Goal: Task Accomplishment & Management: Use online tool/utility

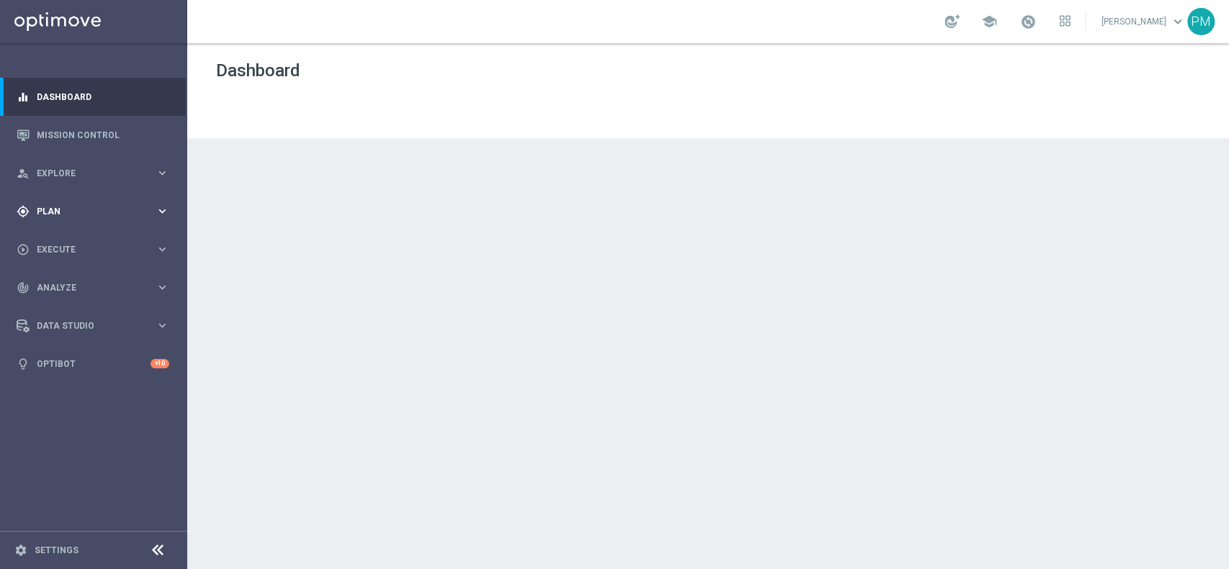
click at [60, 207] on span "Plan" at bounding box center [96, 211] width 119 height 9
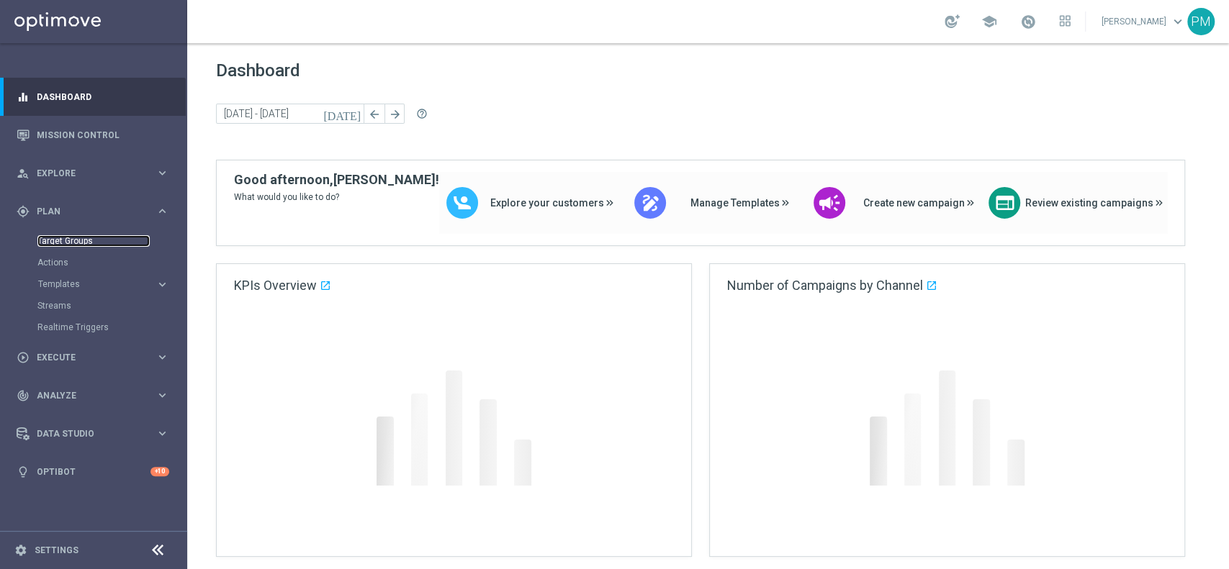
click at [68, 239] on link "Target Groups" at bounding box center [93, 241] width 112 height 12
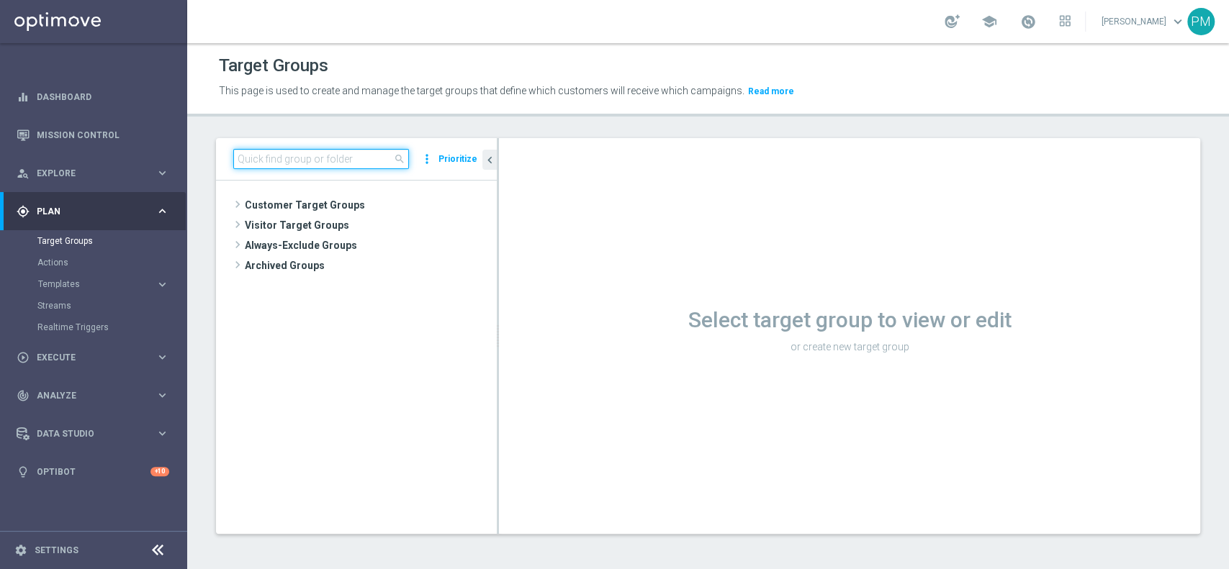
click at [343, 168] on input at bounding box center [321, 159] width 176 height 20
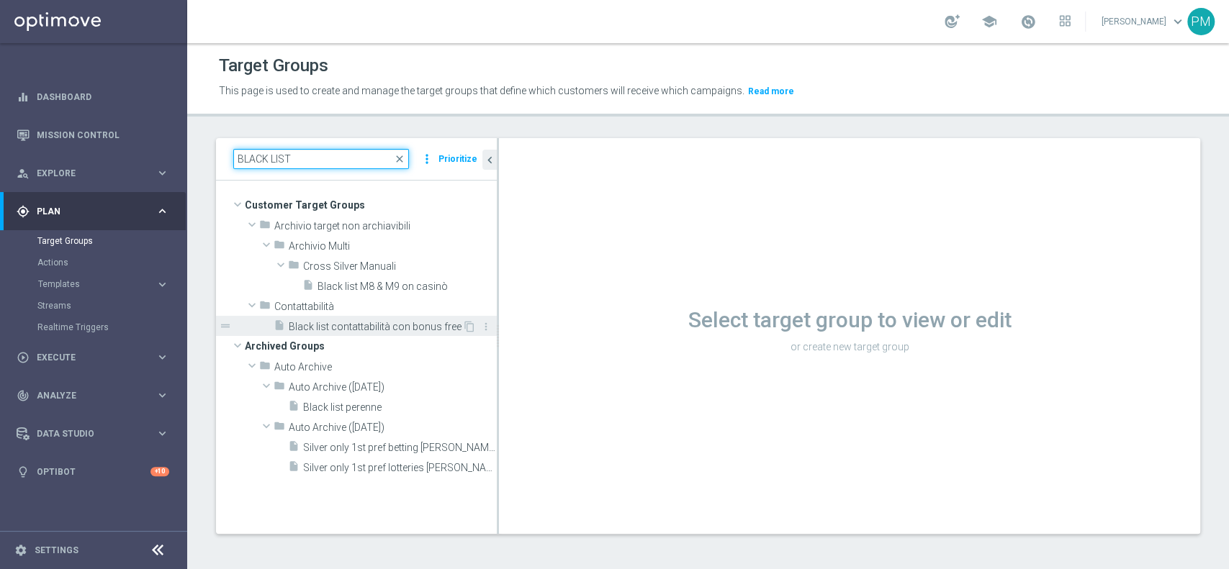
type input "BLACK LIST"
click at [369, 324] on span "Black list contattabilità con bonus free" at bounding box center [375, 327] width 173 height 12
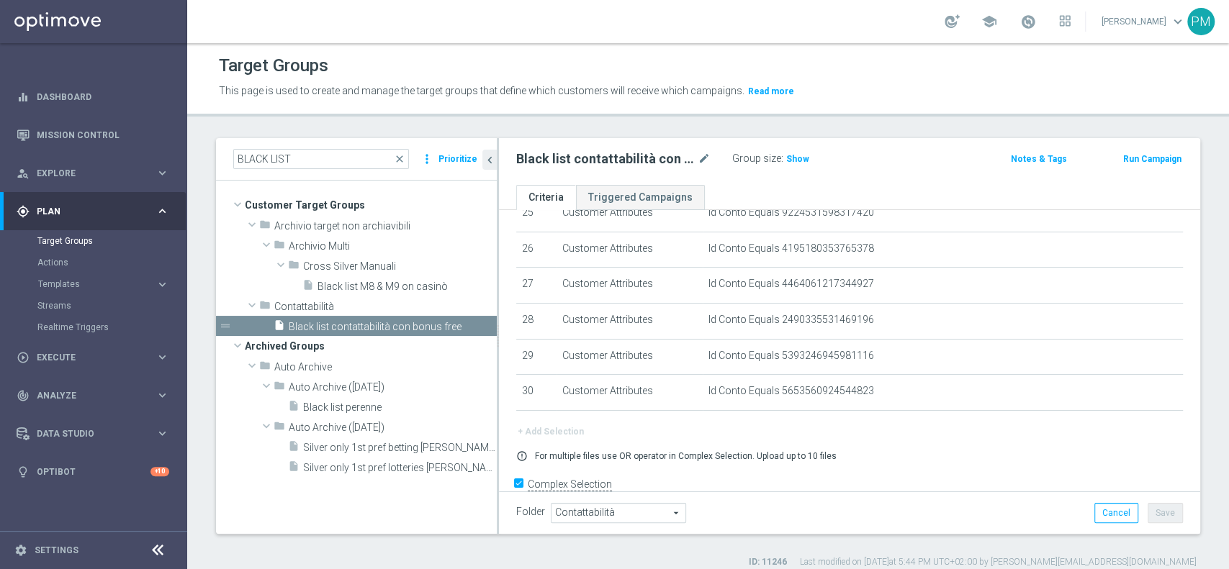
scroll to position [954, 0]
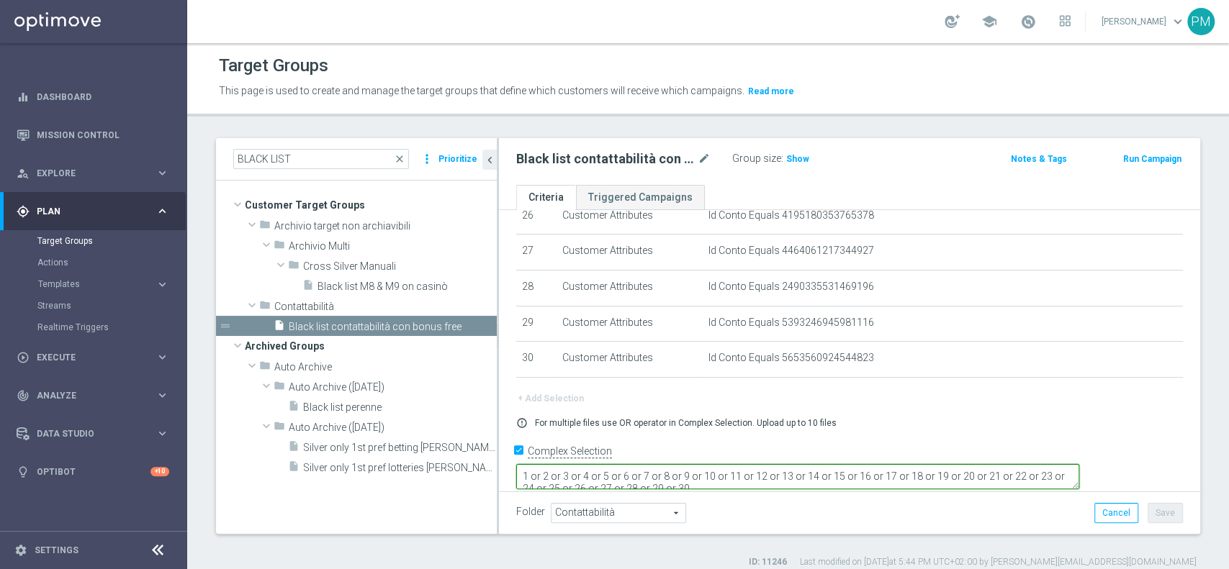
click at [846, 469] on textarea "1 or 2 or 3 or 4 or 5 or 6 or 7 or 8 or 9 or 10 or 11 or 12 or 13 or 14 or 15 o…" at bounding box center [797, 476] width 563 height 25
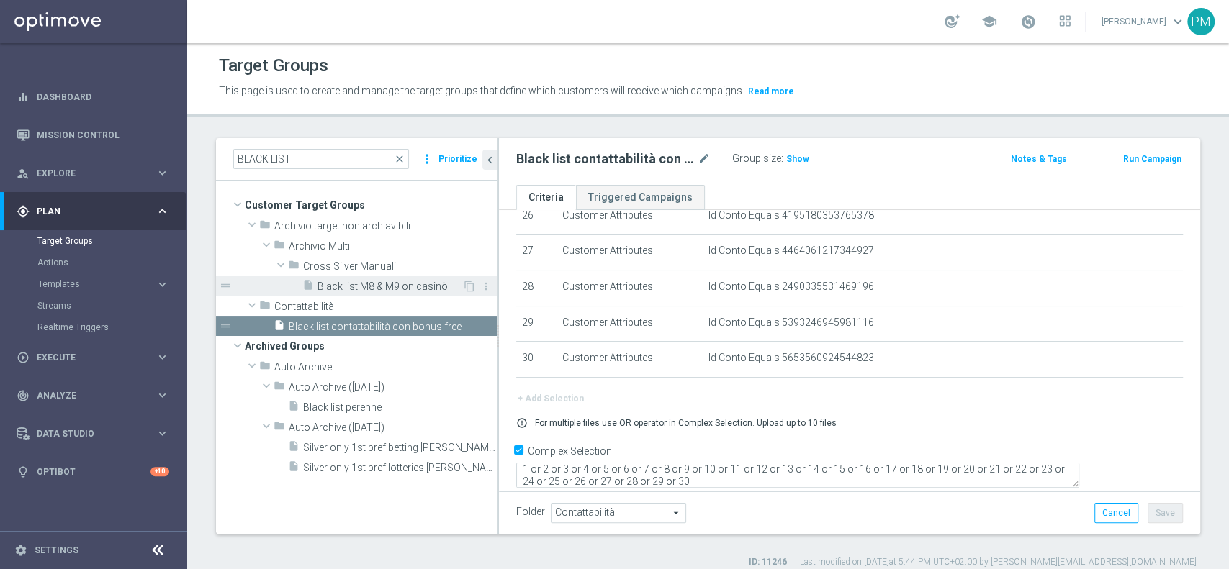
click at [397, 289] on span "Black list M8 & M9 on casinò" at bounding box center [389, 287] width 145 height 12
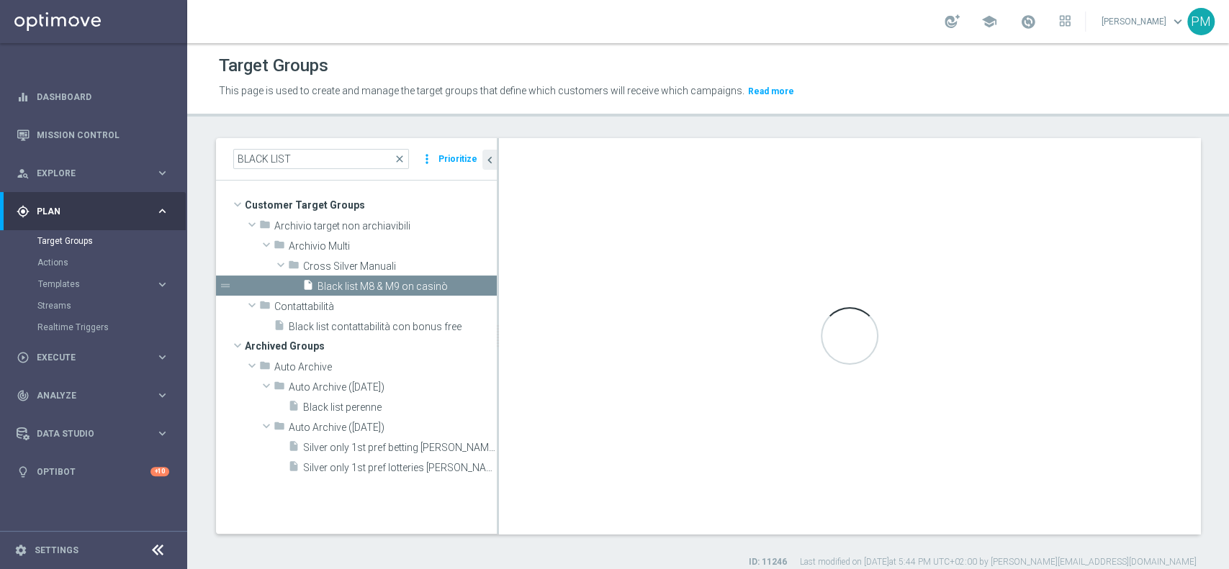
type textarea "1 or 2 or 3"
type input "Cross Silver Manuali"
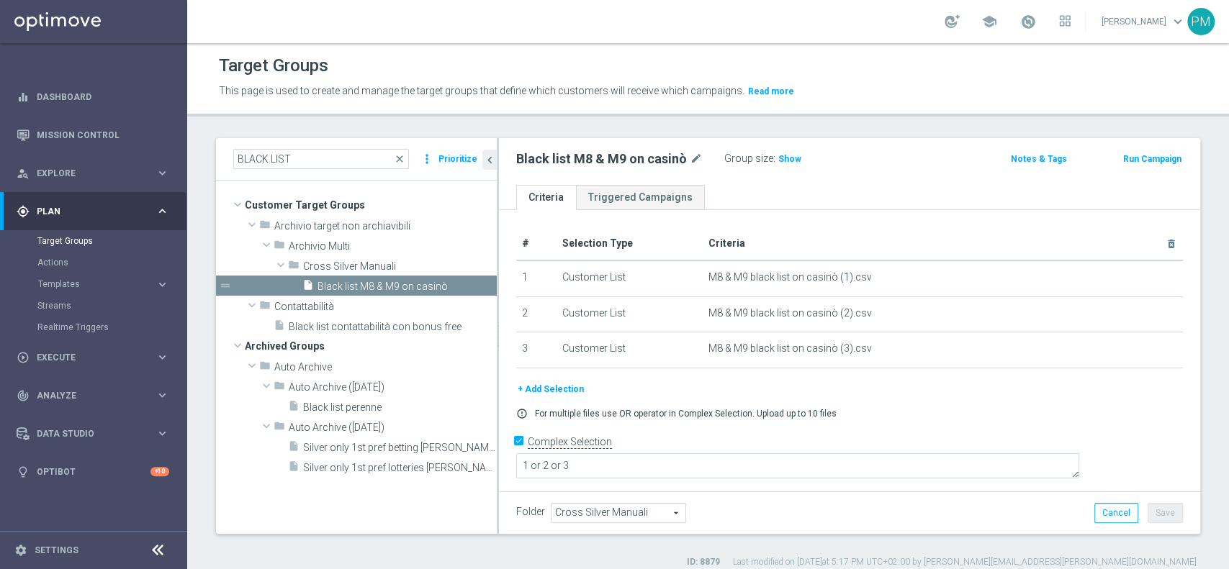
click at [548, 384] on button "+ Add Selection" at bounding box center [550, 389] width 69 height 16
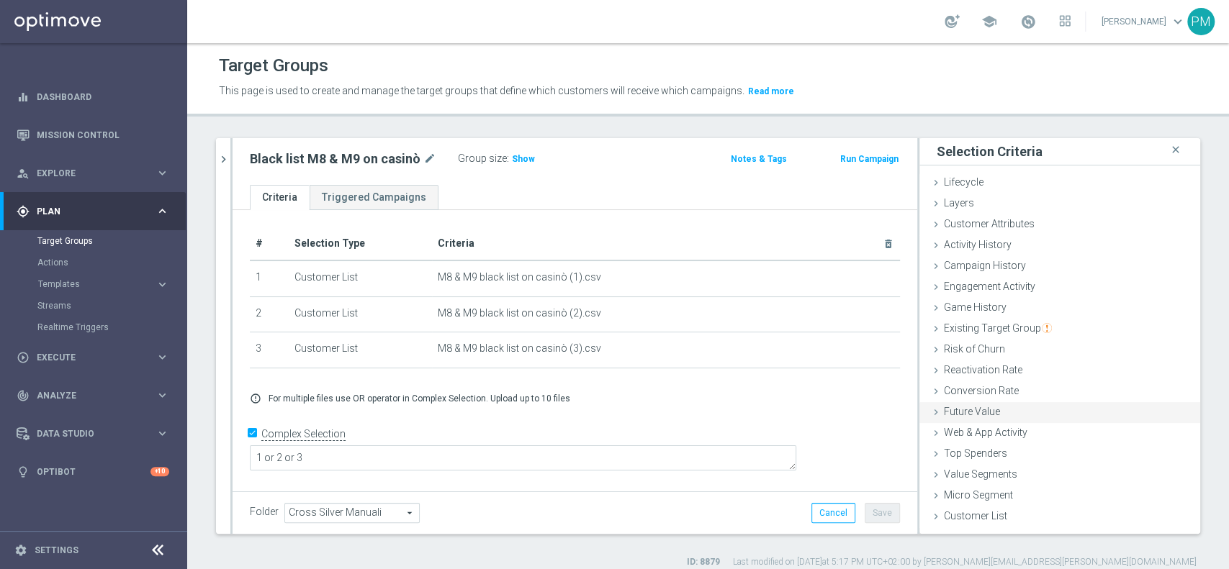
scroll to position [12, 0]
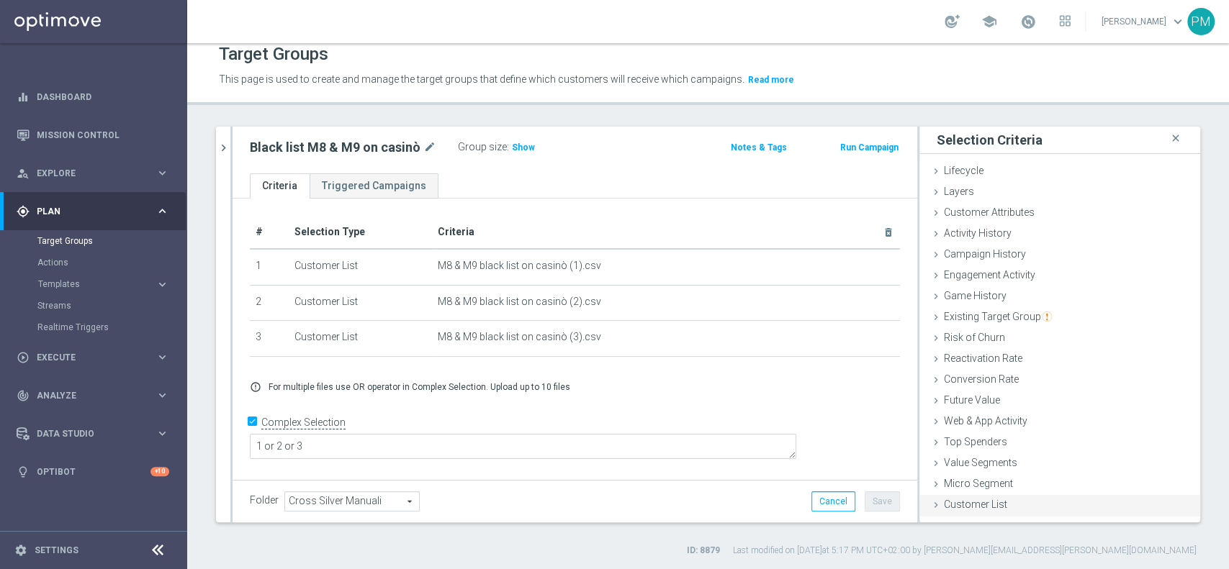
click at [993, 499] on div "Customer List done" at bounding box center [1059, 506] width 281 height 22
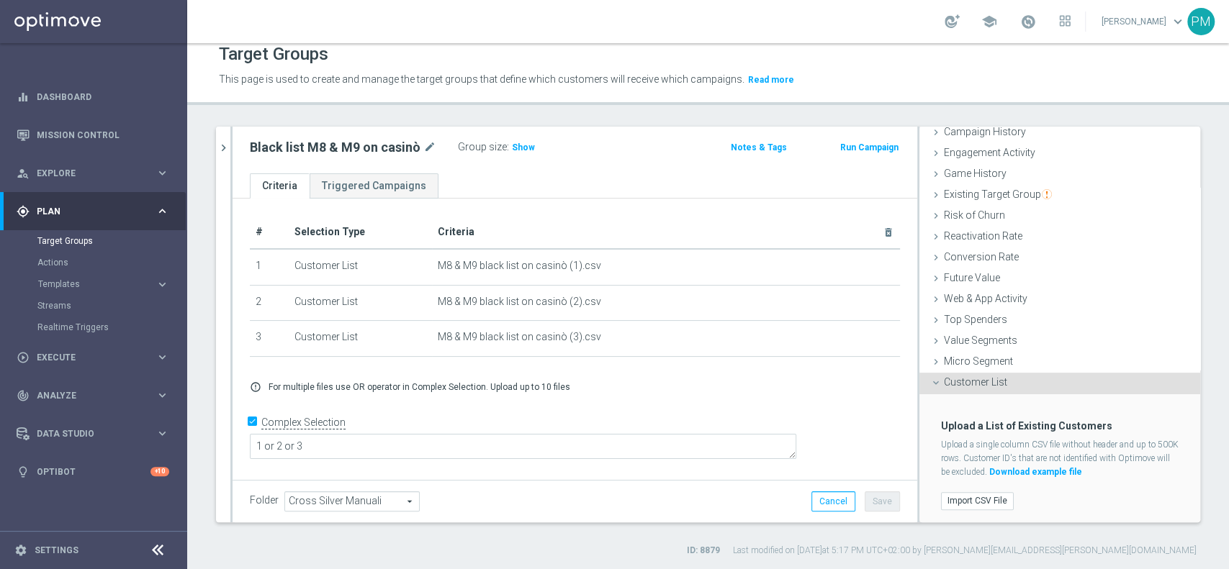
click at [1074, 469] on link "Download example file" at bounding box center [1035, 472] width 93 height 10
click at [62, 173] on span "Explore" at bounding box center [96, 173] width 119 height 9
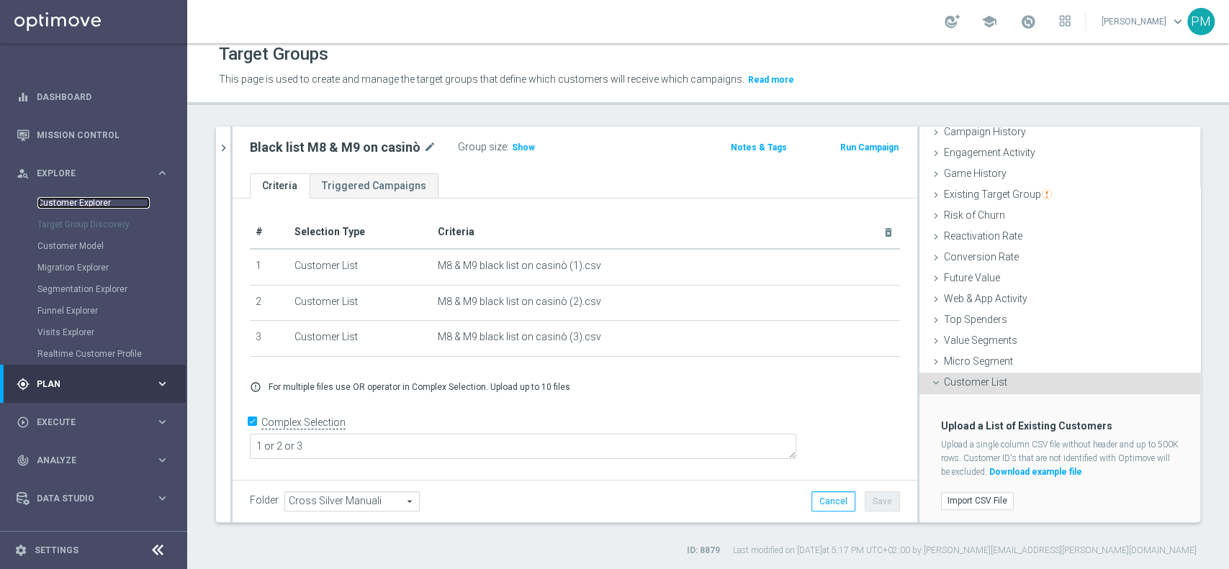
click at [76, 199] on link "Customer Explorer" at bounding box center [93, 203] width 112 height 12
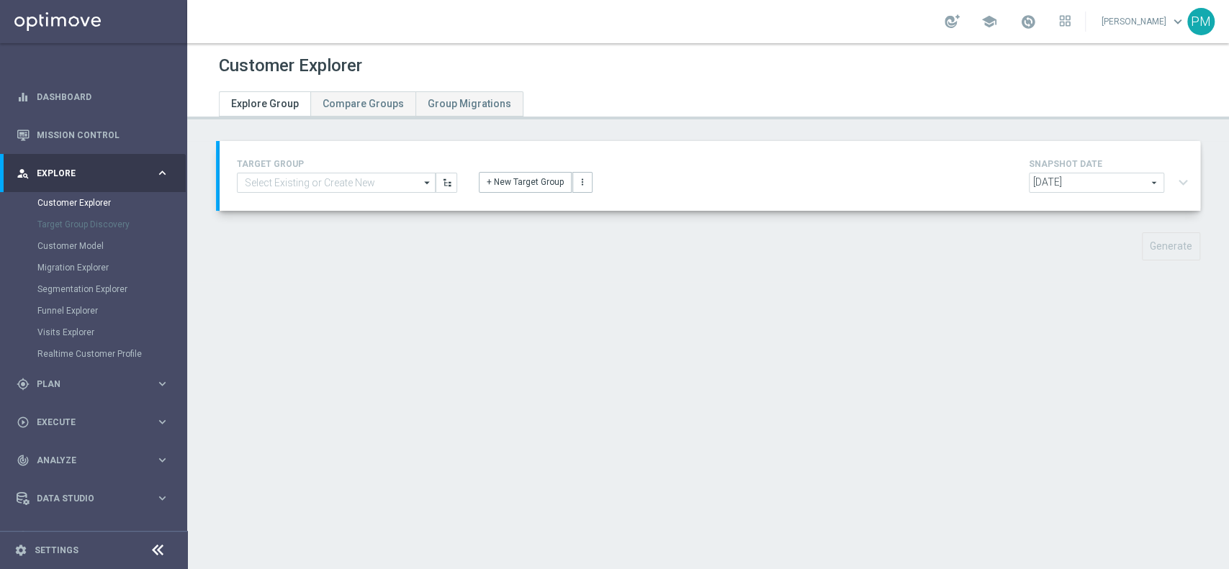
click at [315, 195] on div "TARGET GROUP arrow_drop_down Show Selected 0 of 4956 01.02 reminder 2701 BIANCO…" at bounding box center [709, 175] width 967 height 41
click at [322, 189] on input at bounding box center [336, 183] width 199 height 20
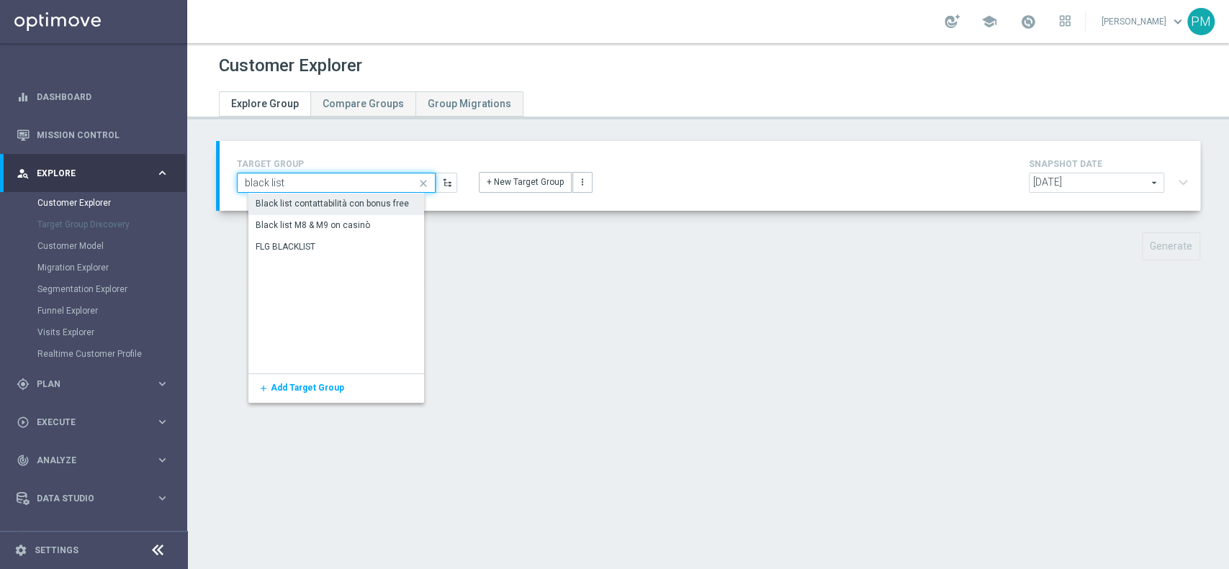
type input "black list"
click at [344, 204] on div "Black list contattabilità con bonus free" at bounding box center [332, 204] width 153 height 13
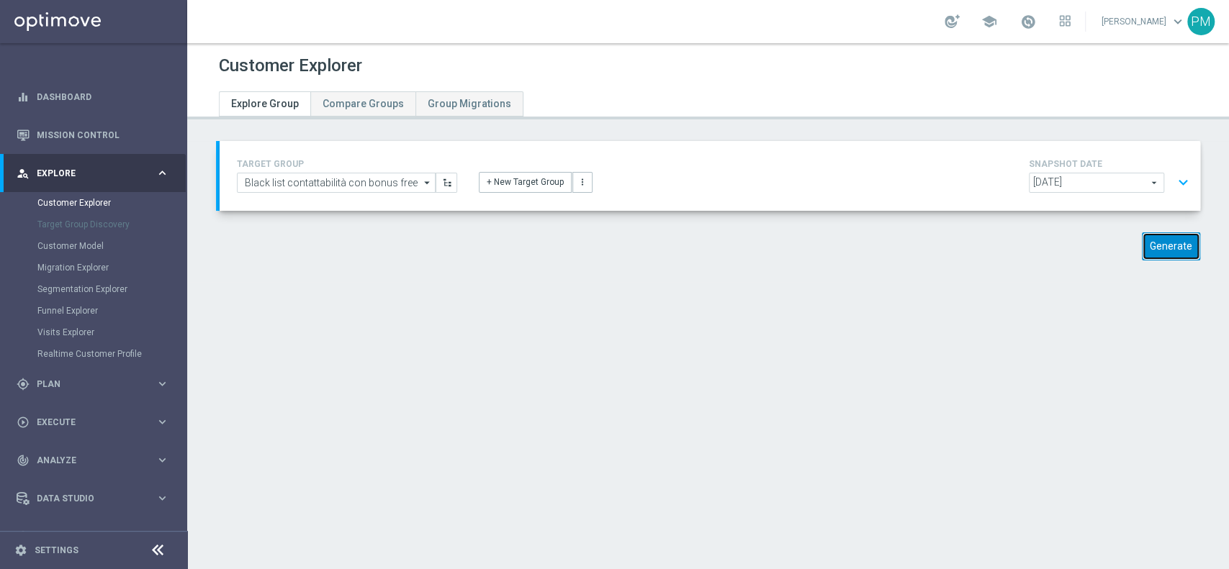
click at [1147, 245] on button "Generate" at bounding box center [1171, 246] width 58 height 28
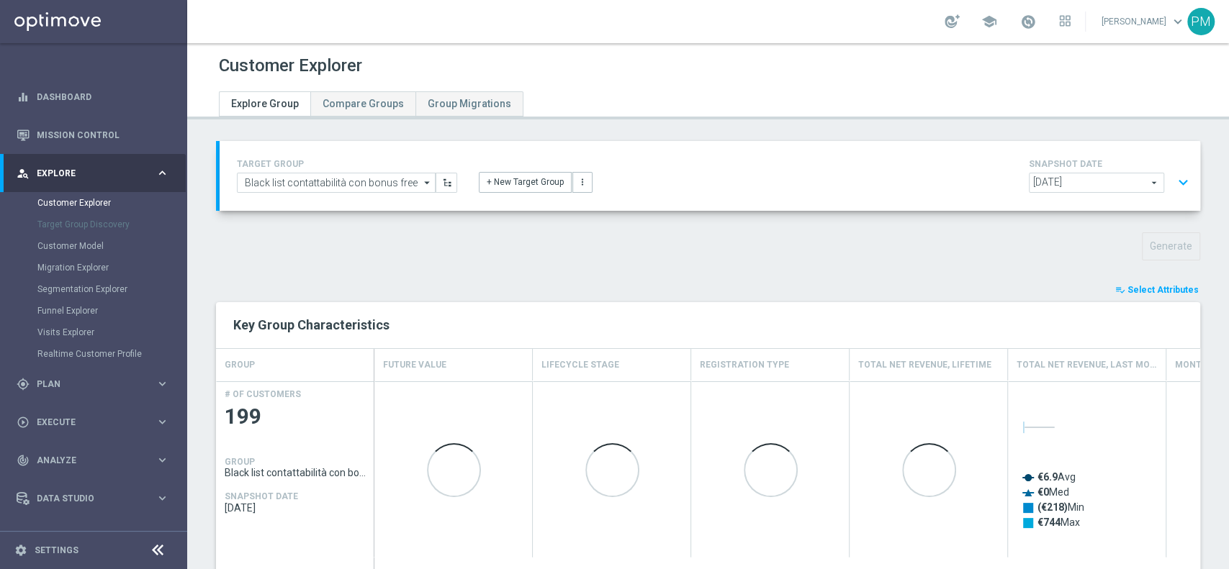
click at [1144, 285] on span "Select Attributes" at bounding box center [1162, 290] width 71 height 10
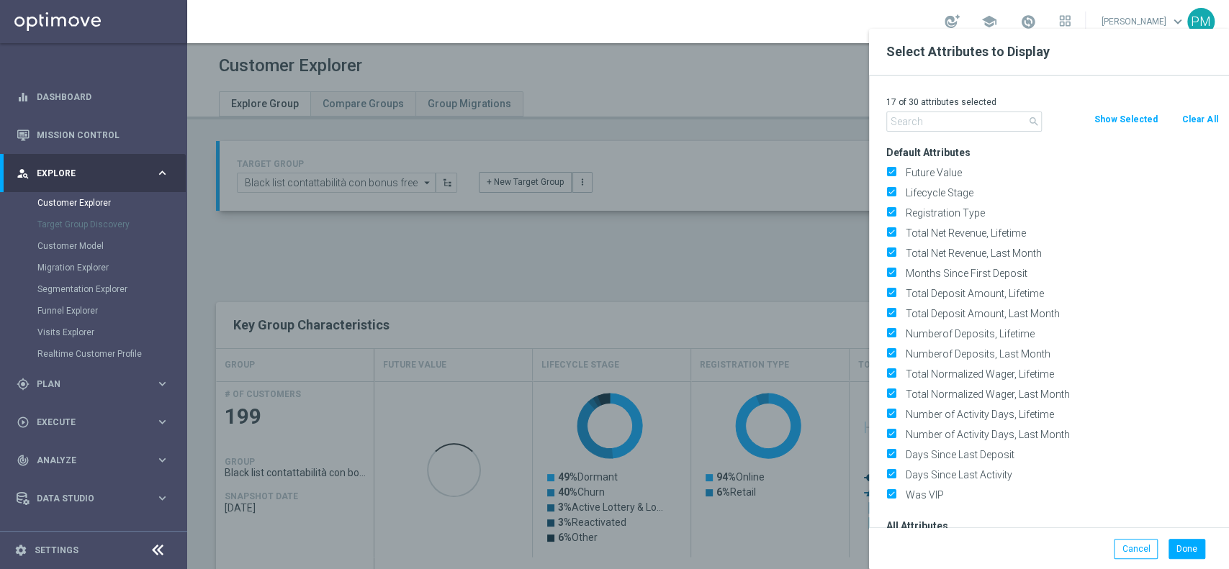
click at [1193, 119] on button "Clear All" at bounding box center [1199, 120] width 38 height 16
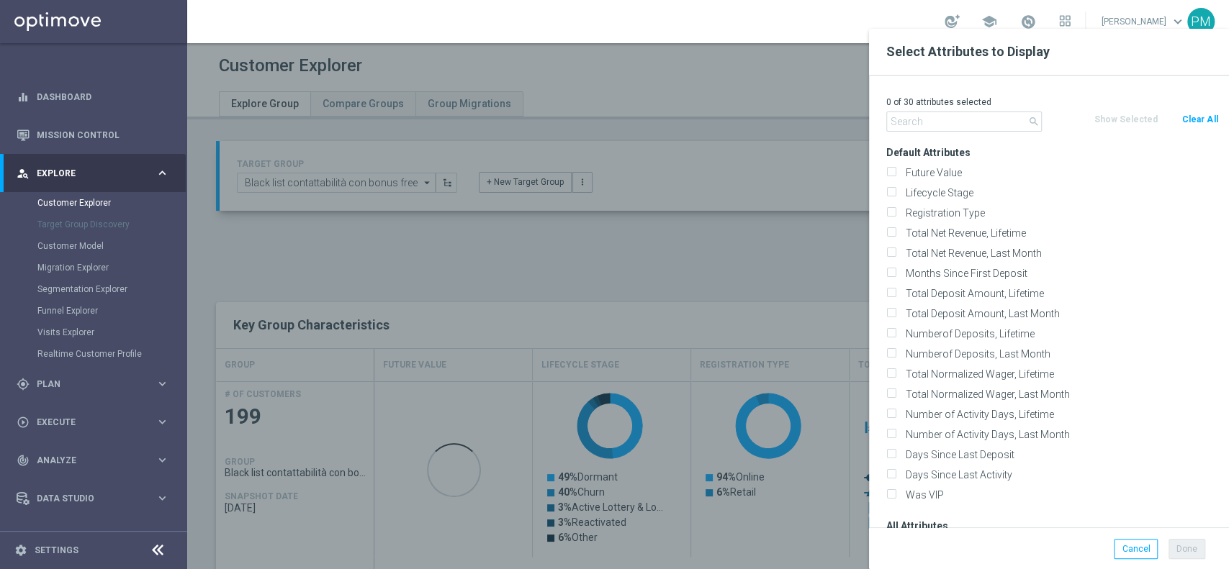
checkbox input "false"
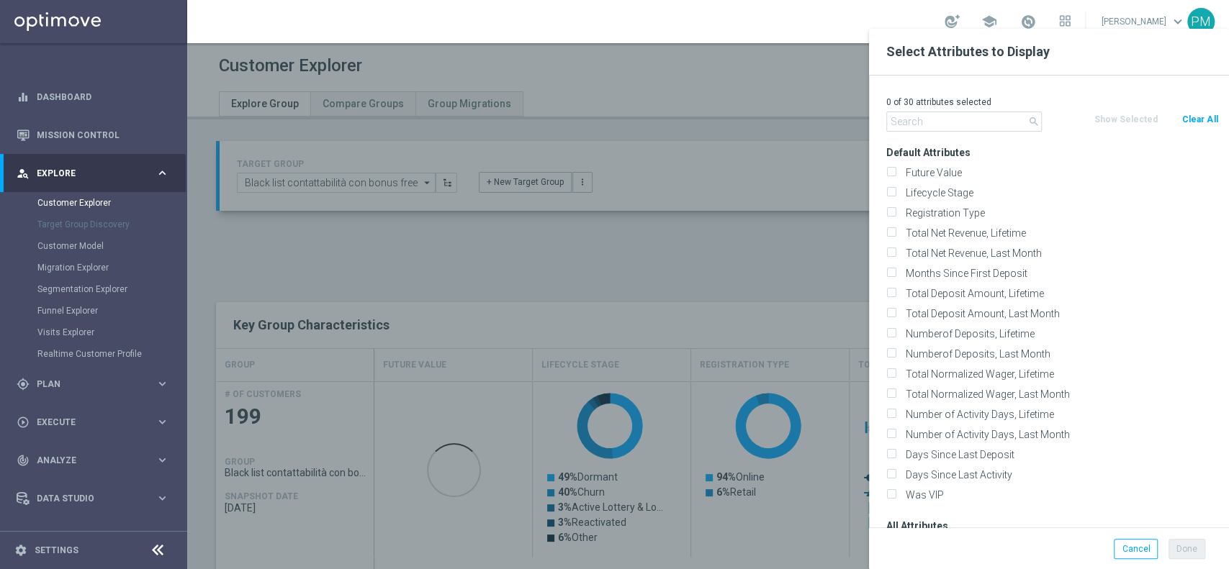
checkbox input "false"
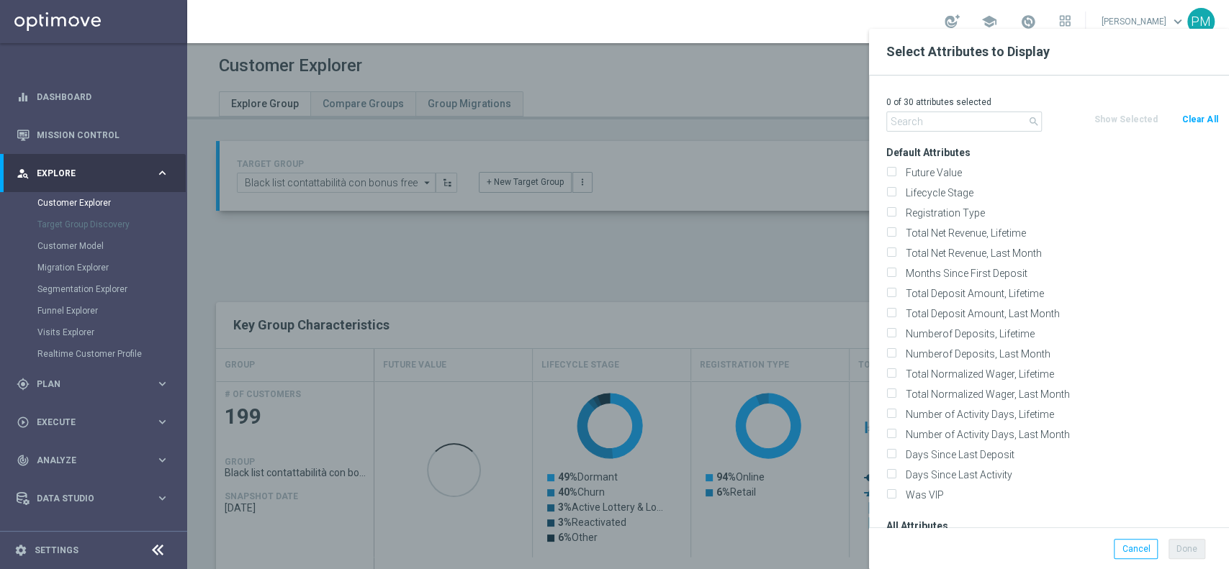
checkbox input "false"
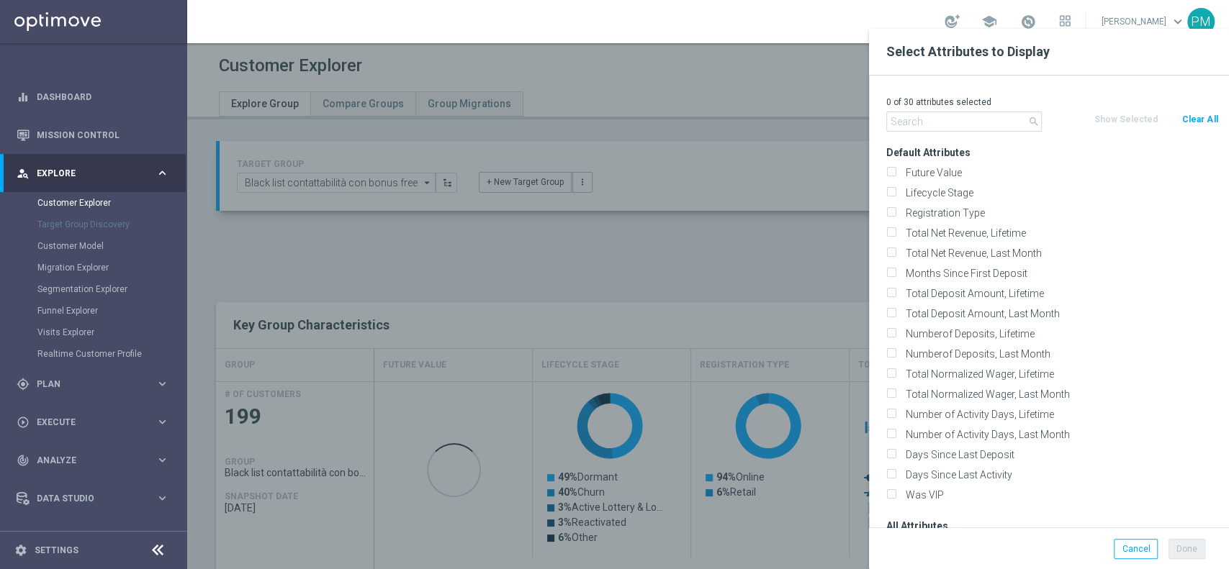
checkbox input "false"
click at [959, 112] on input "text" at bounding box center [963, 122] width 155 height 20
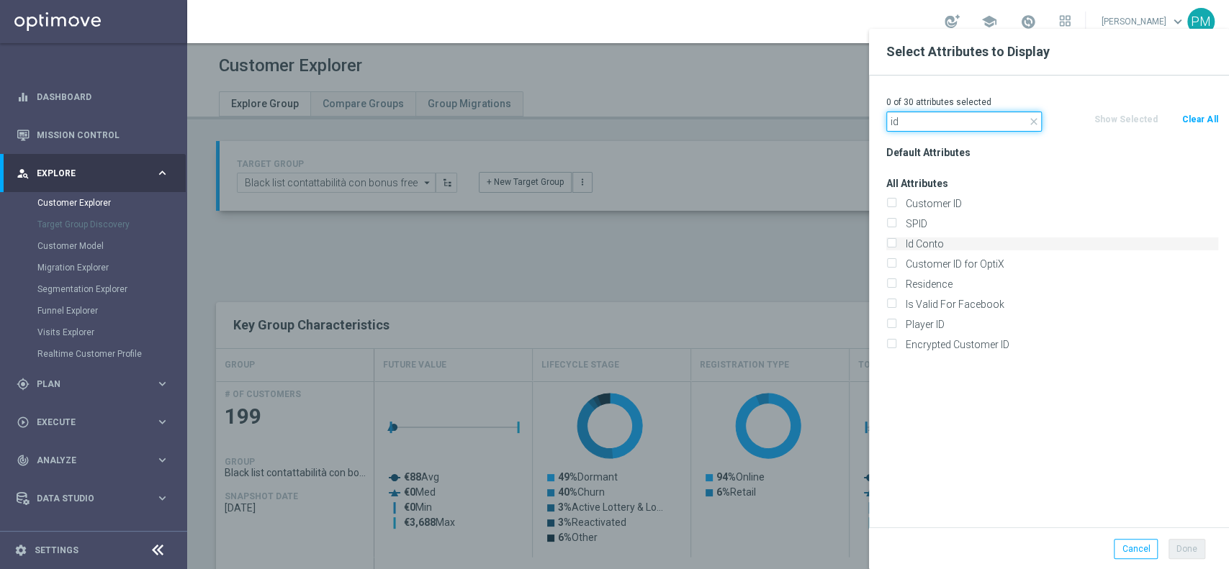
type input "id"
click at [959, 247] on label "Id Conto" at bounding box center [1058, 244] width 317 height 13
click at [895, 247] on input "Id Conto" at bounding box center [890, 245] width 9 height 9
checkbox input "true"
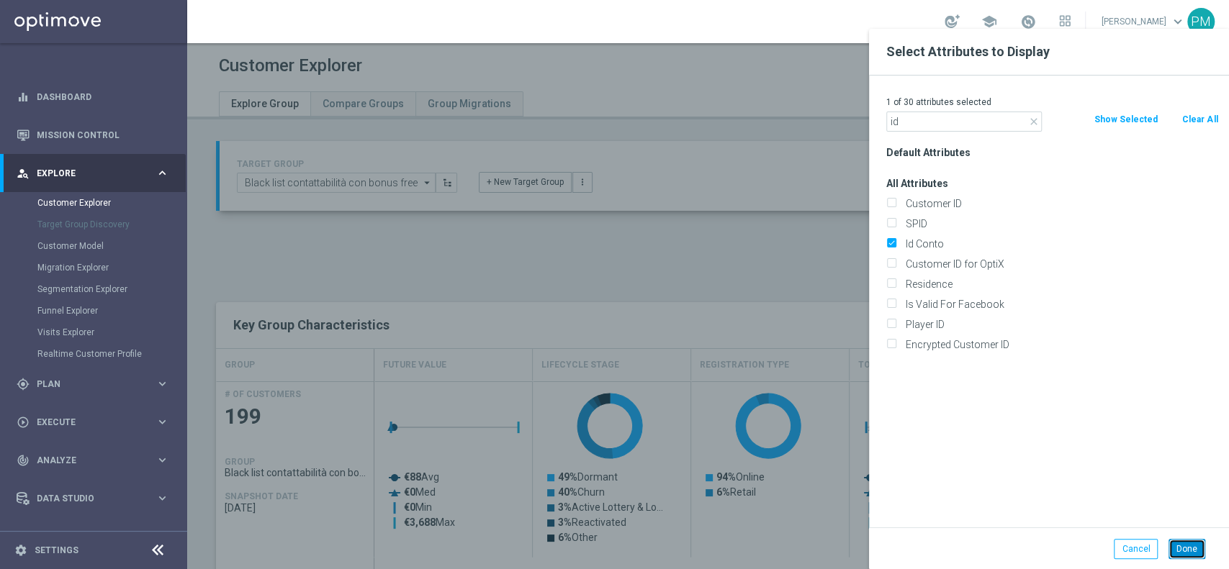
click at [1196, 550] on button "Done" at bounding box center [1186, 549] width 37 height 20
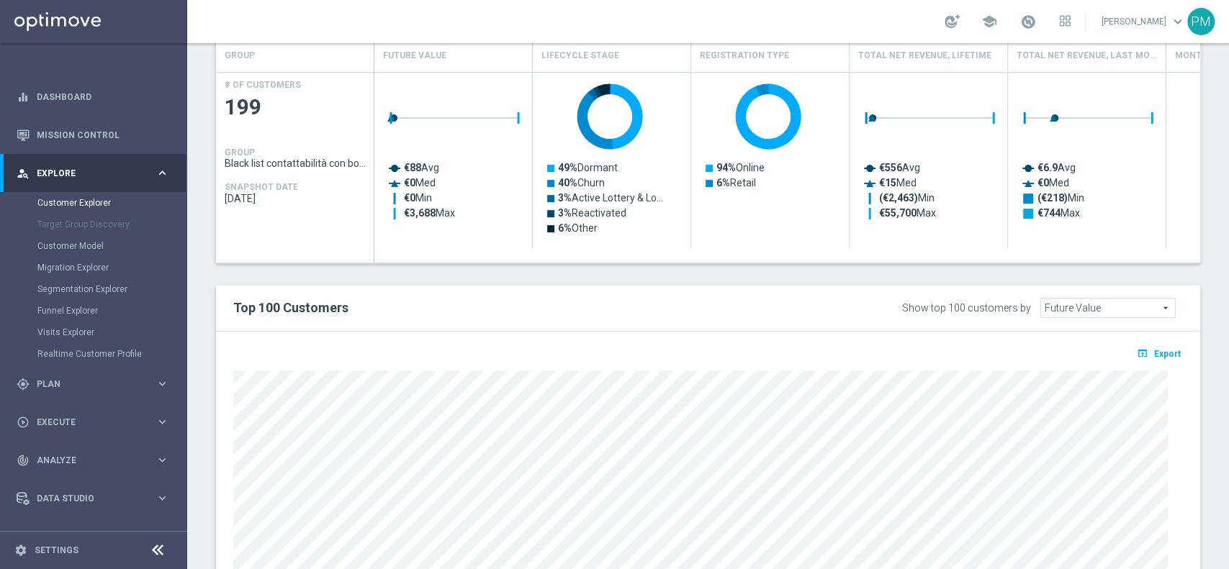
type input "Search"
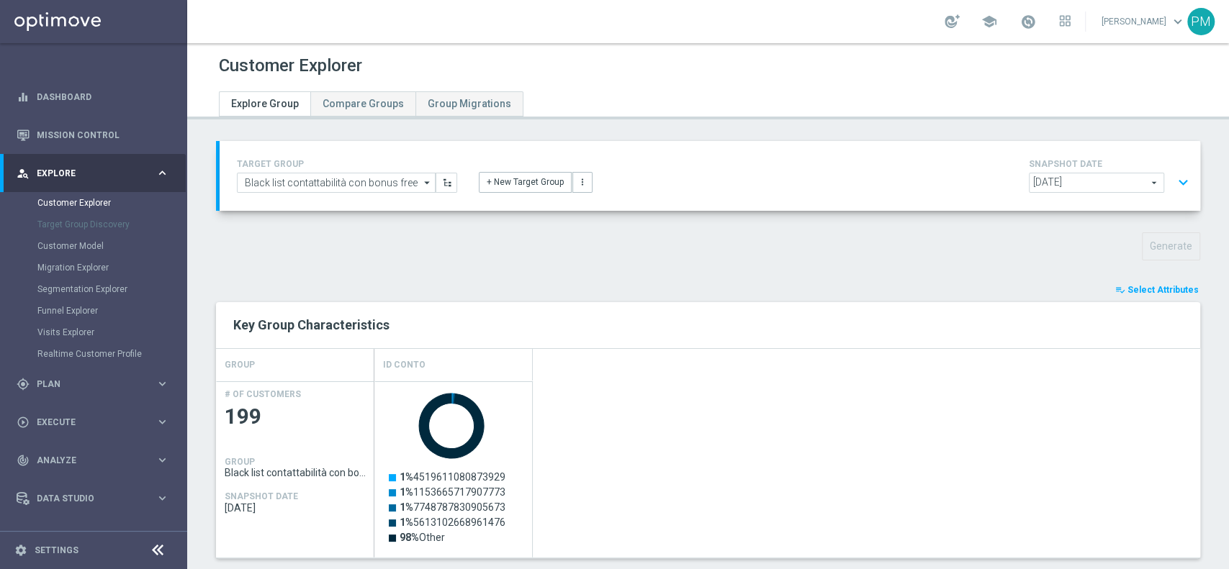
click at [1144, 285] on span "Select Attributes" at bounding box center [1162, 290] width 71 height 10
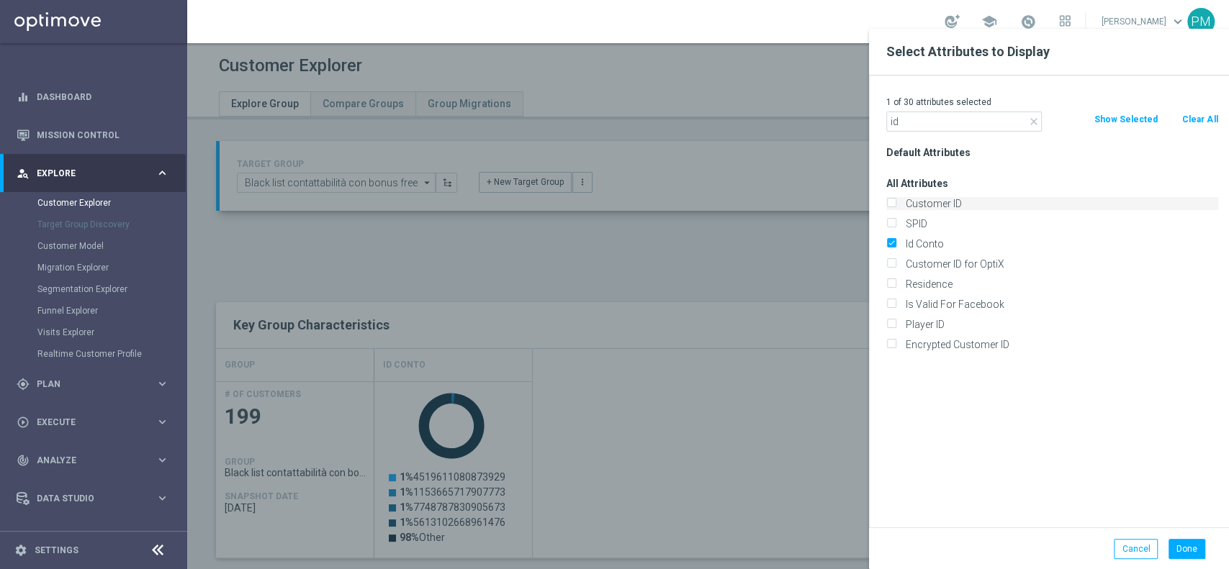
type input "id"
click at [958, 197] on label "Customer ID" at bounding box center [1058, 203] width 317 height 13
click at [895, 201] on input "Customer ID" at bounding box center [890, 205] width 9 height 9
checkbox input "true"
click at [921, 238] on label "Id Conto" at bounding box center [1058, 244] width 317 height 13
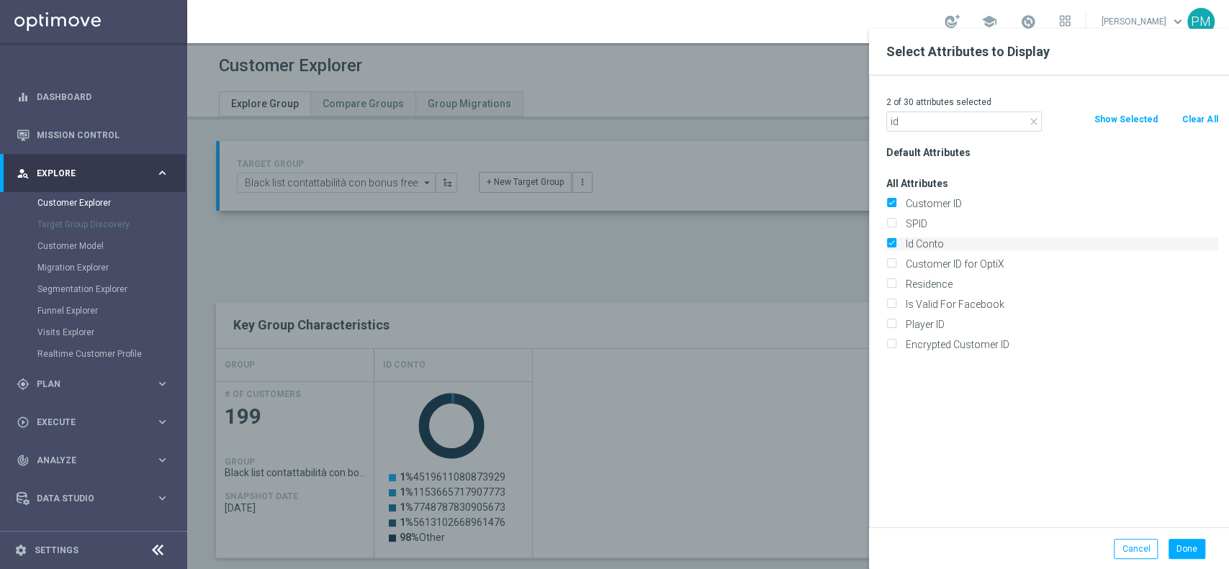
click at [895, 241] on input "Id Conto" at bounding box center [890, 245] width 9 height 9
checkbox input "false"
click at [1179, 544] on button "Done" at bounding box center [1186, 549] width 37 height 20
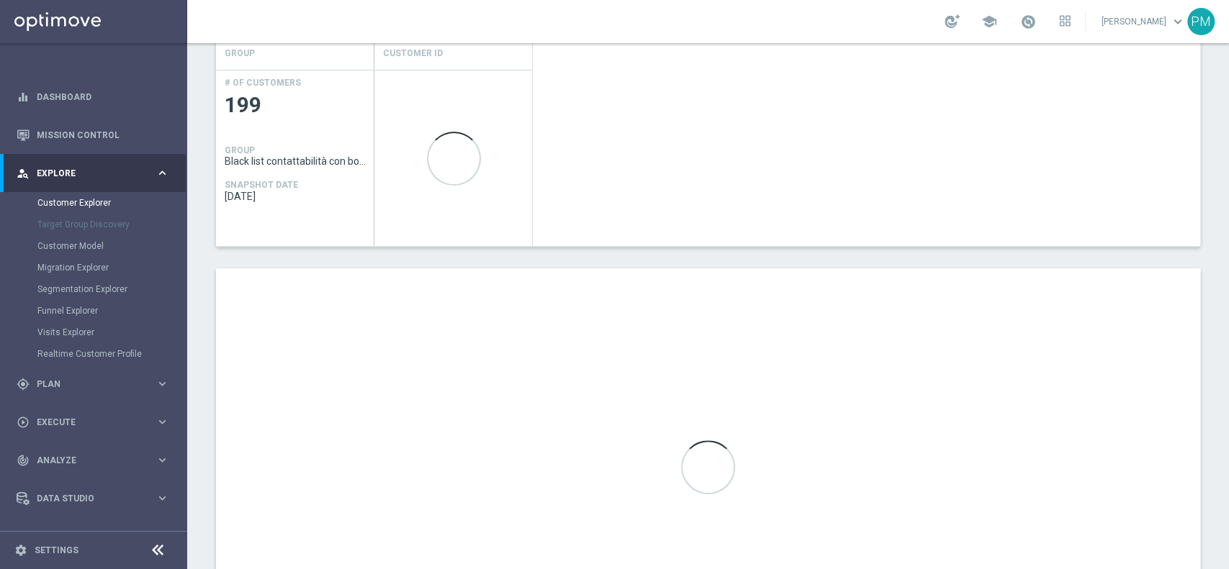
scroll to position [443, 0]
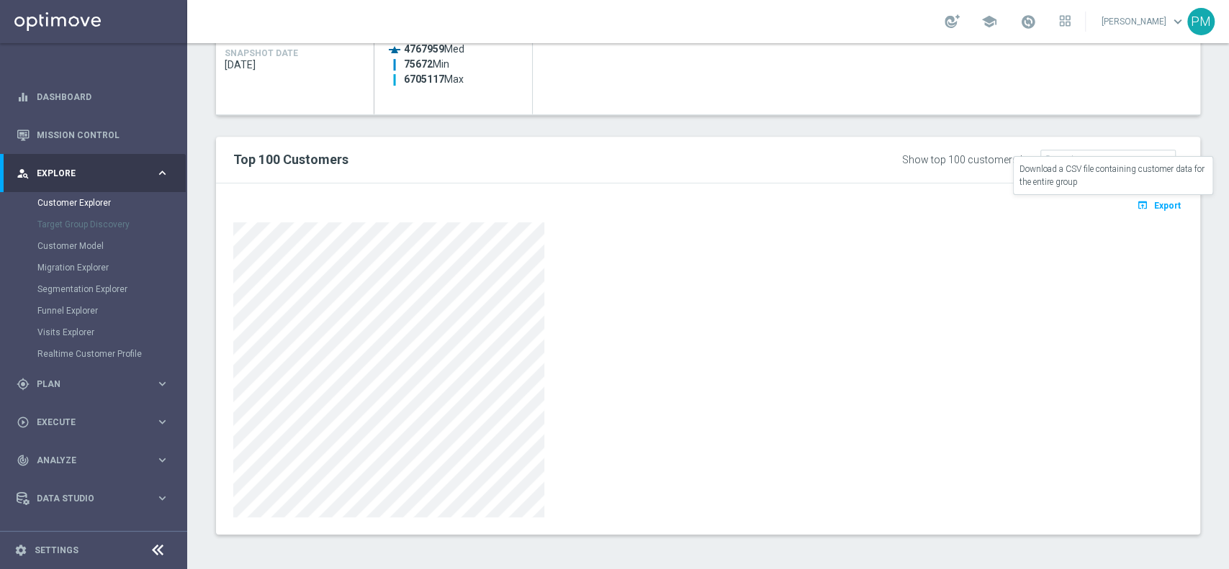
click at [1154, 202] on span "Export" at bounding box center [1167, 206] width 27 height 10
click at [58, 386] on span "Plan" at bounding box center [96, 384] width 119 height 9
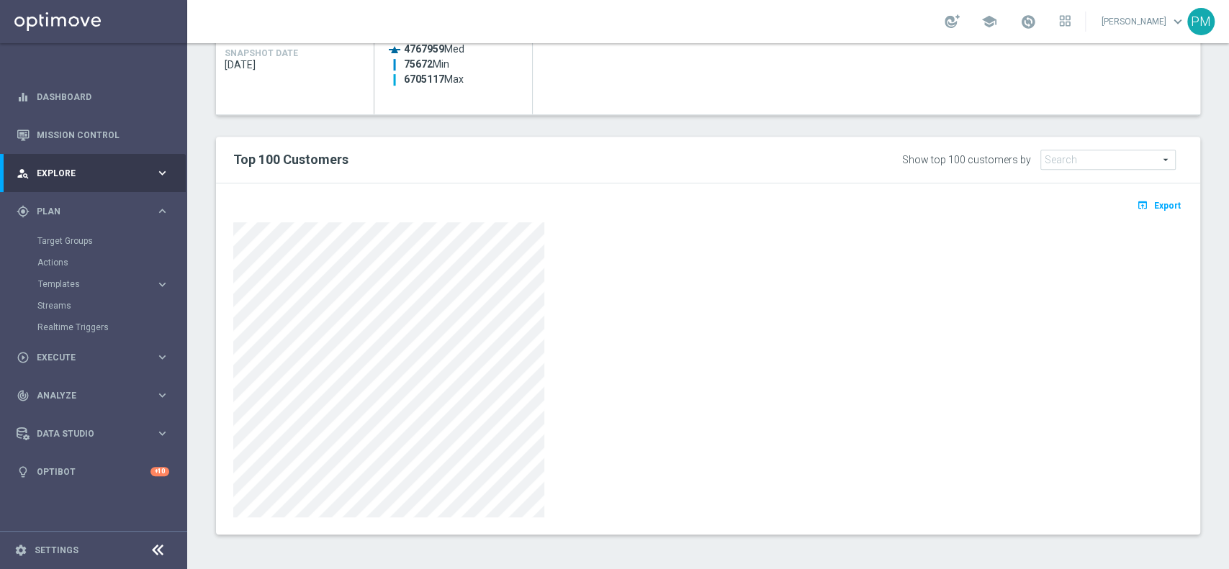
click at [66, 249] on div "Target Groups" at bounding box center [111, 241] width 148 height 22
click at [66, 244] on link "Target Groups" at bounding box center [93, 241] width 112 height 12
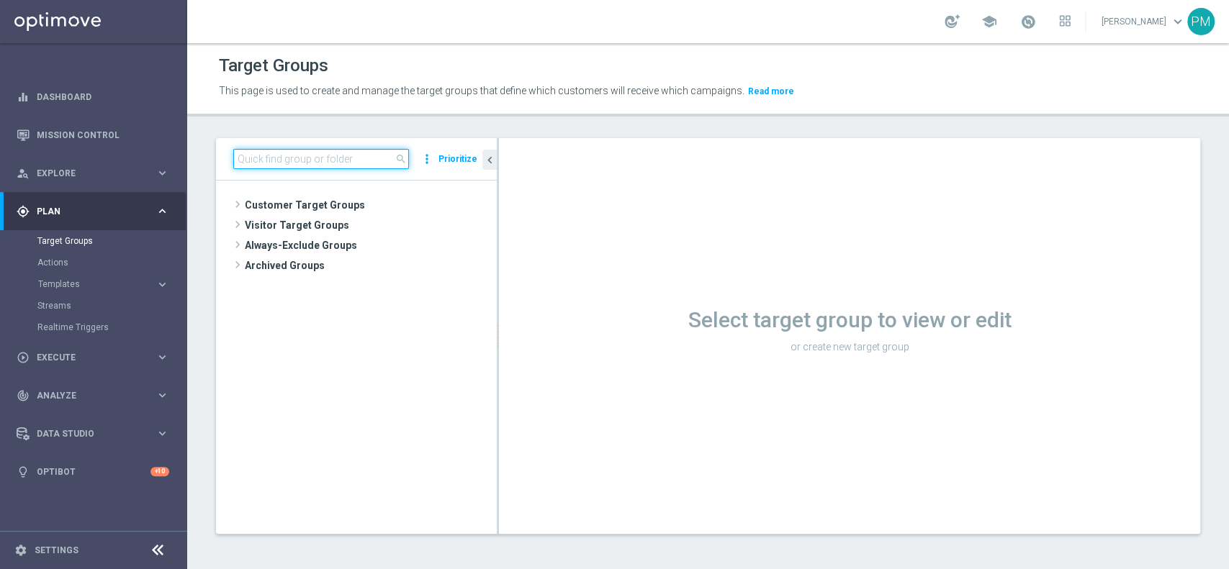
click at [340, 163] on input at bounding box center [321, 159] width 176 height 20
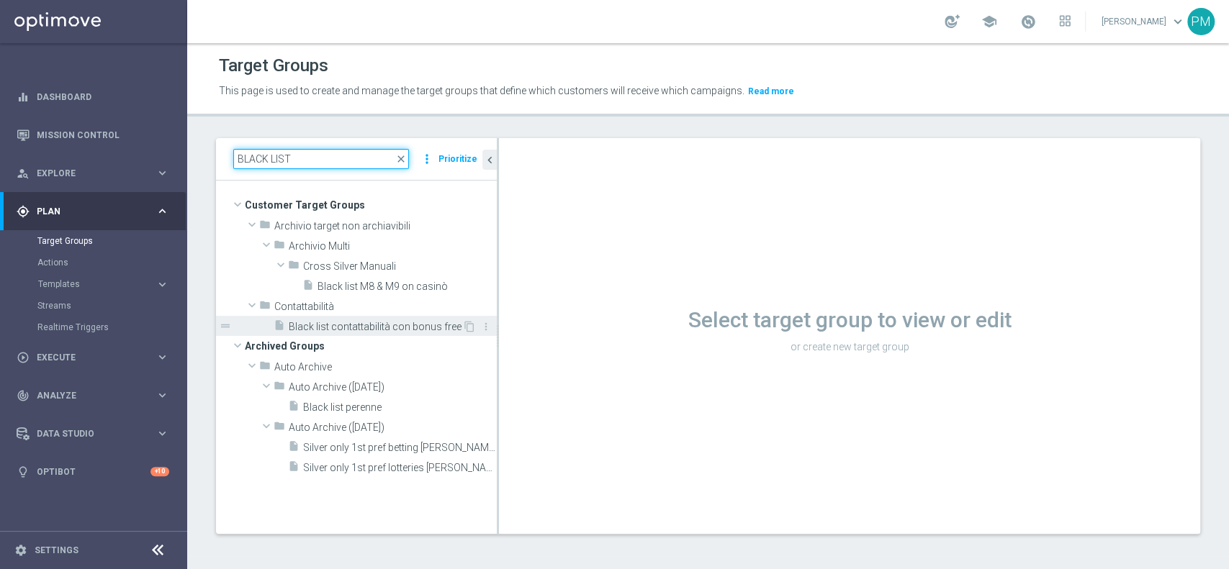
type input "BLACK LIST"
click at [381, 325] on span "Black list contattabilità con bonus free" at bounding box center [375, 327] width 173 height 12
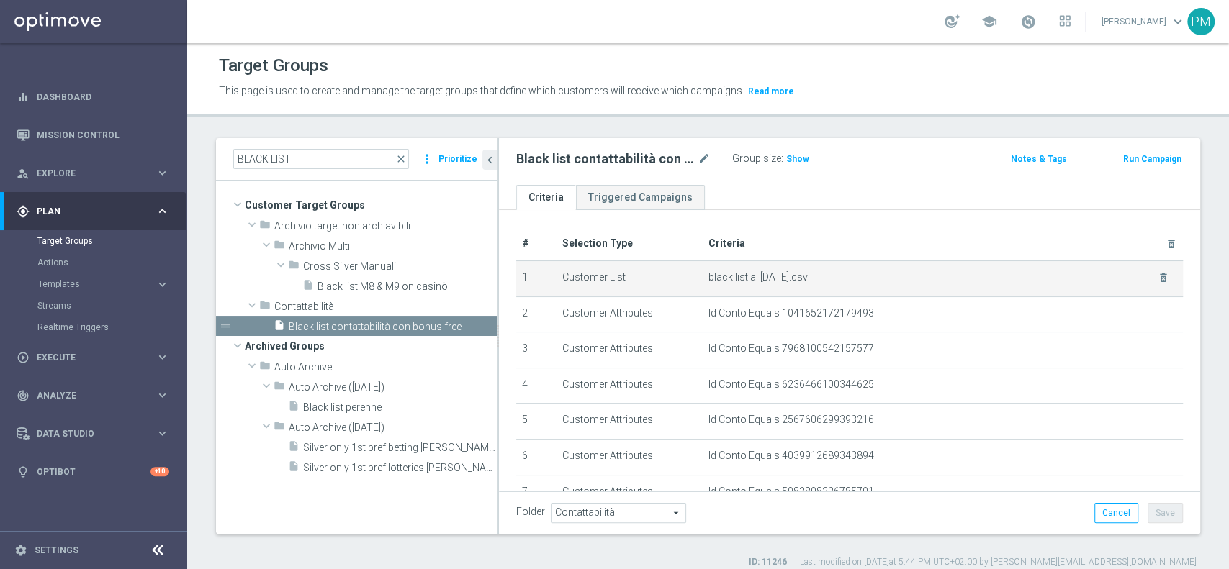
click at [835, 267] on td "black list al [DATE].csv delete_forever" at bounding box center [943, 279] width 480 height 36
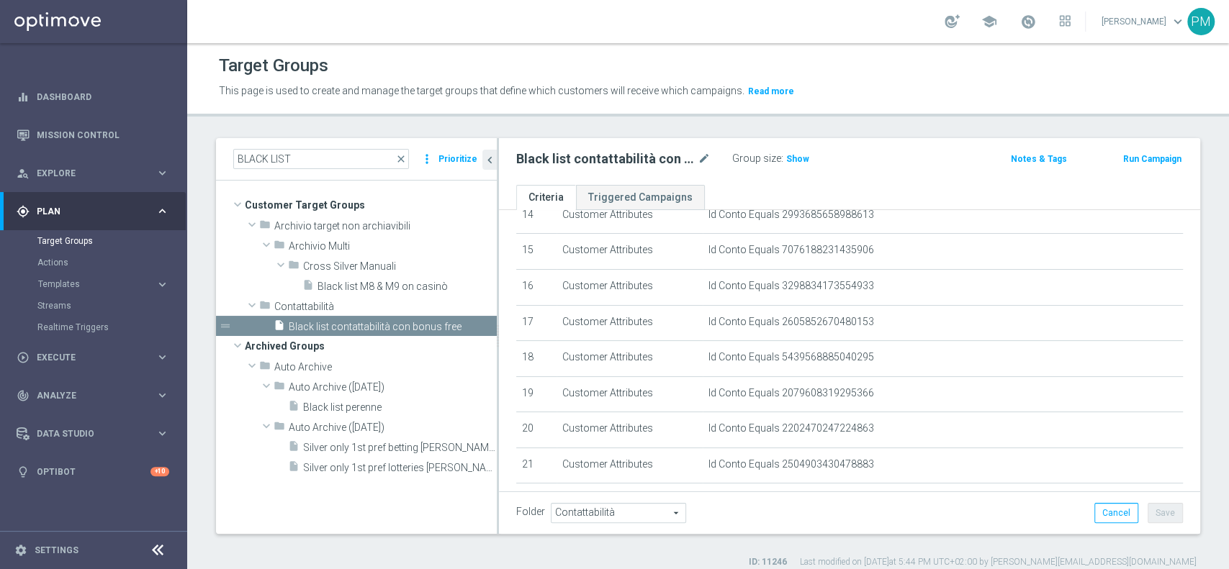
scroll to position [954, 0]
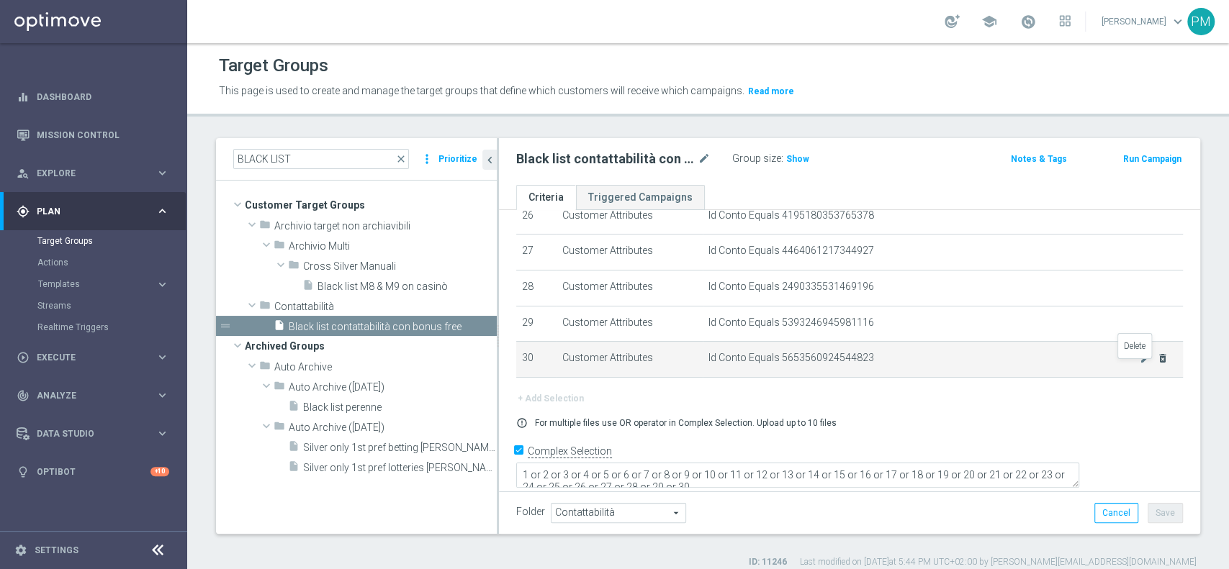
click at [1157, 364] on icon "delete_forever" at bounding box center [1163, 359] width 12 height 12
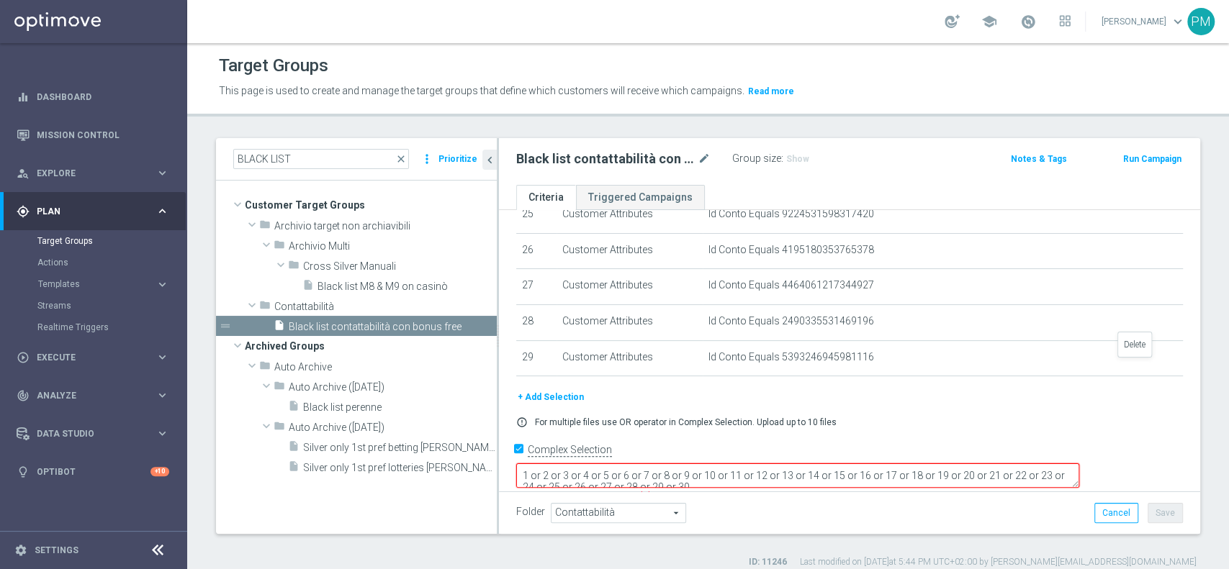
click at [0, 0] on icon "delete_forever" at bounding box center [0, 0] width 0 height 0
click at [1137, 371] on td "Id Conto Equals 2490335531469196 mode_edit delete_forever" at bounding box center [943, 359] width 480 height 36
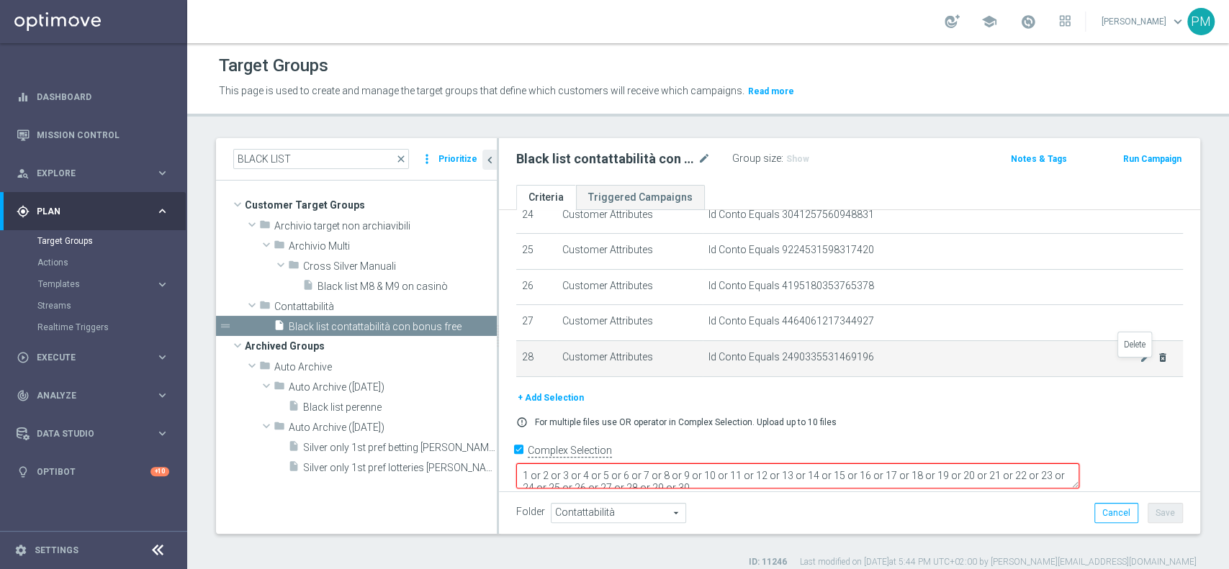
click at [1157, 363] on icon "delete_forever" at bounding box center [1163, 358] width 12 height 12
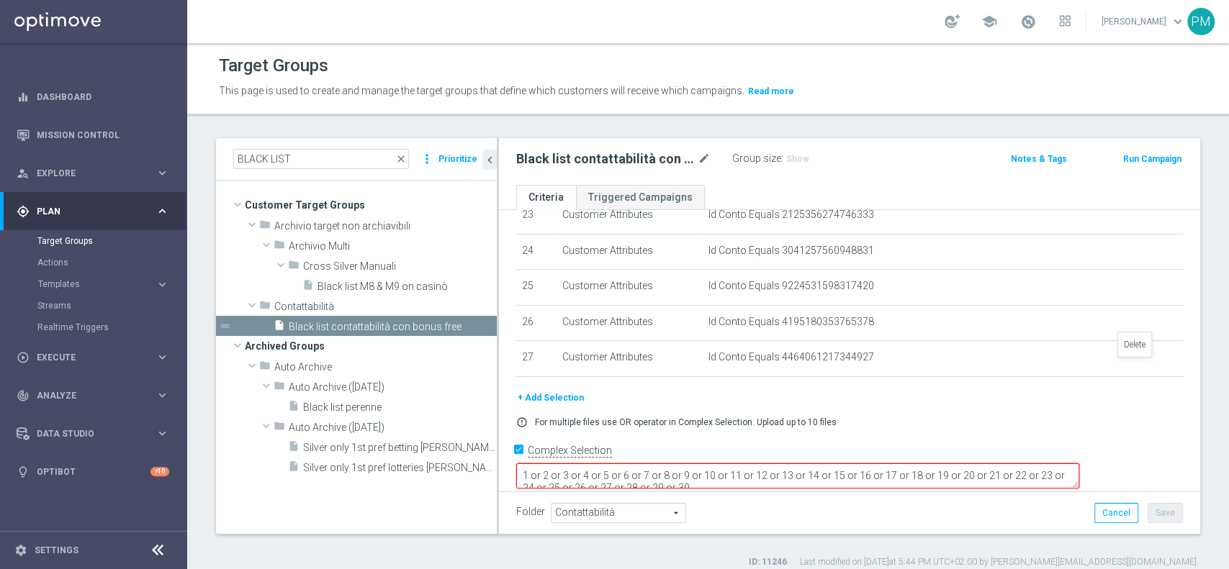
click at [0, 0] on icon "delete_forever" at bounding box center [0, 0] width 0 height 0
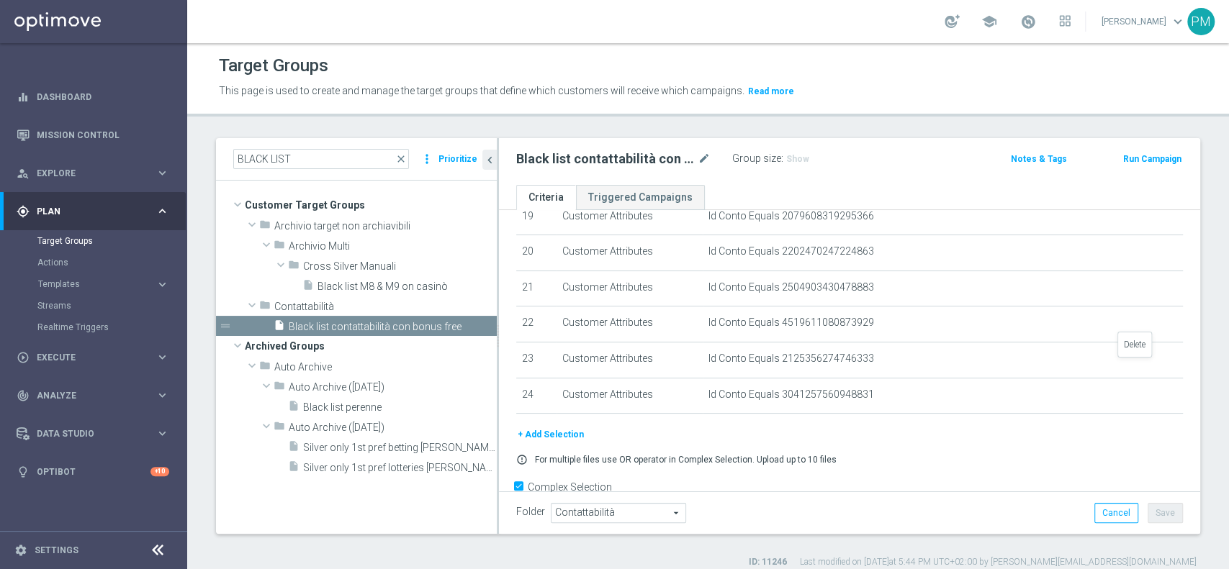
click at [0, 0] on icon "delete_forever" at bounding box center [0, 0] width 0 height 0
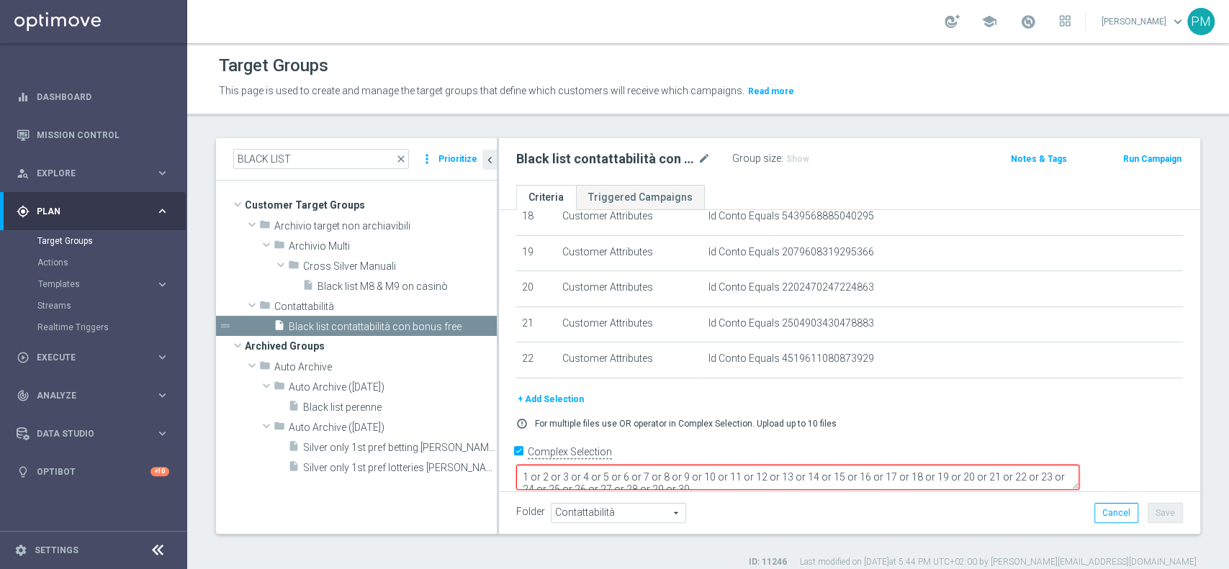
click at [0, 0] on icon "delete_forever" at bounding box center [0, 0] width 0 height 0
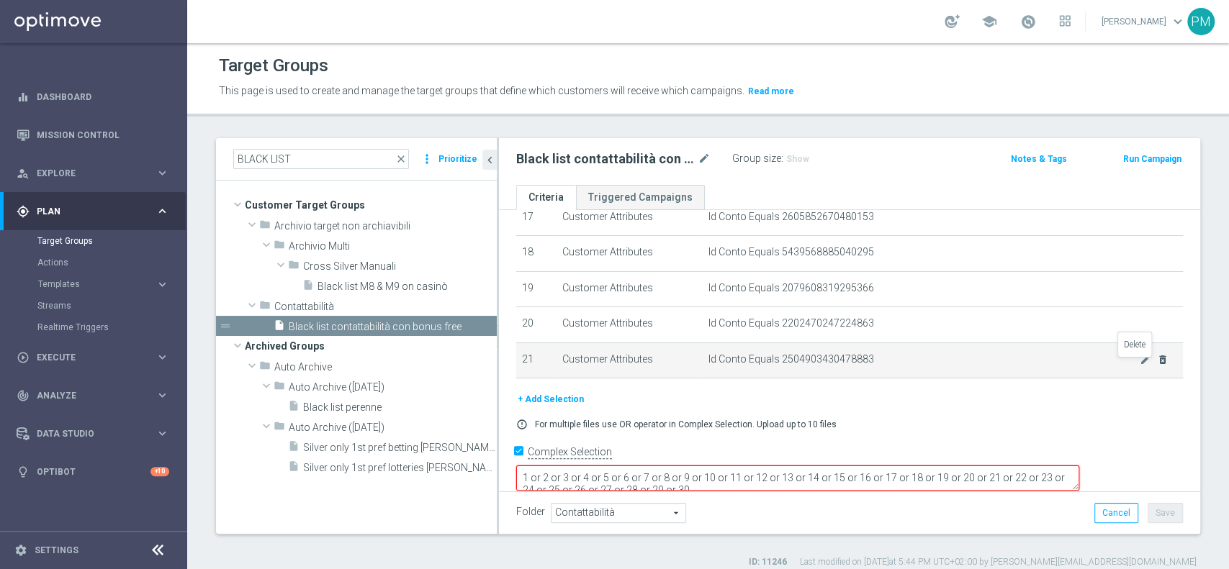
click at [1157, 363] on icon "delete_forever" at bounding box center [1163, 360] width 12 height 12
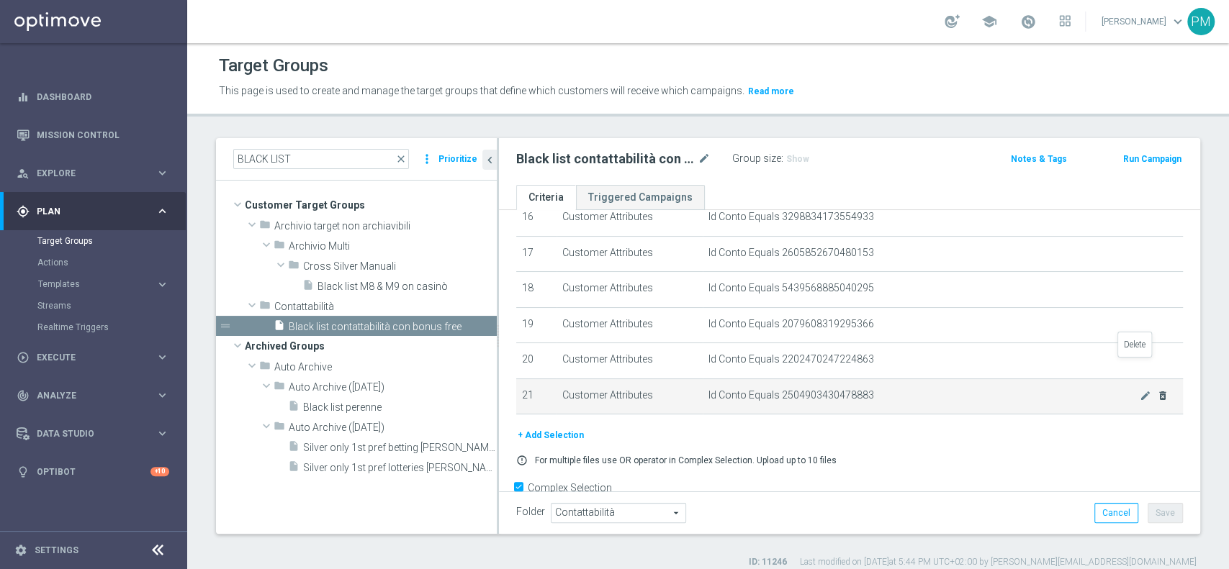
click at [0, 0] on icon "delete_forever" at bounding box center [0, 0] width 0 height 0
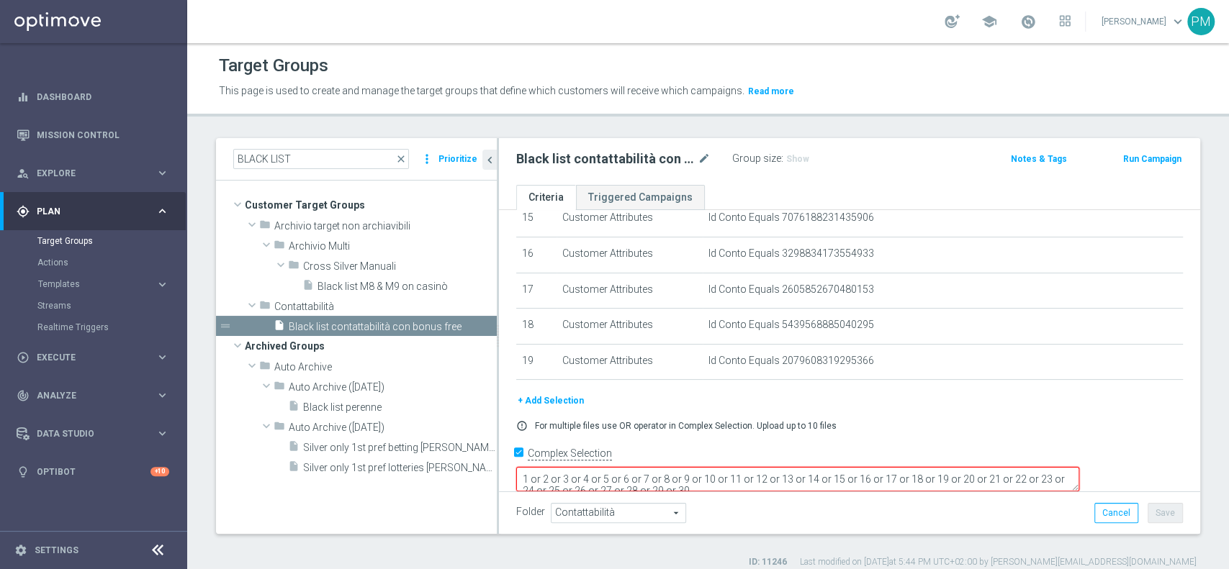
click at [0, 0] on icon "delete_forever" at bounding box center [0, 0] width 0 height 0
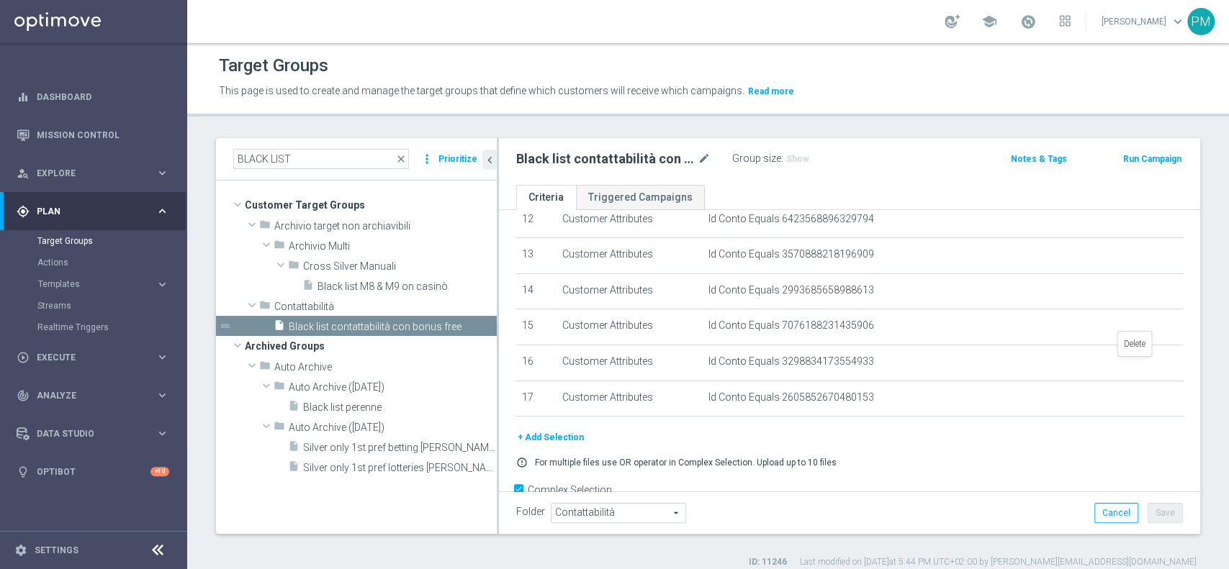
click at [0, 0] on icon "delete_forever" at bounding box center [0, 0] width 0 height 0
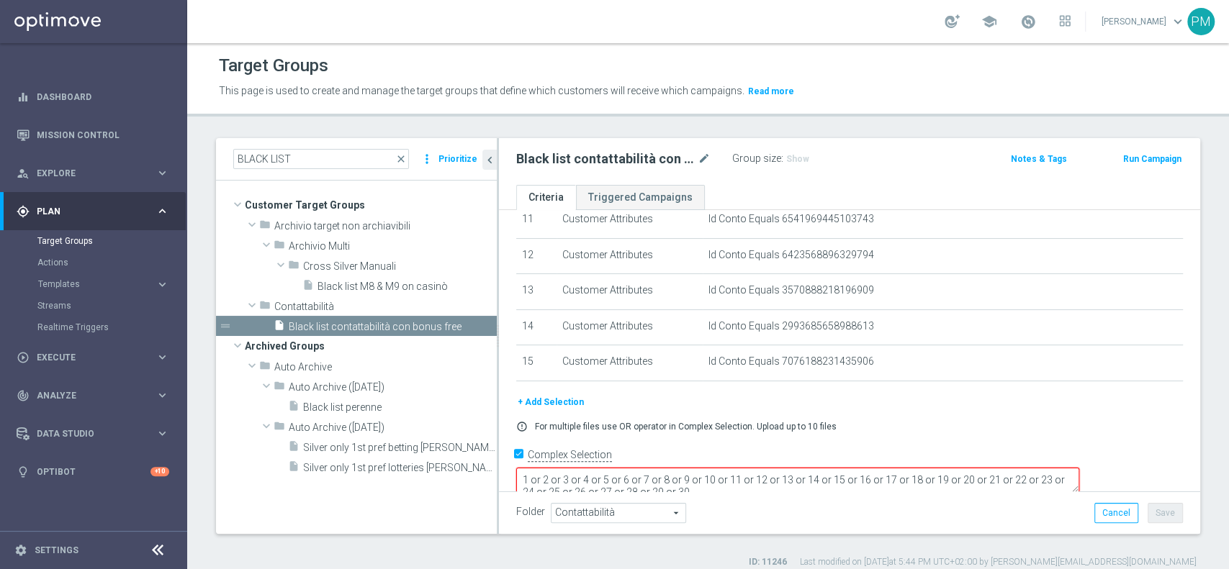
click at [0, 0] on icon "delete_forever" at bounding box center [0, 0] width 0 height 0
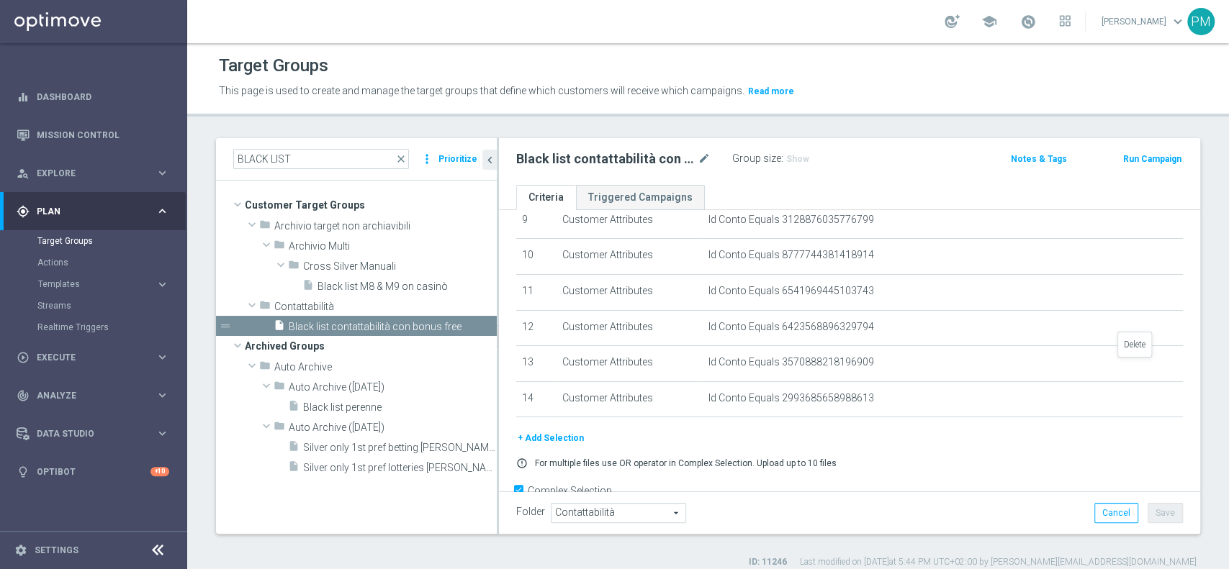
click at [0, 0] on icon "delete_forever" at bounding box center [0, 0] width 0 height 0
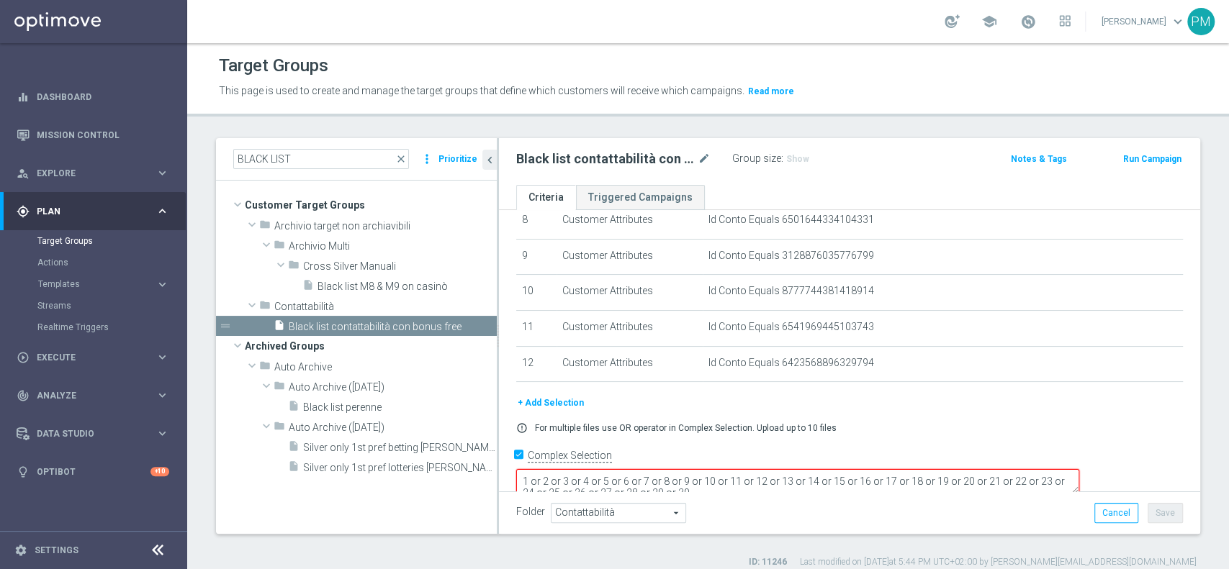
click at [0, 0] on icon "delete_forever" at bounding box center [0, 0] width 0 height 0
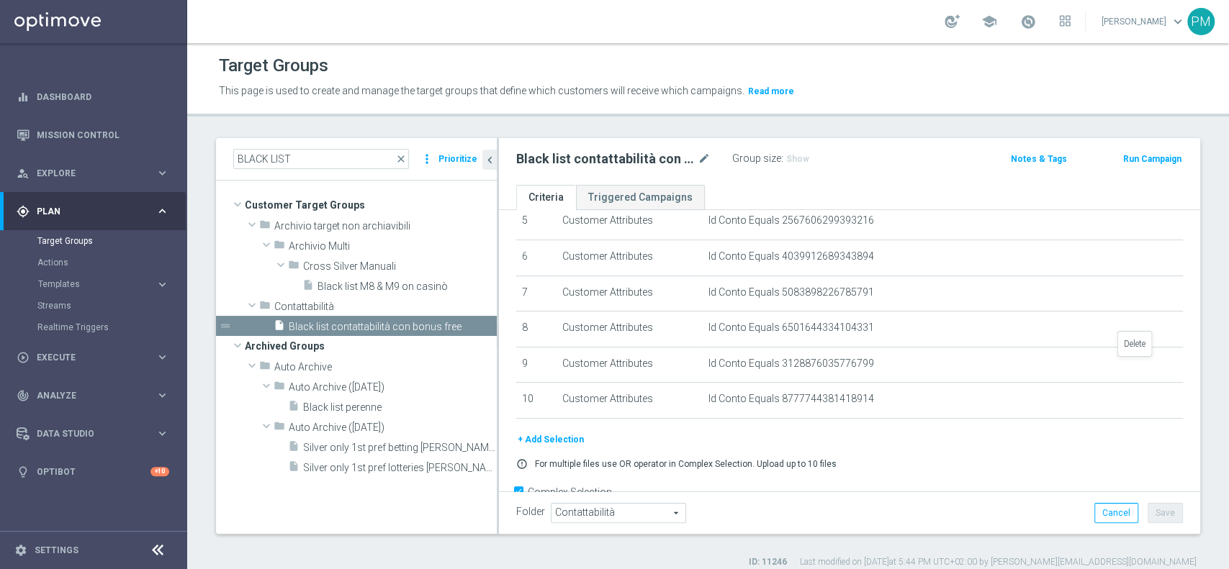
click at [0, 0] on icon "delete_forever" at bounding box center [0, 0] width 0 height 0
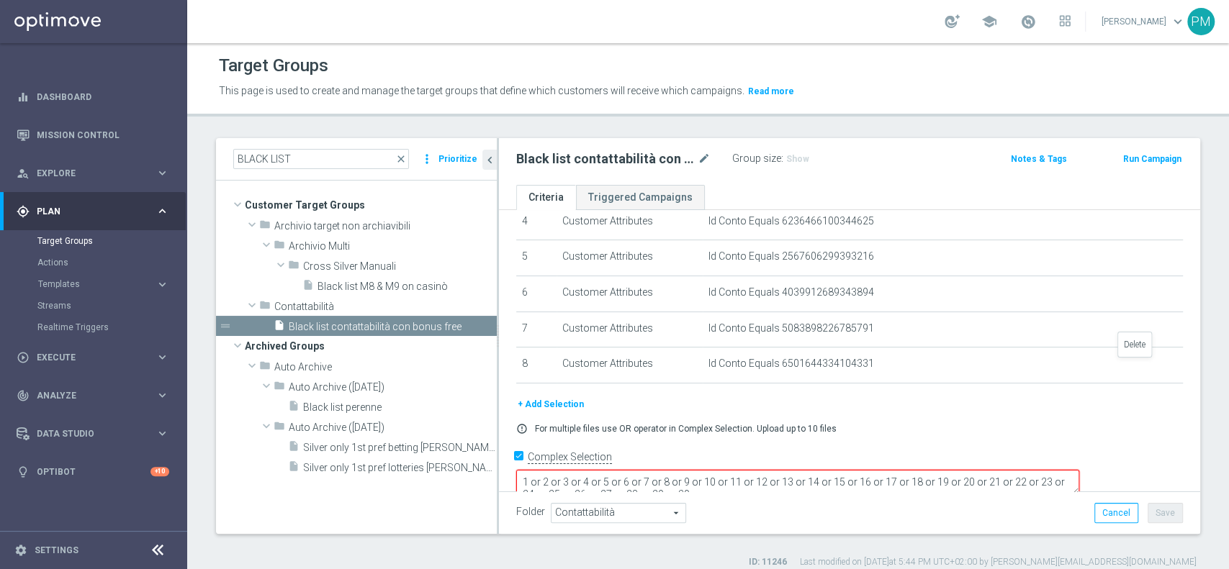
click at [0, 0] on icon "delete_forever" at bounding box center [0, 0] width 0 height 0
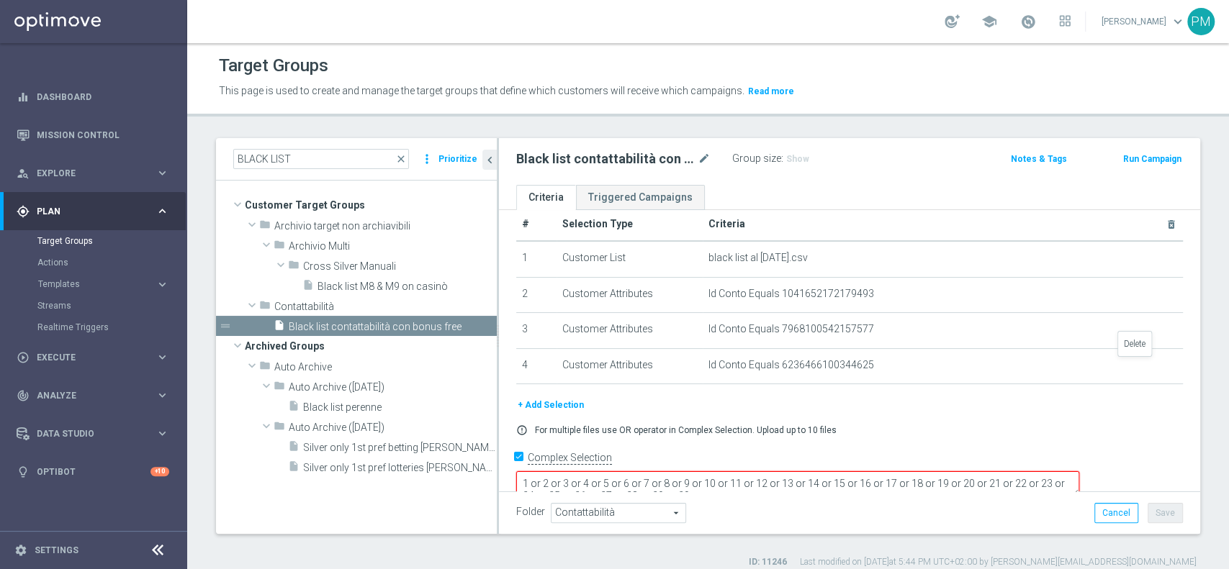
click at [0, 0] on icon "delete_forever" at bounding box center [0, 0] width 0 height 0
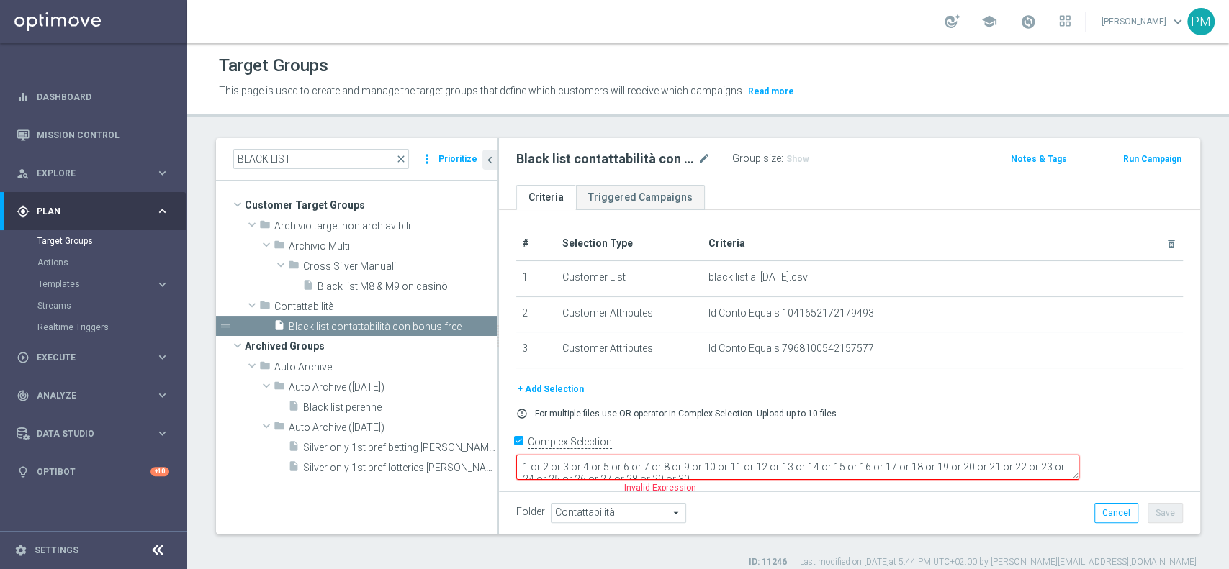
click at [1134, 363] on td "Id Conto Equals 7968100542157577 mode_edit delete_forever" at bounding box center [943, 351] width 480 height 36
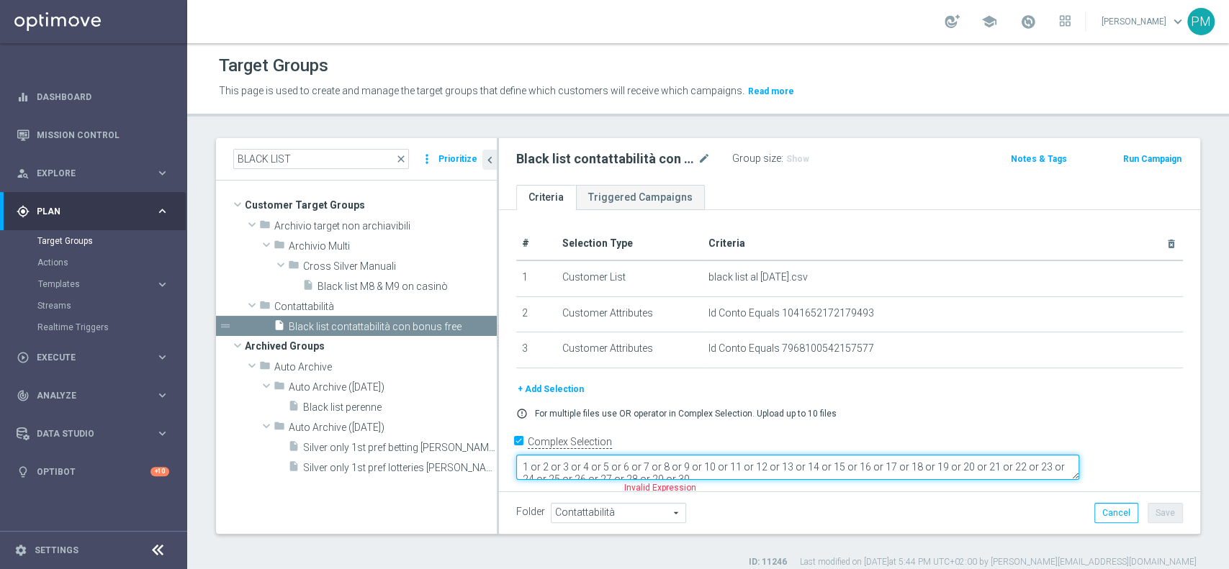
drag, startPoint x: 809, startPoint y: 464, endPoint x: 655, endPoint y: 456, distance: 154.2
click at [655, 456] on textarea "1 or 2 or 3 or 4 or 5 or 6 or 7 or 8 or 9 or 10 or 11 or 12 or 13 or 14 or 15 o…" at bounding box center [797, 467] width 563 height 25
drag, startPoint x: 675, startPoint y: 467, endPoint x: 688, endPoint y: 456, distance: 16.9
click at [688, 456] on textarea "1 or 2 0 or 11 or 12 or 13 or 14 or 15 or 16 or 17 or 18 or 19 or 20 or 21 or 2…" at bounding box center [797, 467] width 563 height 25
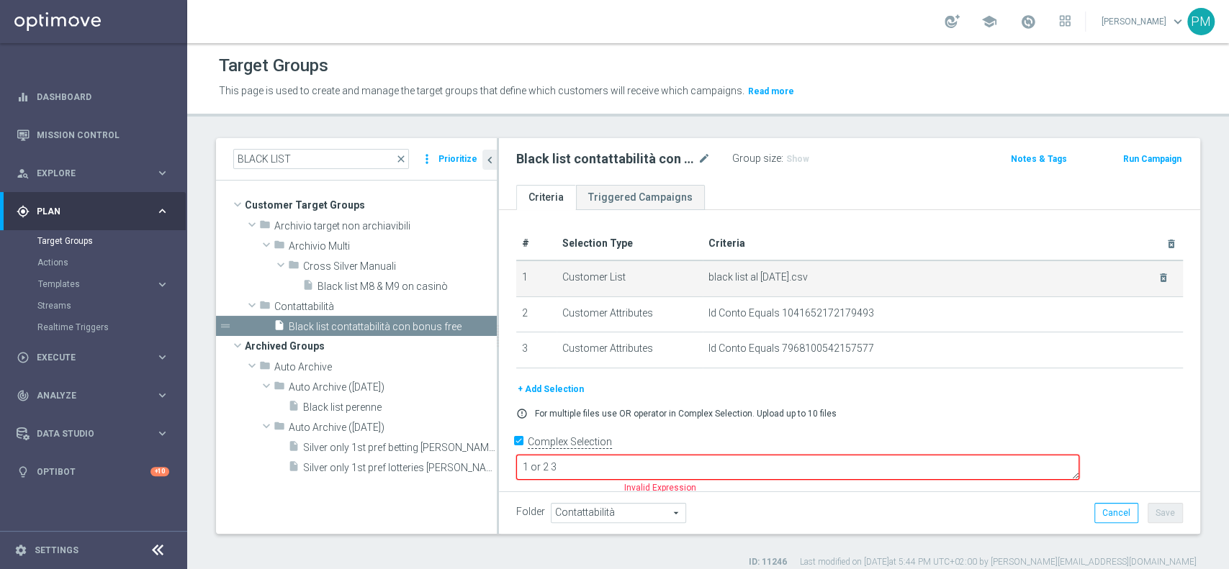
click at [911, 277] on span "black list al [DATE].csv" at bounding box center [923, 277] width 431 height 12
click at [1157, 274] on icon "delete_forever" at bounding box center [1163, 278] width 12 height 12
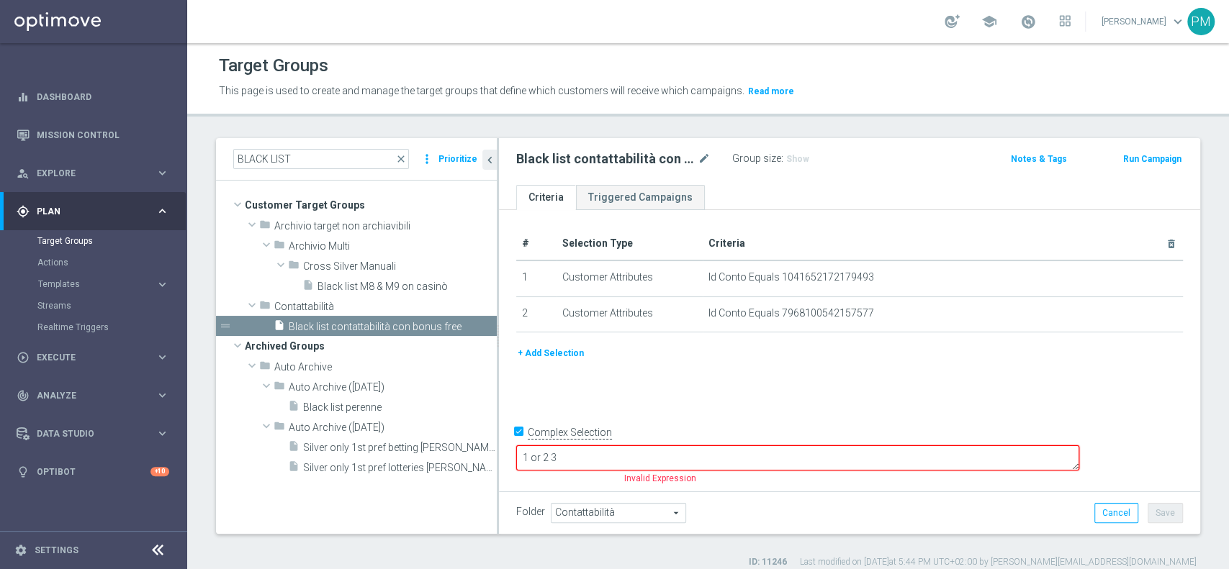
click at [560, 354] on button "+ Add Selection" at bounding box center [550, 354] width 69 height 16
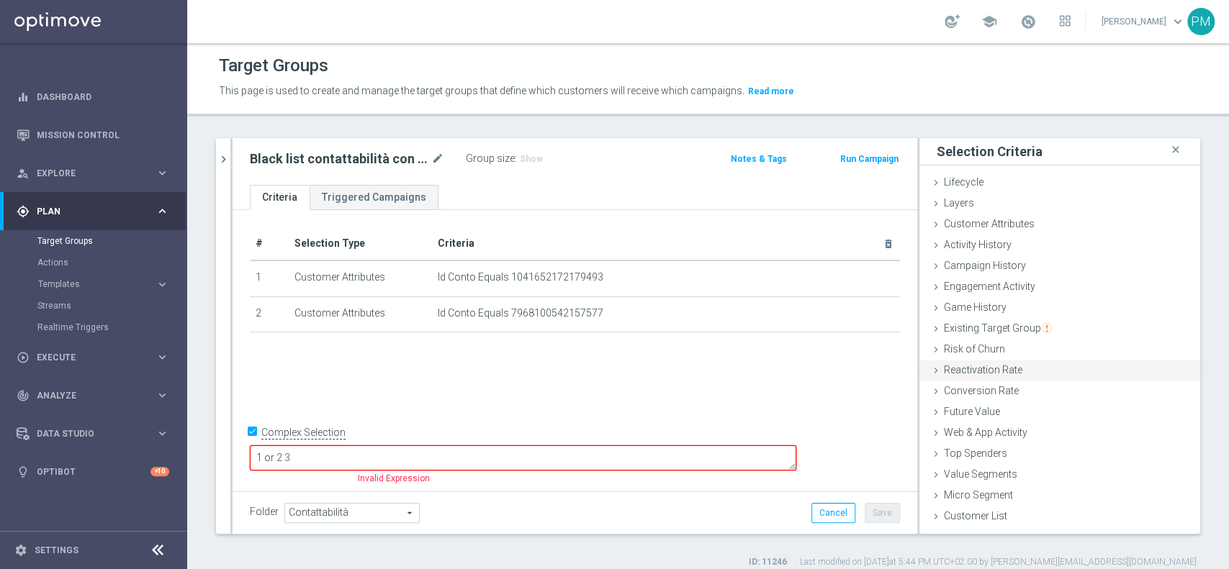
scroll to position [12, 0]
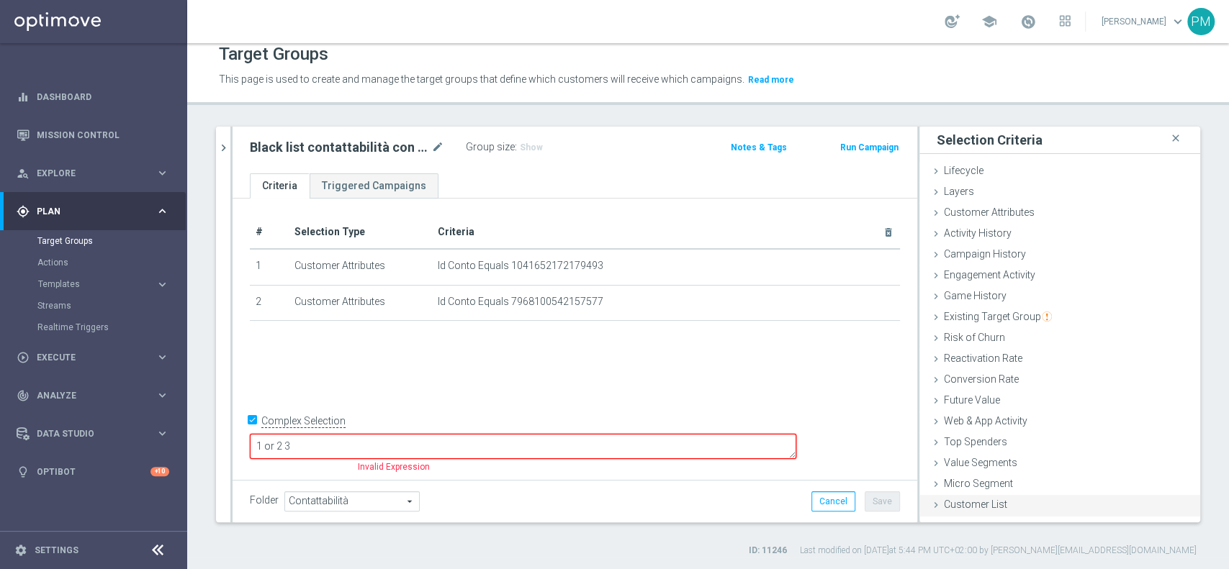
click at [950, 502] on span "Customer List" at bounding box center [975, 505] width 63 height 12
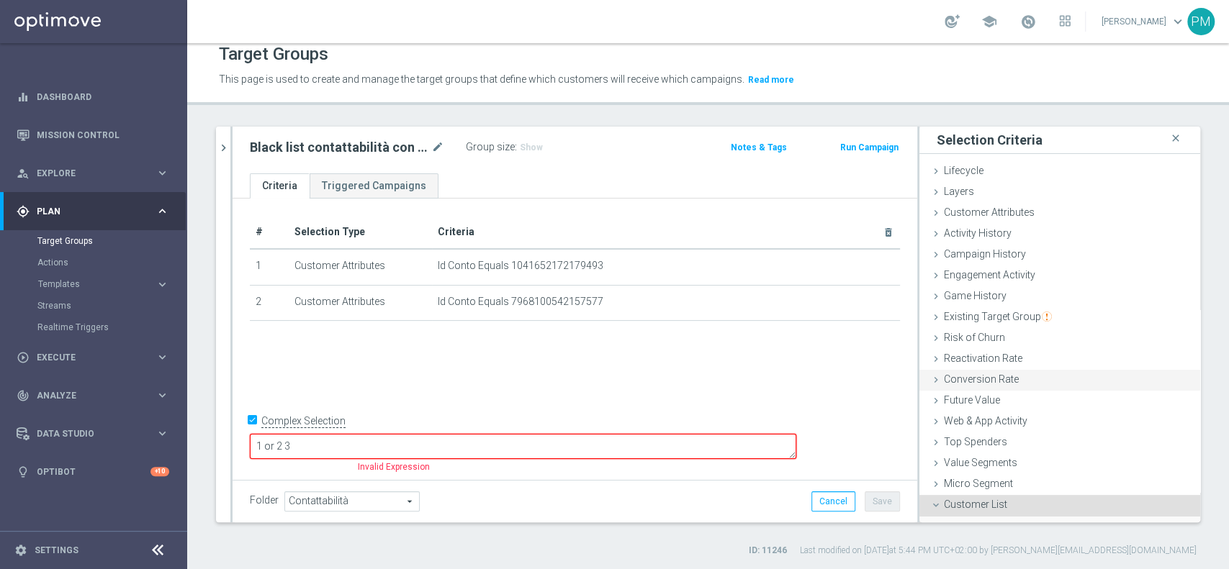
scroll to position [122, 0]
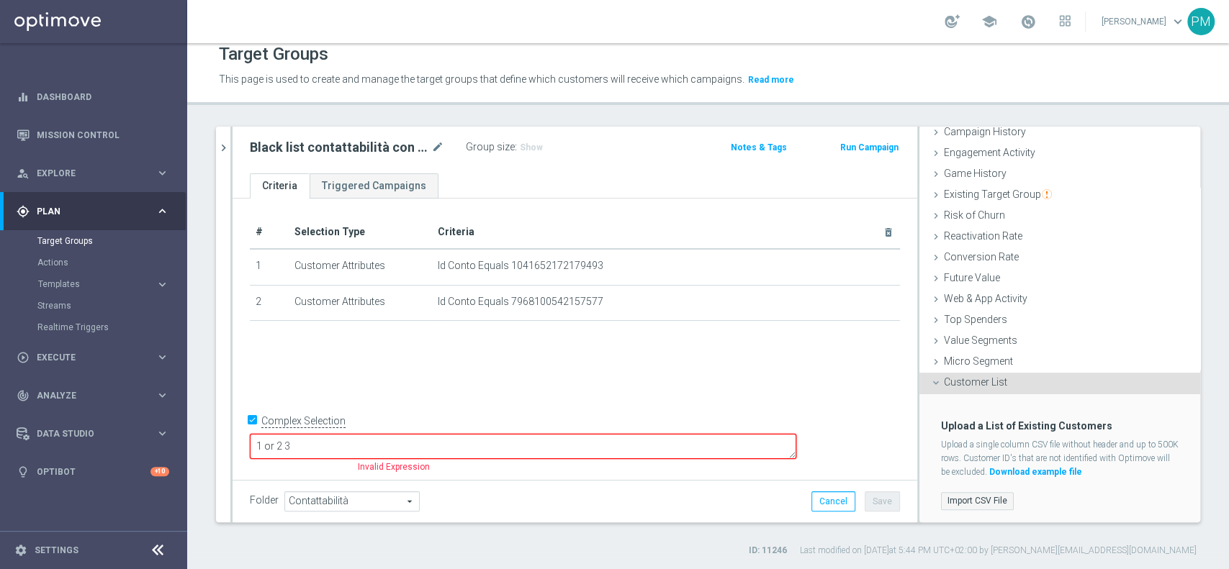
click at [960, 500] on label "Import CSV File" at bounding box center [977, 501] width 73 height 18
click at [0, 0] on input "Import CSV File" at bounding box center [0, 0] width 0 height 0
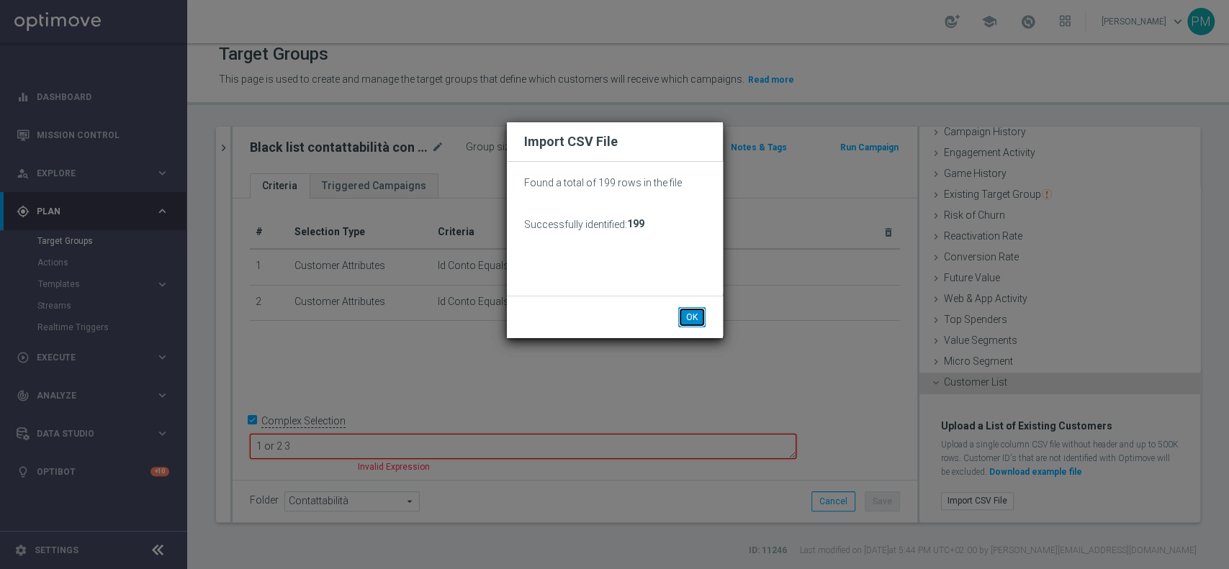
click at [686, 314] on button "OK" at bounding box center [691, 317] width 27 height 20
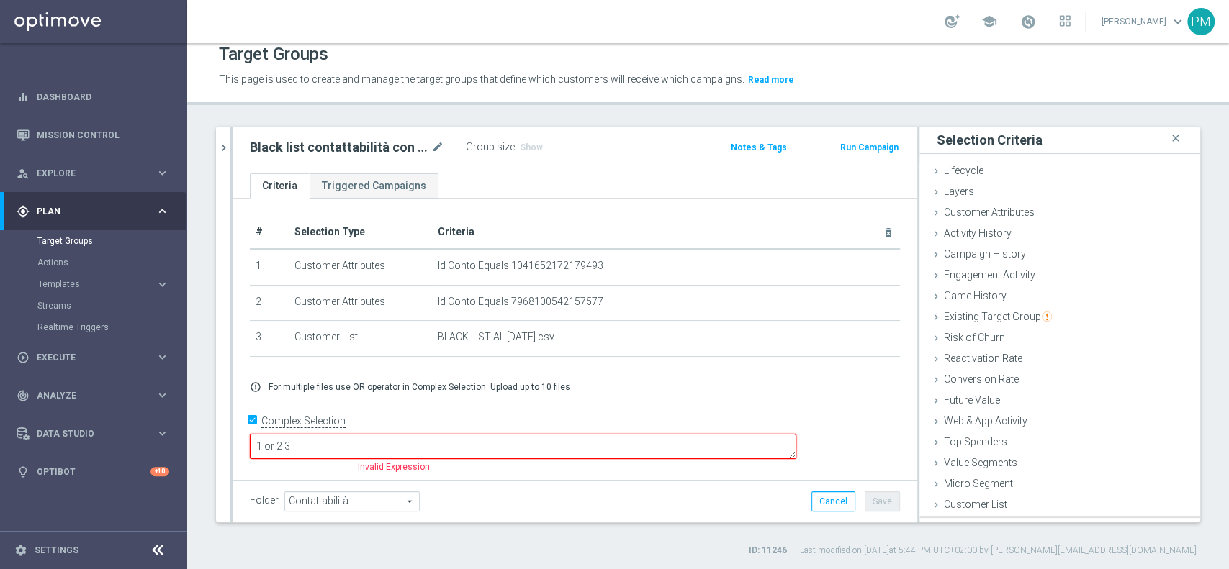
scroll to position [0, 0]
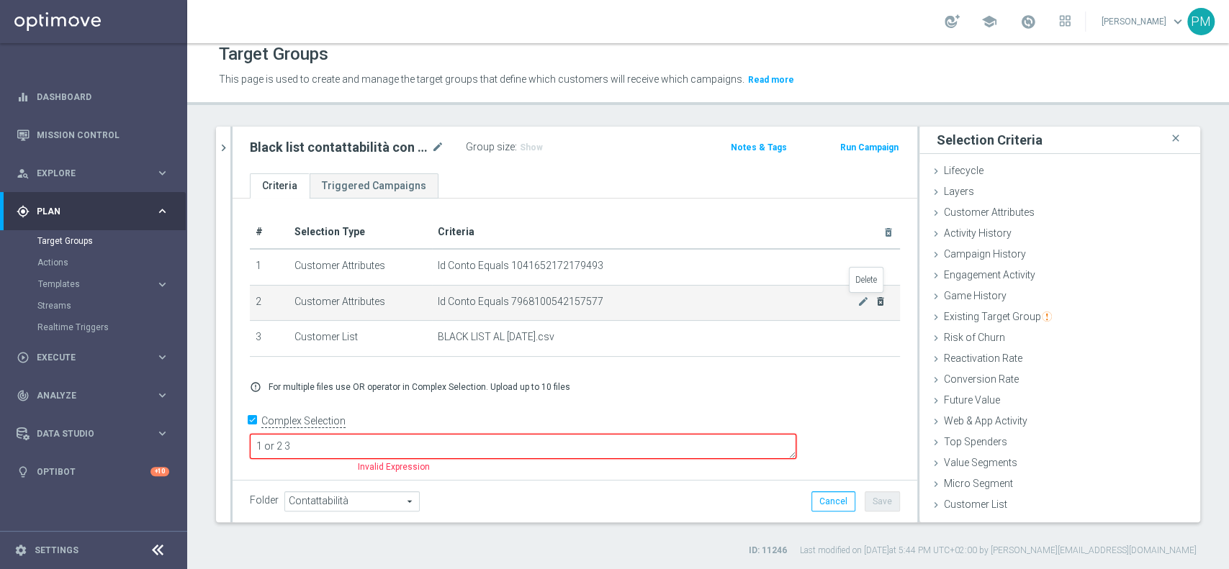
click at [875, 303] on icon "delete_forever" at bounding box center [881, 302] width 12 height 12
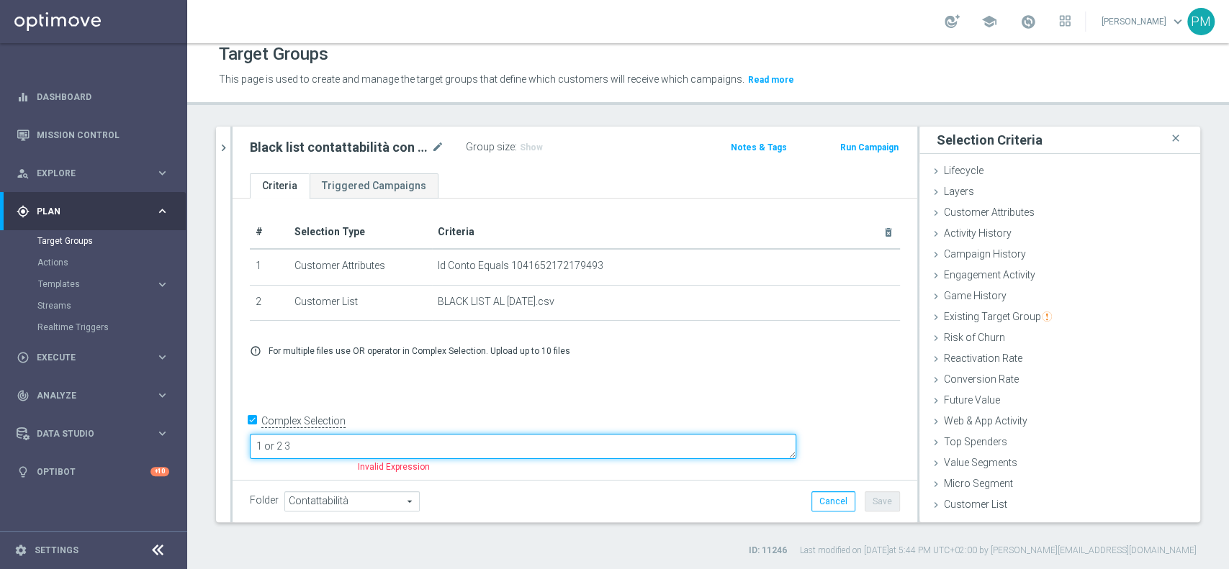
click at [412, 442] on textarea "1 or 2 3" at bounding box center [523, 446] width 546 height 25
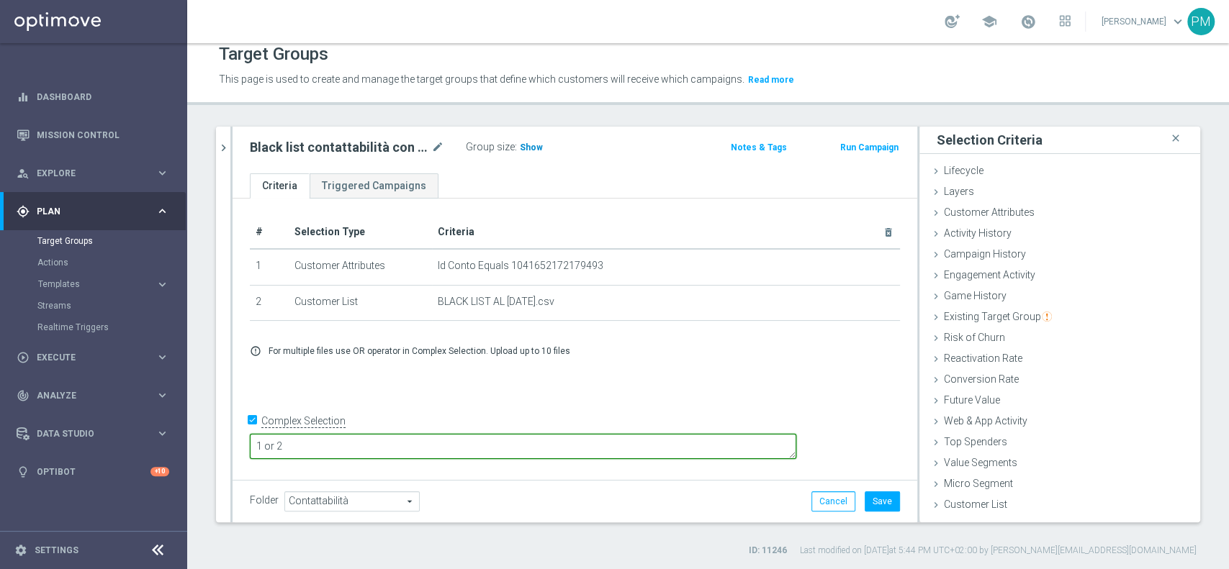
type textarea "1 or 2"
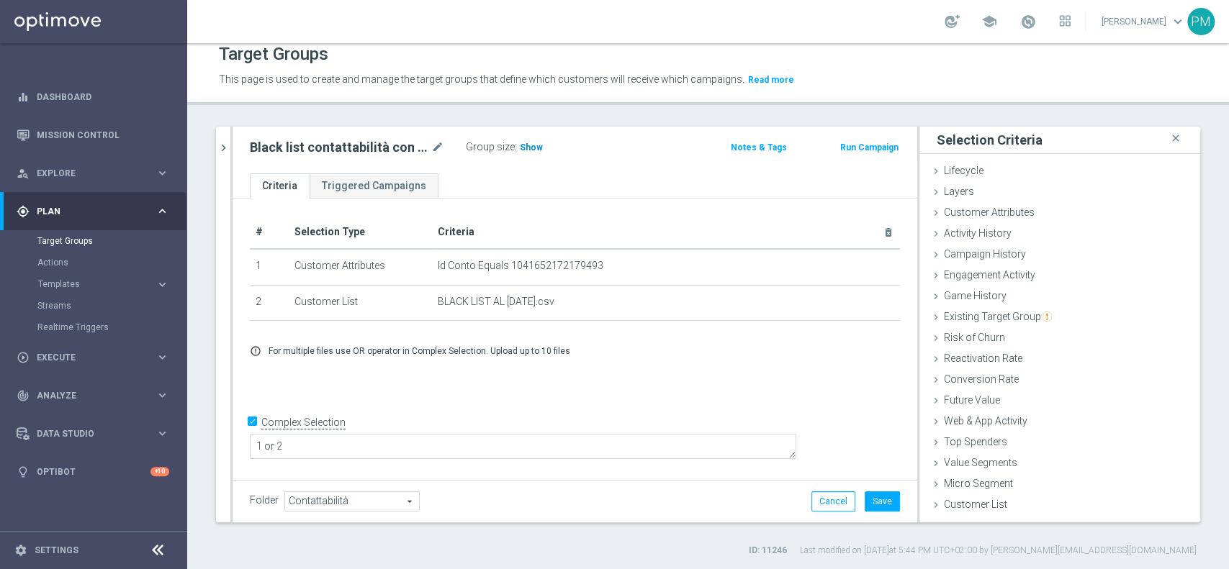
click at [536, 148] on span "Show" at bounding box center [531, 148] width 23 height 10
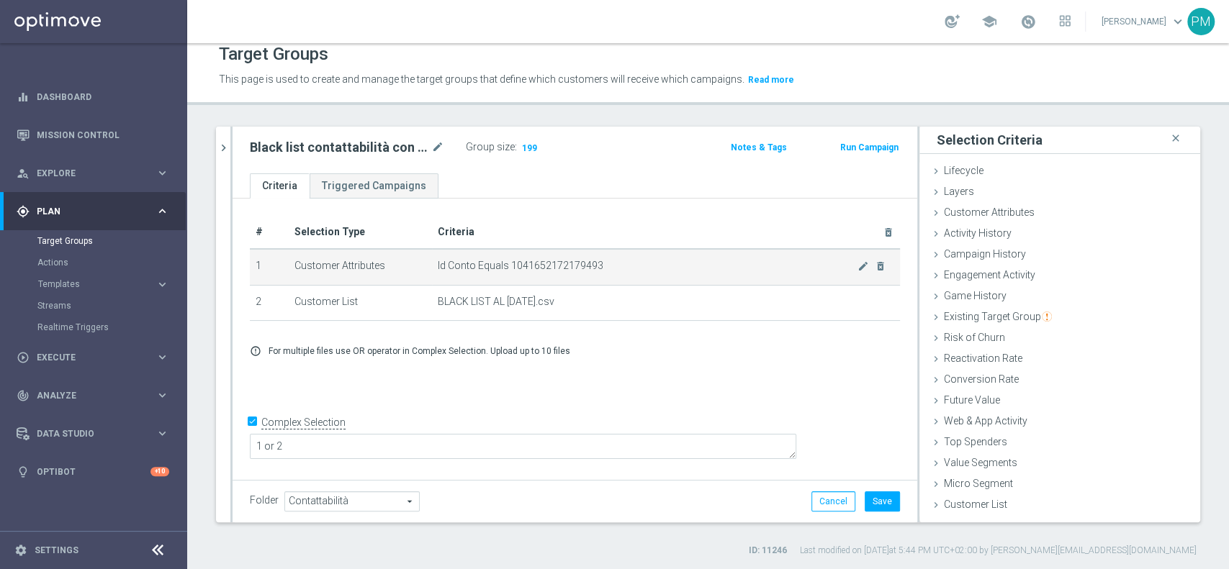
click at [663, 263] on span "Id Conto Equals 1041652172179493" at bounding box center [648, 266] width 420 height 12
click at [857, 268] on icon "mode_edit" at bounding box center [863, 267] width 12 height 12
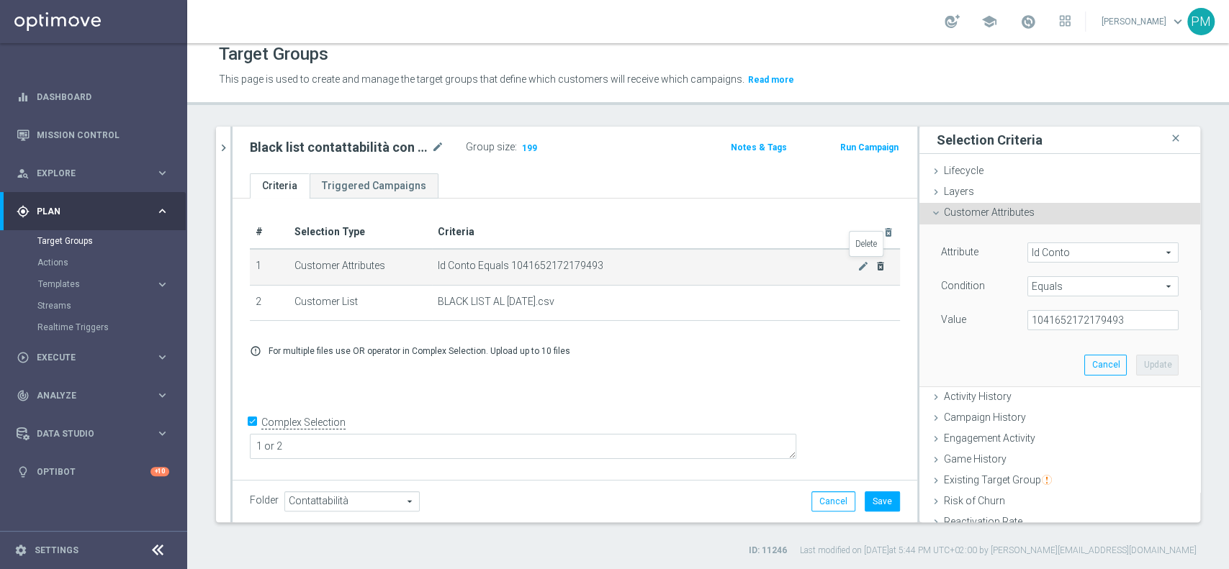
click at [875, 267] on icon "delete_forever" at bounding box center [881, 267] width 12 height 12
checkbox input "false"
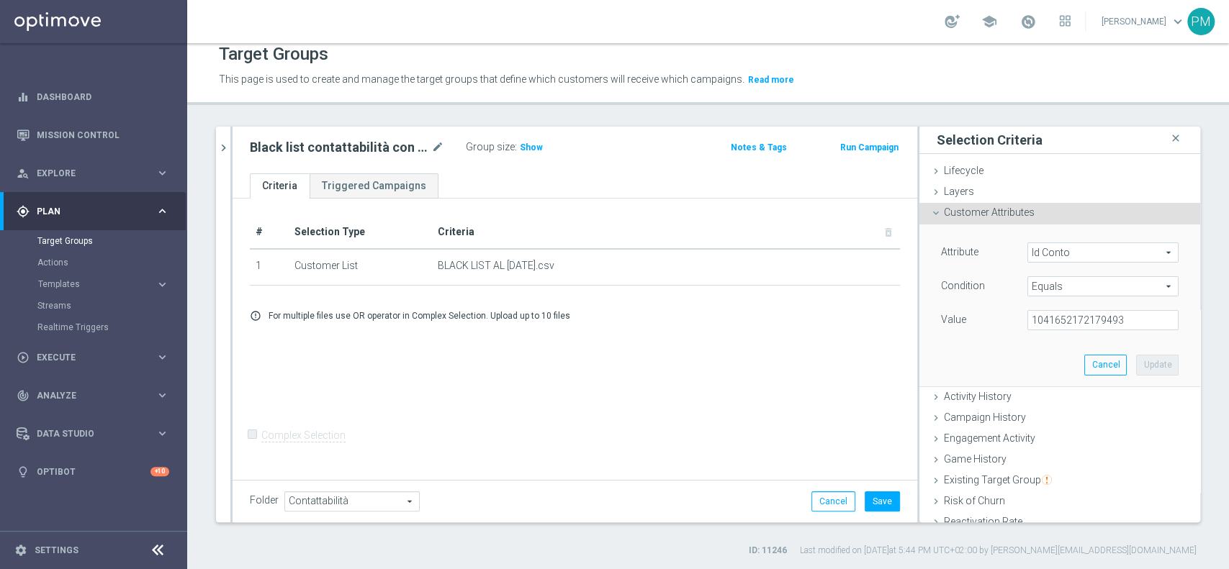
click at [488, 348] on div "# Selection Type Criteria delete_forever 1 Customer List BLACK LIST AL [DATE].c…" at bounding box center [574, 338] width 685 height 279
click at [867, 498] on button "Save" at bounding box center [881, 502] width 35 height 20
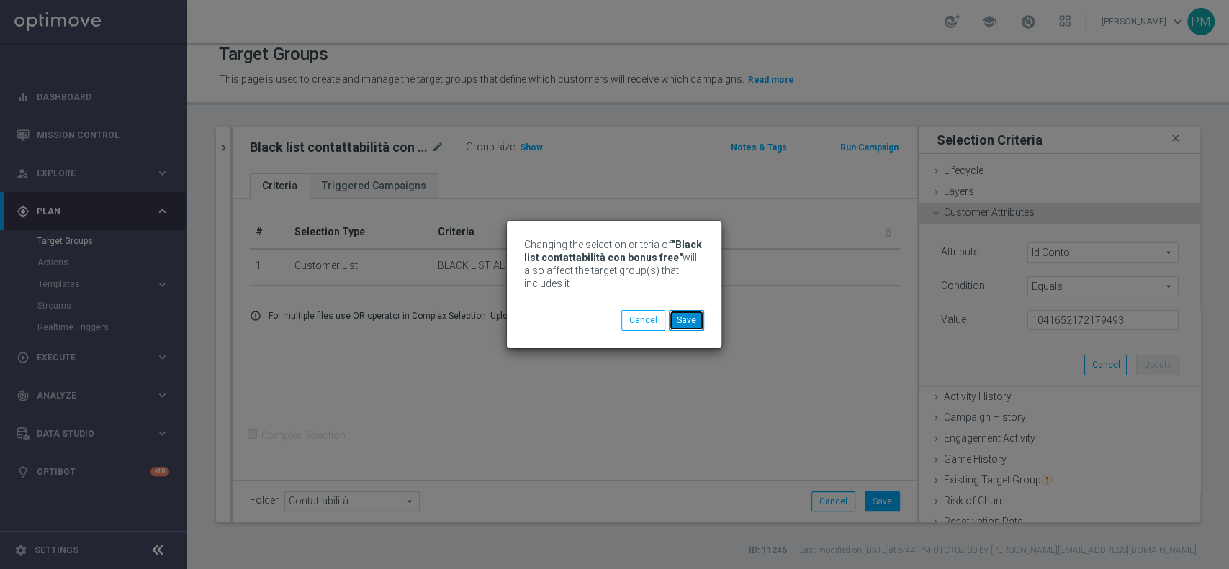
click at [694, 327] on button "Save" at bounding box center [686, 320] width 35 height 20
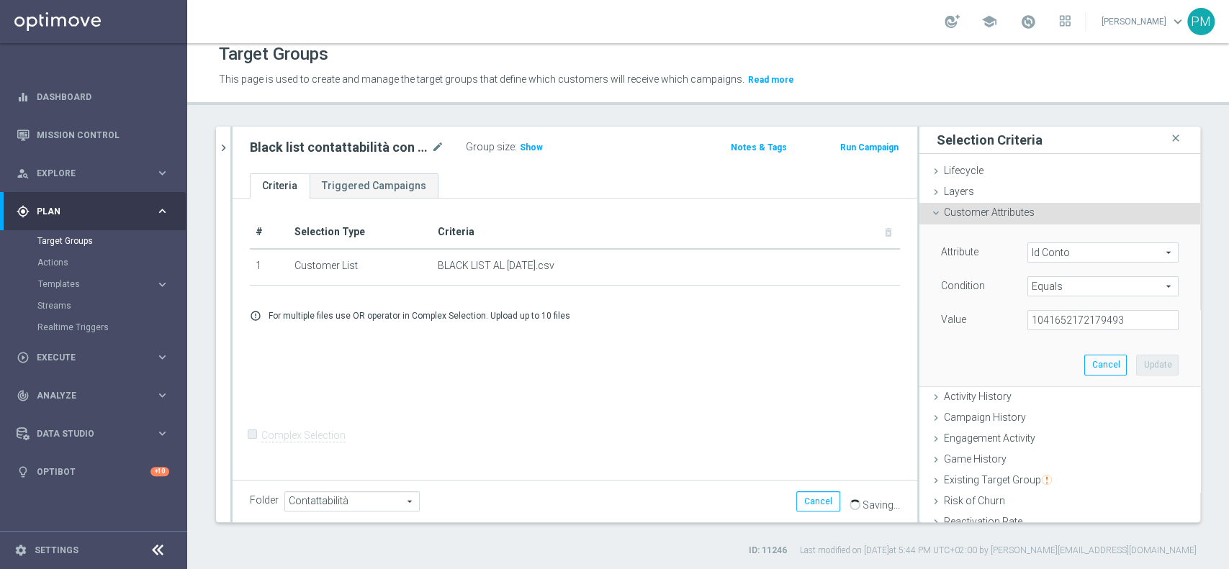
click at [944, 210] on span "Customer Attributes" at bounding box center [989, 213] width 91 height 12
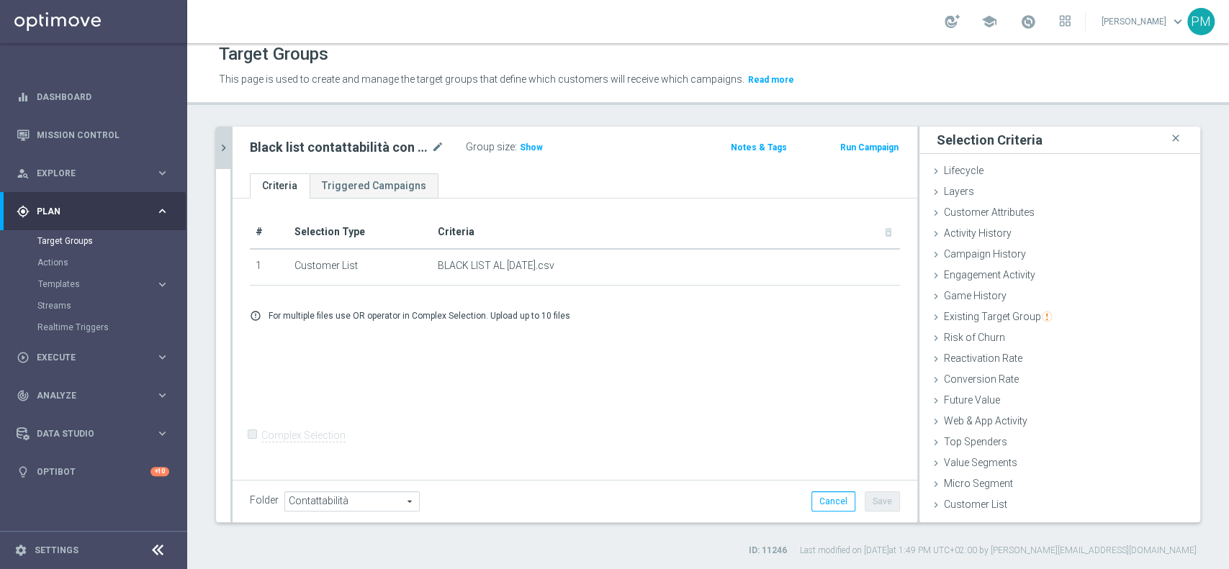
click at [219, 146] on icon "chevron_right" at bounding box center [224, 148] width 14 height 14
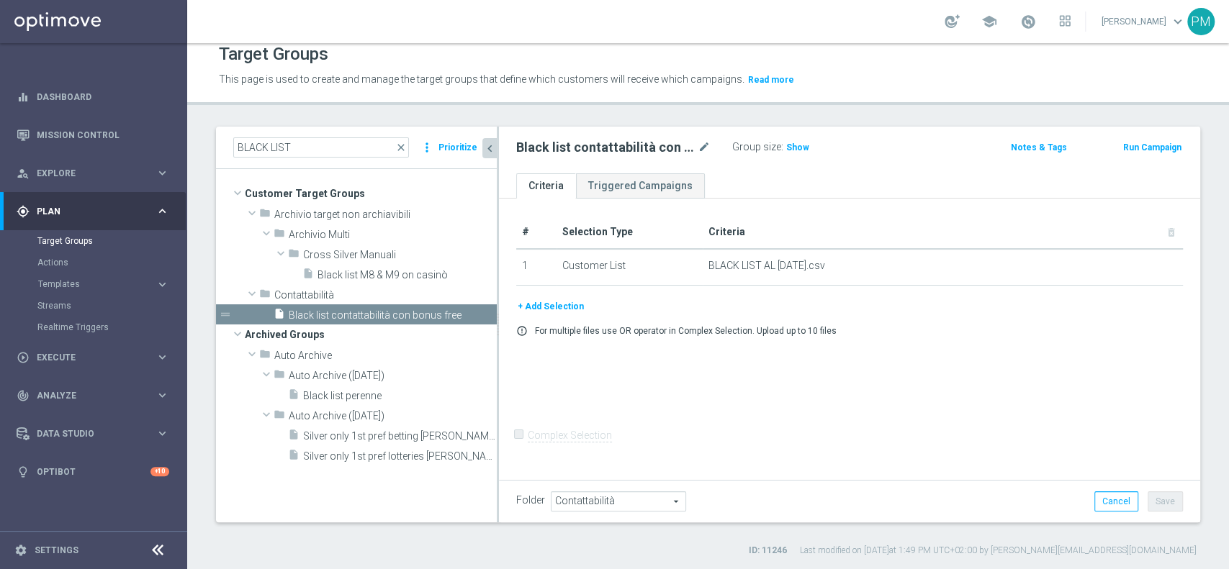
click at [565, 307] on button "+ Add Selection" at bounding box center [550, 307] width 69 height 16
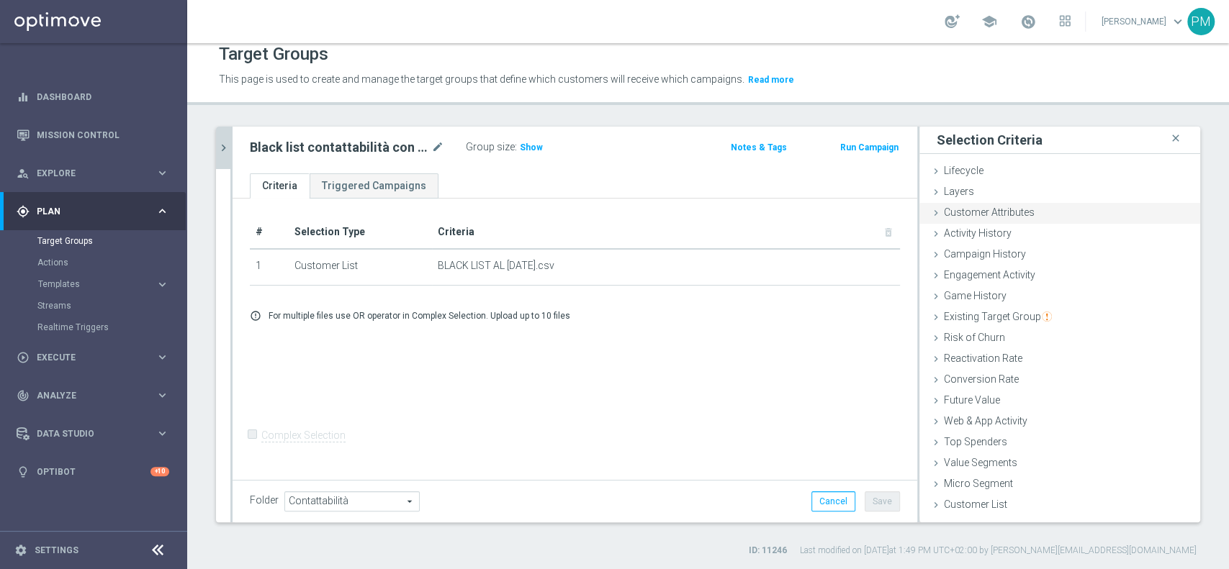
click at [1015, 209] on span "Customer Attributes" at bounding box center [989, 213] width 91 height 12
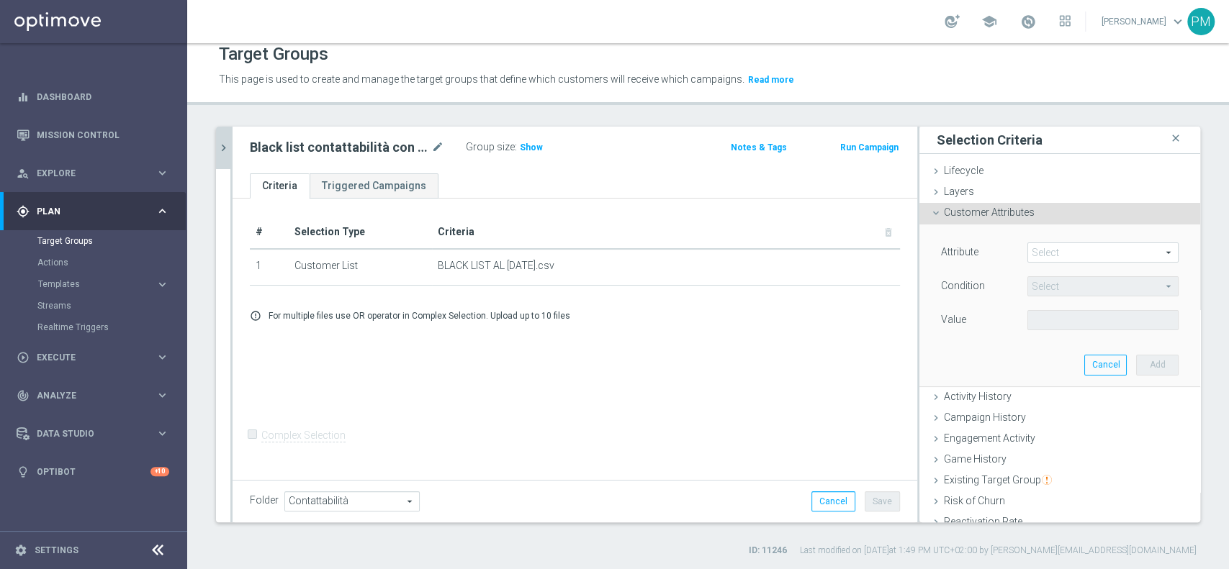
click at [1037, 249] on span at bounding box center [1103, 252] width 150 height 19
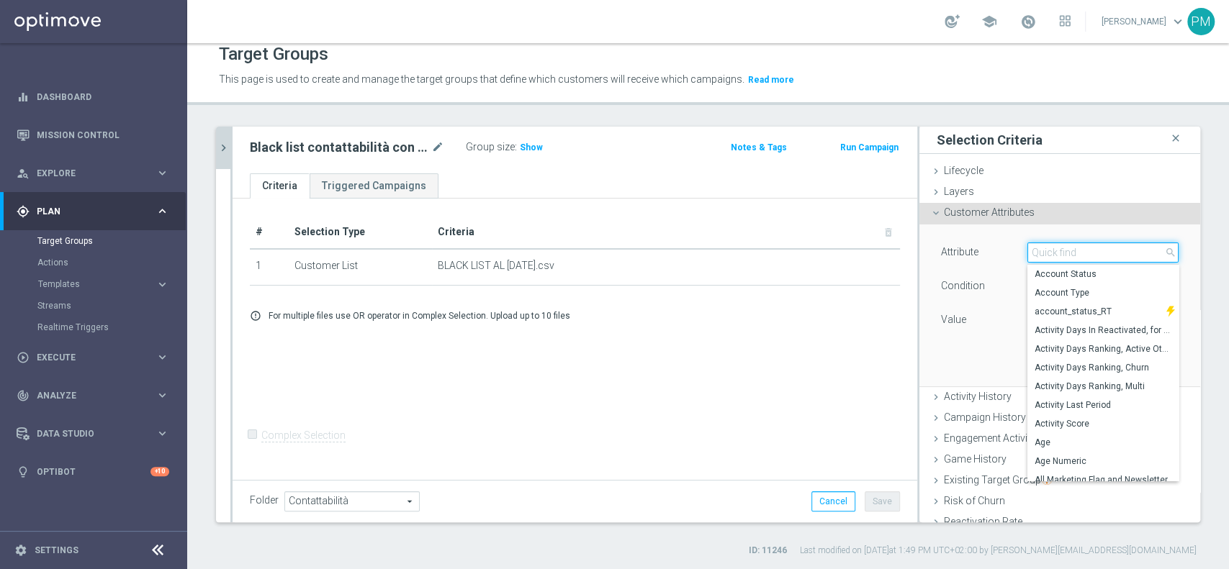
click at [1037, 249] on input "search" at bounding box center [1102, 253] width 151 height 20
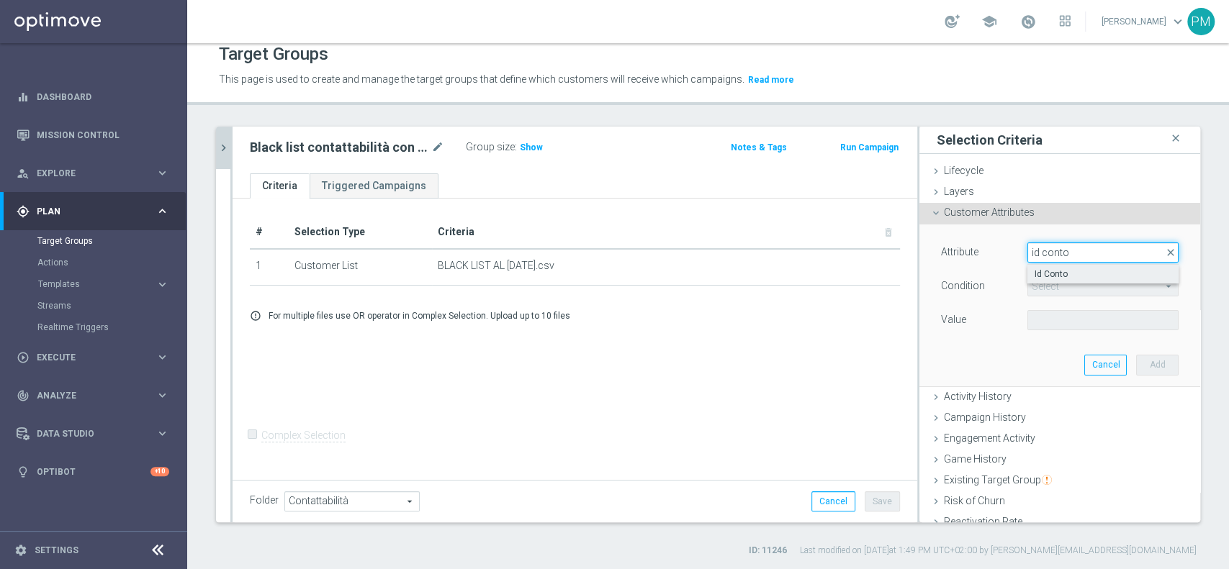
type input "id conto"
click at [1039, 270] on span "Id Conto" at bounding box center [1102, 274] width 137 height 12
type input "Id Conto"
type input "Equals"
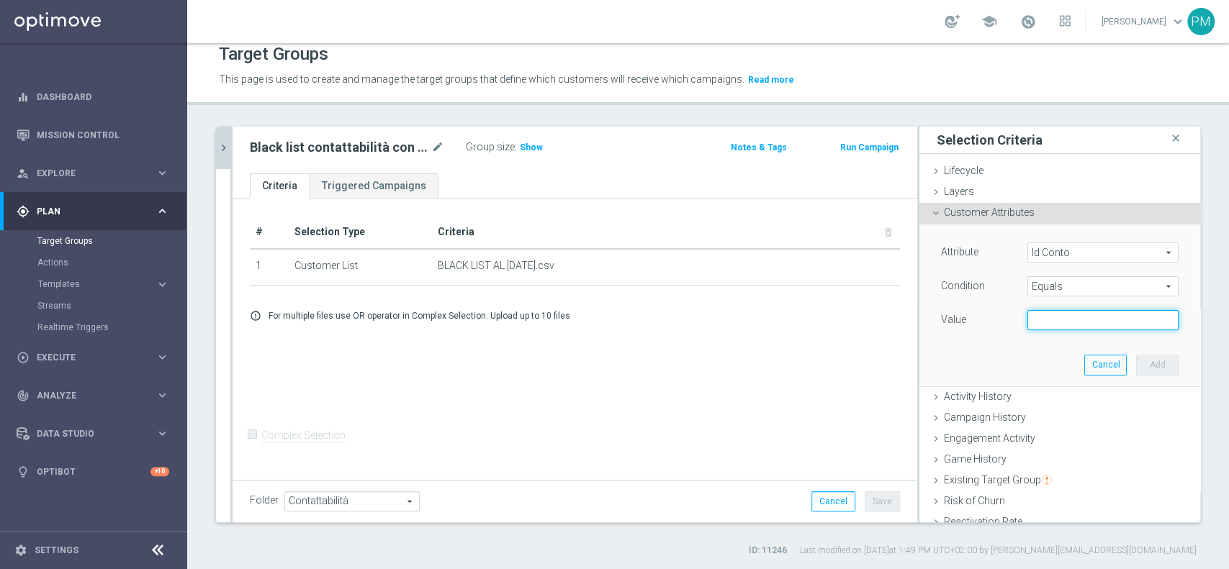
click at [1055, 320] on input "text" at bounding box center [1102, 320] width 151 height 20
paste input "2674000272992418"
type input "2674000272992418"
click at [1136, 367] on button "Add" at bounding box center [1157, 365] width 42 height 20
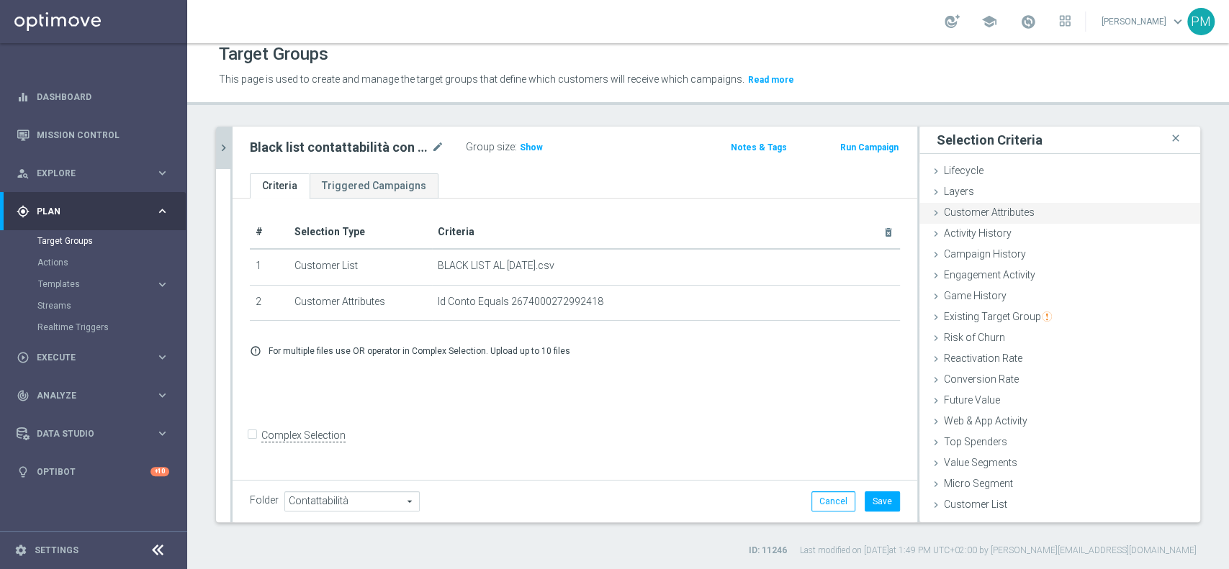
click at [1010, 204] on div "Customer Attributes done selection saved" at bounding box center [1059, 214] width 281 height 22
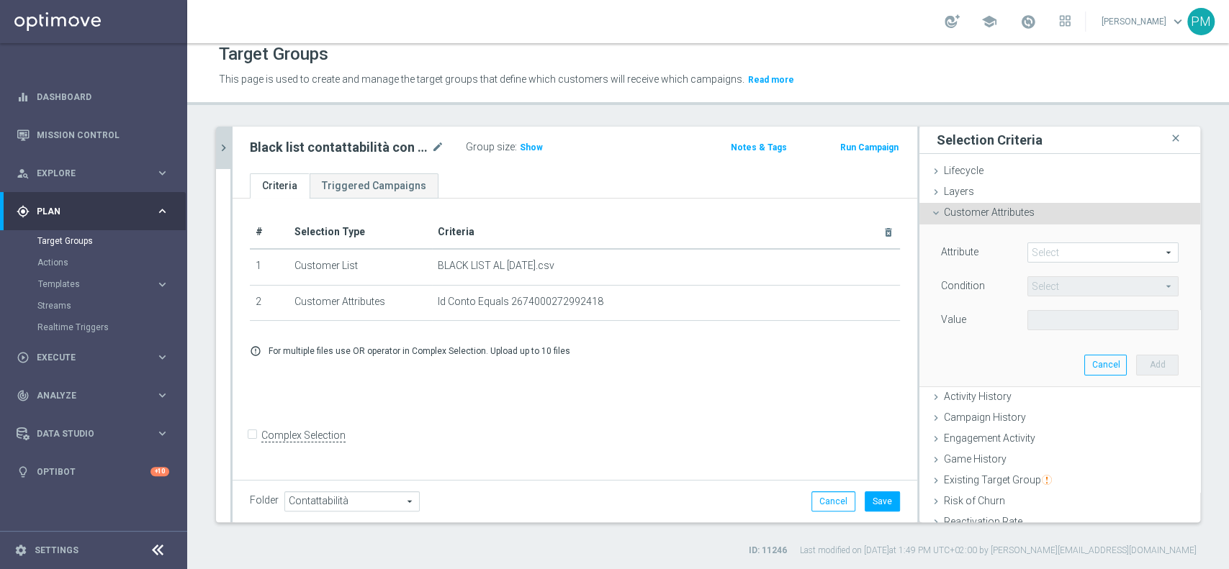
click at [1038, 254] on span at bounding box center [1103, 252] width 150 height 19
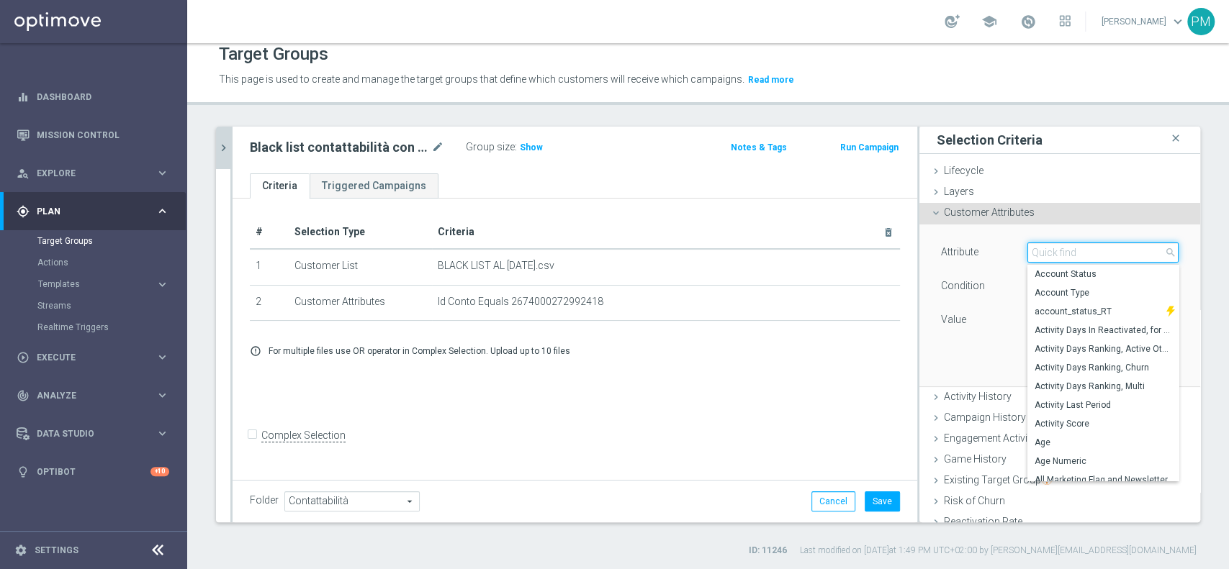
click at [1038, 254] on input "search" at bounding box center [1102, 253] width 151 height 20
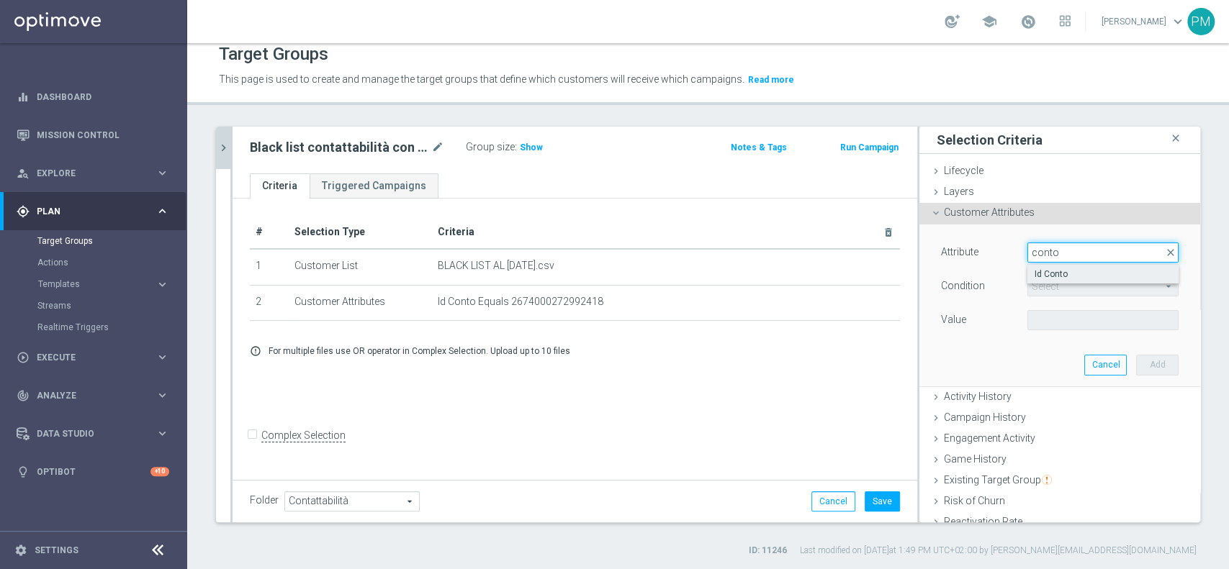
type input "conto"
click at [1041, 270] on span "Id Conto" at bounding box center [1102, 274] width 137 height 12
type input "Id Conto"
type input "Equals"
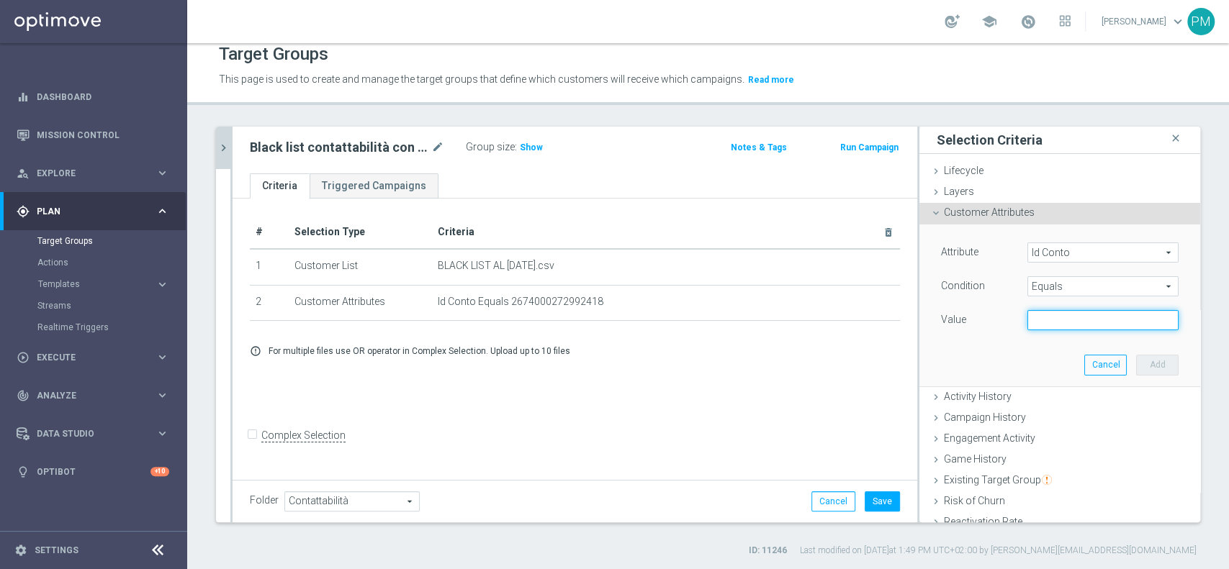
click at [1037, 317] on input "text" at bounding box center [1102, 320] width 151 height 20
paste input "1364170090259711"
type input "1364170090259711"
click at [1136, 360] on button "Add" at bounding box center [1157, 365] width 42 height 20
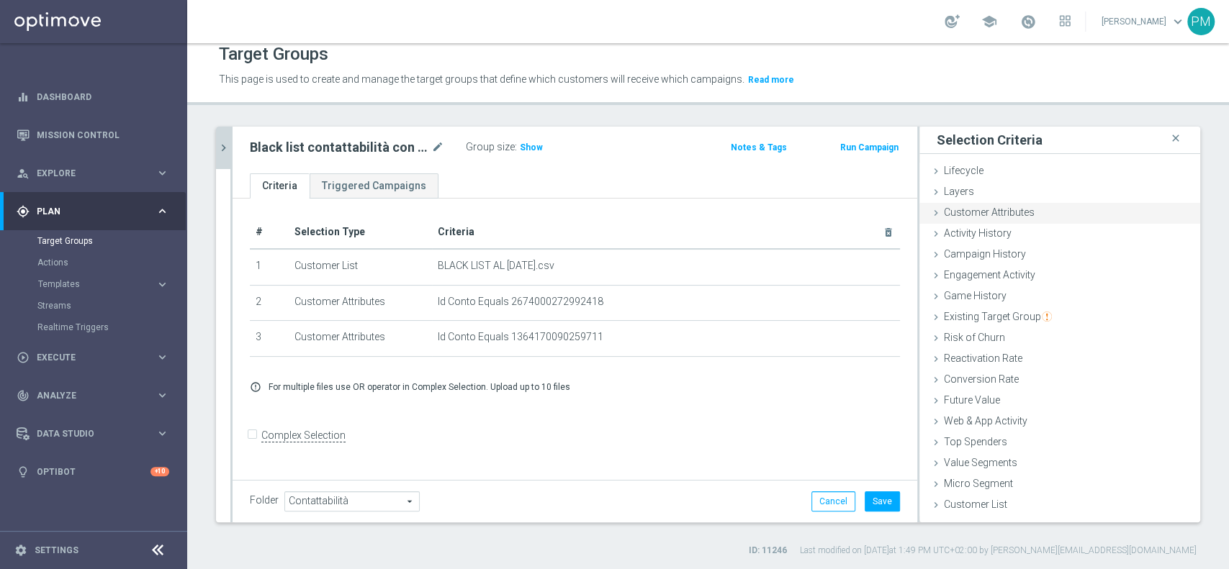
click at [1021, 206] on div "Customer Attributes done selection saved" at bounding box center [1059, 214] width 281 height 22
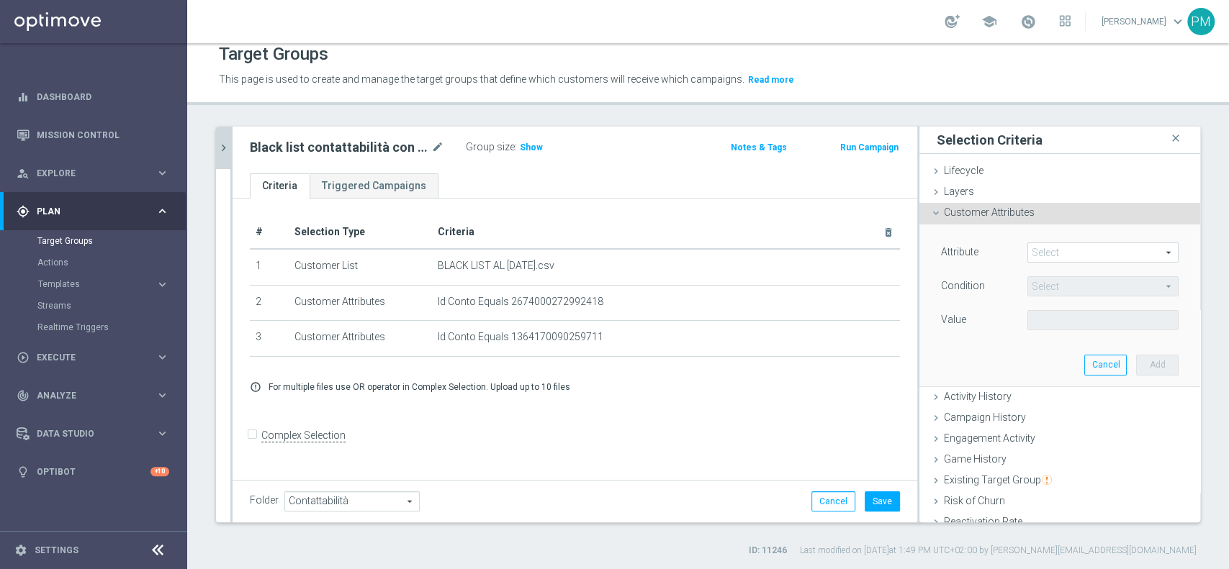
click at [1060, 248] on span at bounding box center [1103, 252] width 150 height 19
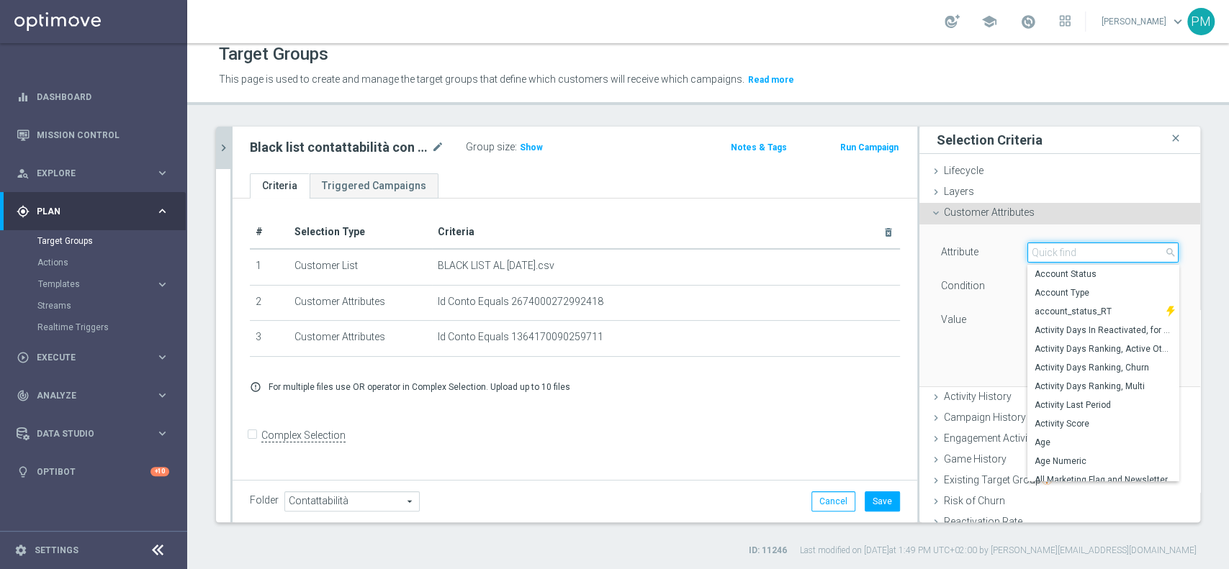
click at [1060, 248] on input "search" at bounding box center [1102, 253] width 151 height 20
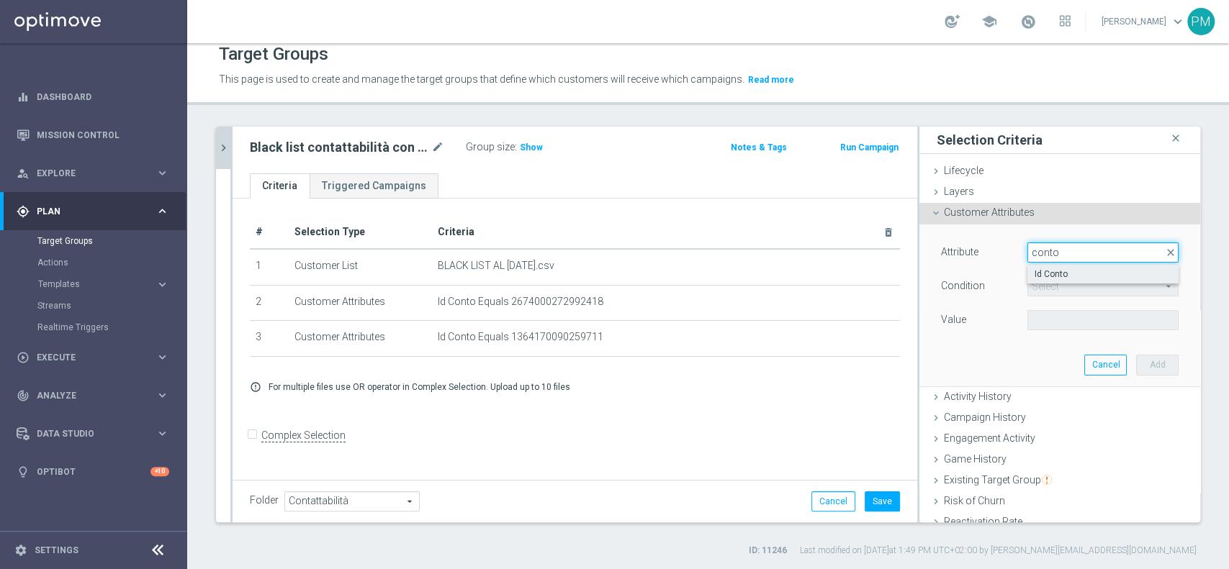
type input "conto"
click at [1057, 275] on span "Id Conto" at bounding box center [1102, 274] width 137 height 12
type input "Id Conto"
type input "Equals"
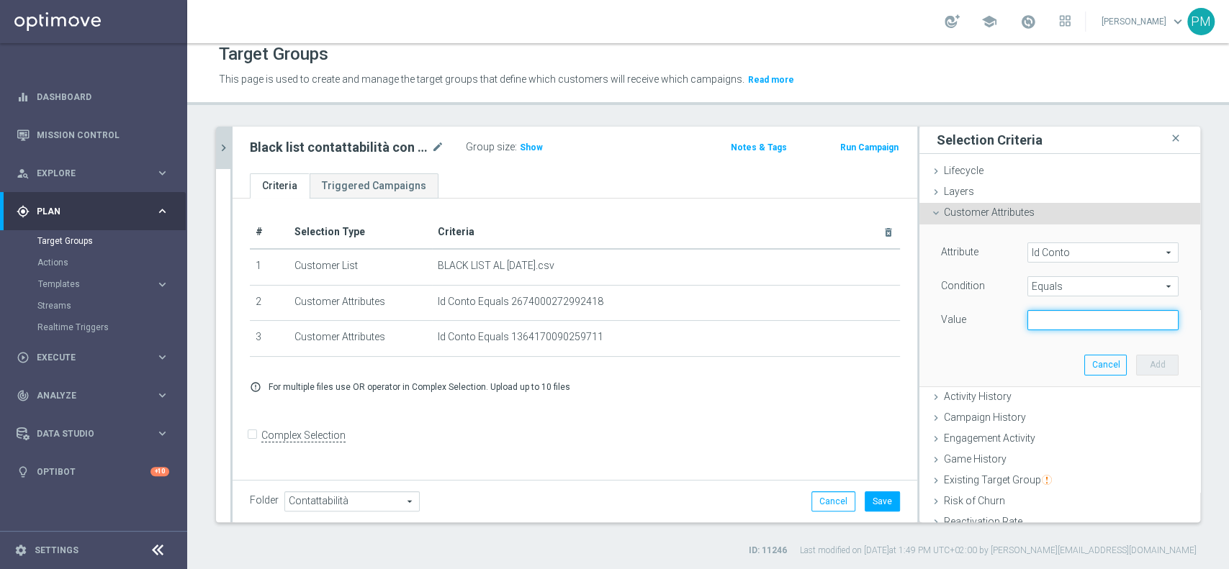
click at [1042, 318] on input "text" at bounding box center [1102, 320] width 151 height 20
paste input "9170703514954050"
type input "9170703514954050"
click at [1136, 369] on button "Add" at bounding box center [1157, 365] width 42 height 20
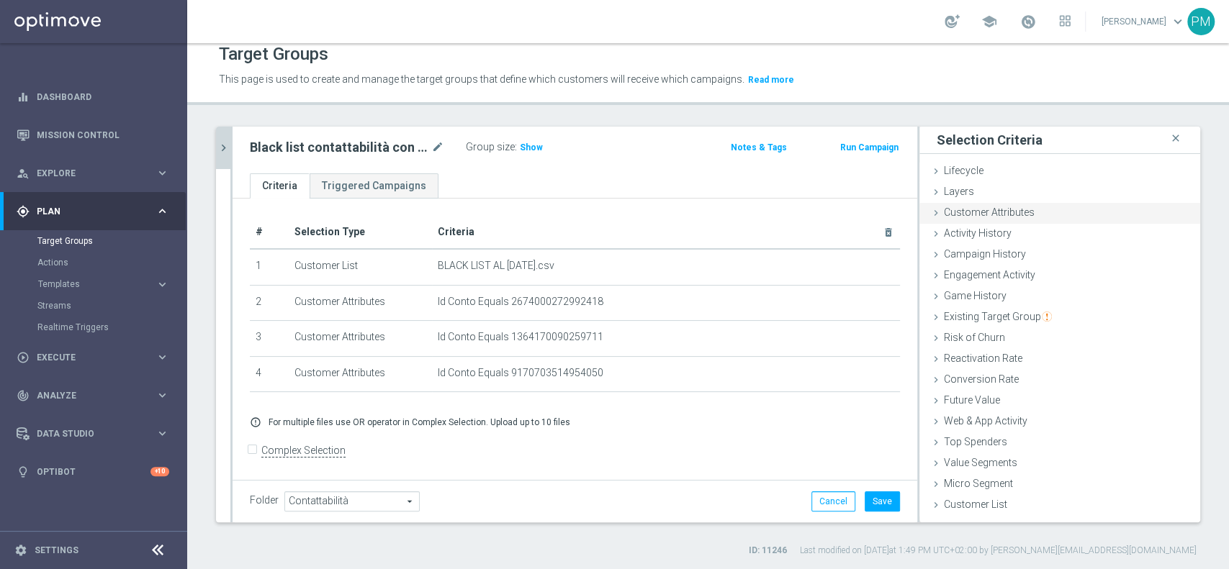
click at [1013, 212] on span "Customer Attributes" at bounding box center [989, 213] width 91 height 12
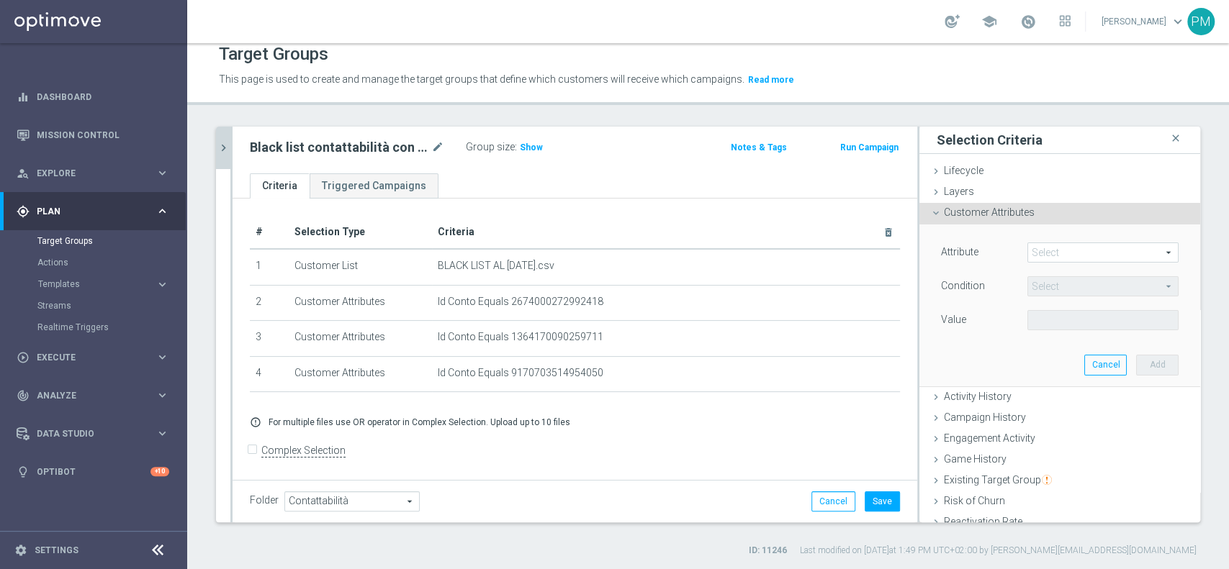
click at [1054, 250] on span at bounding box center [1103, 252] width 150 height 19
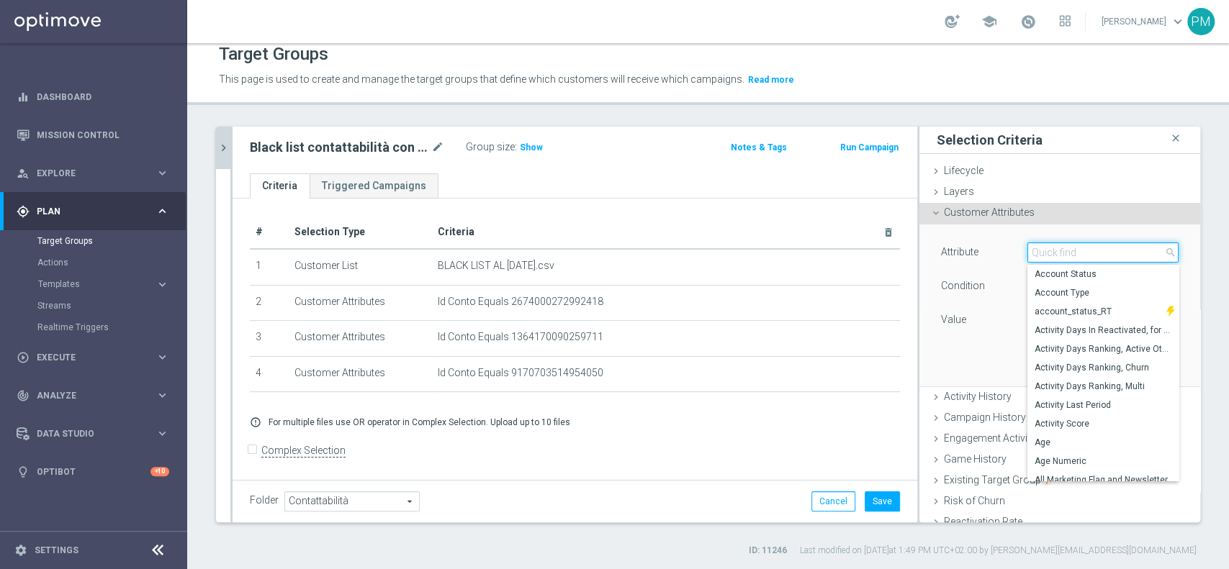
click at [1054, 250] on input "search" at bounding box center [1102, 253] width 151 height 20
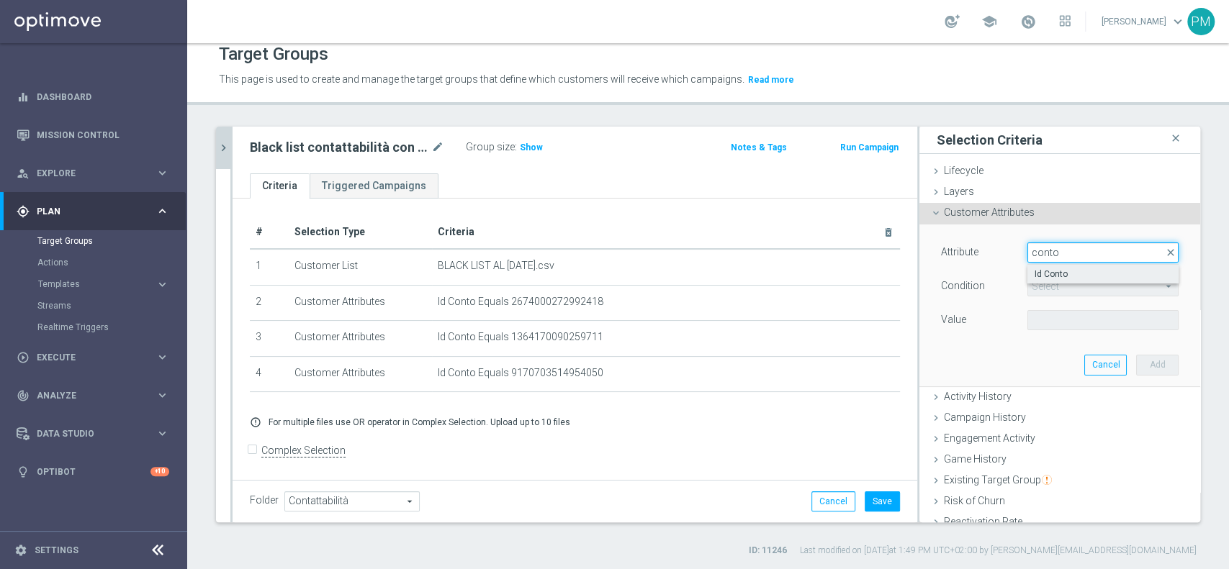
type input "conto"
drag, startPoint x: 1054, startPoint y: 265, endPoint x: 1054, endPoint y: 285, distance: 20.2
click at [1054, 266] on label "Id Conto" at bounding box center [1102, 274] width 151 height 19
type input "Id Conto"
type input "Equals"
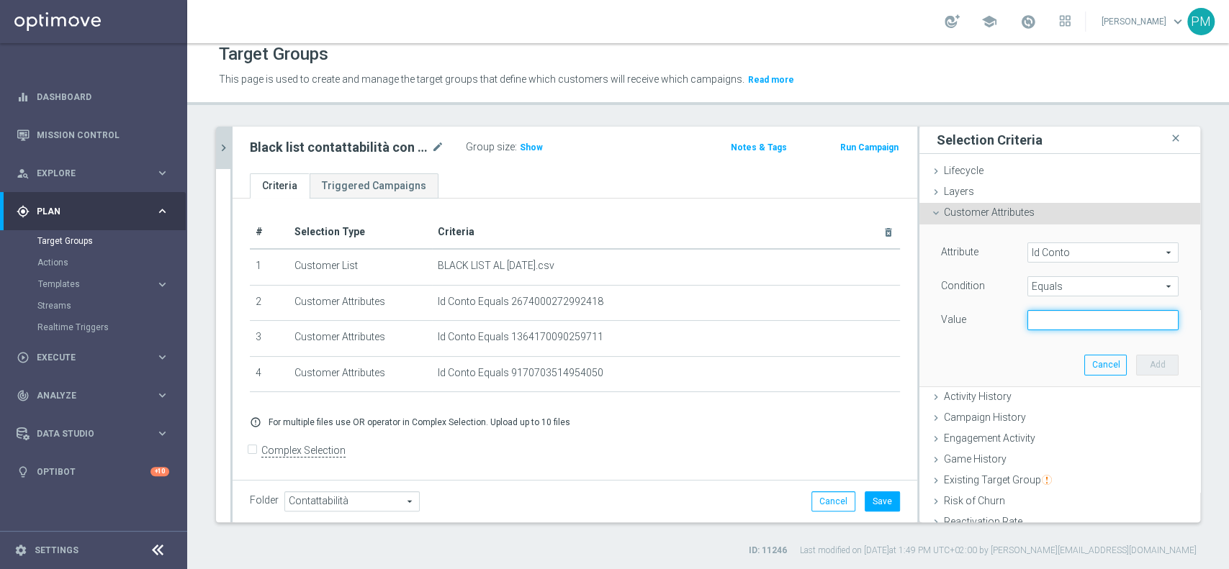
click at [1052, 325] on input "text" at bounding box center [1102, 320] width 151 height 20
paste input "3881452877883532"
type input "3881452877883532"
click at [1136, 365] on button "Add" at bounding box center [1157, 365] width 42 height 20
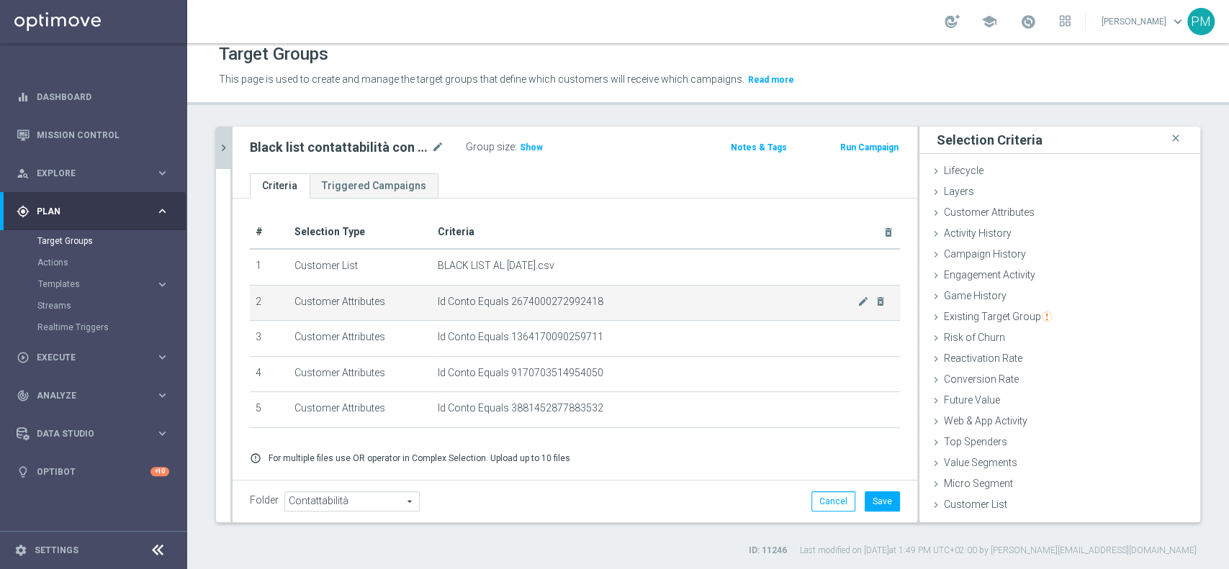
scroll to position [37, 0]
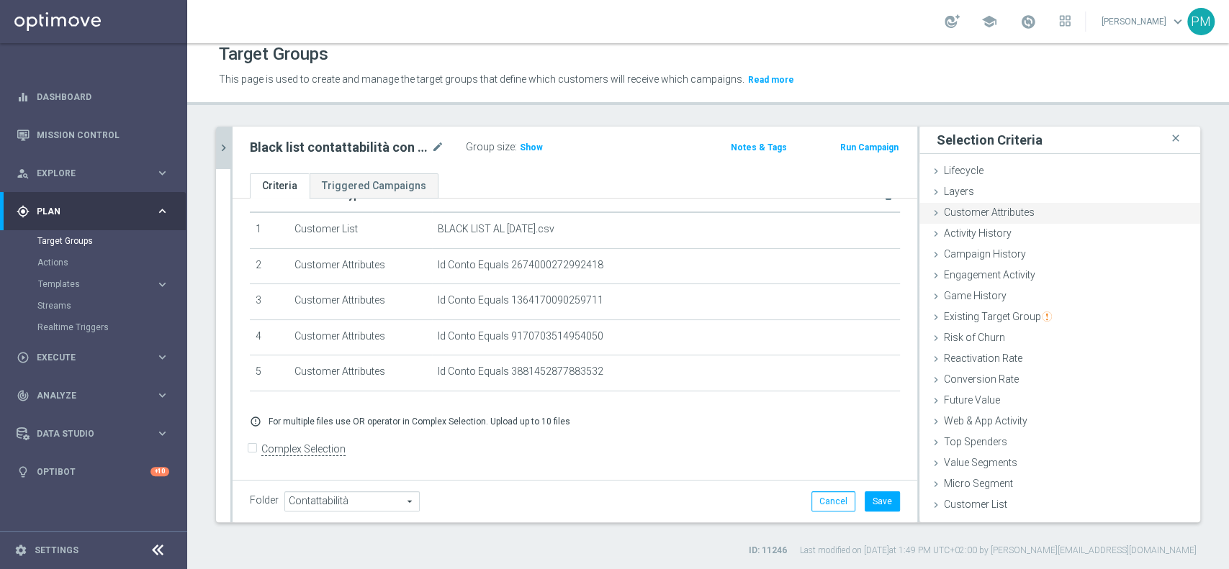
click at [1004, 210] on span "Customer Attributes" at bounding box center [989, 213] width 91 height 12
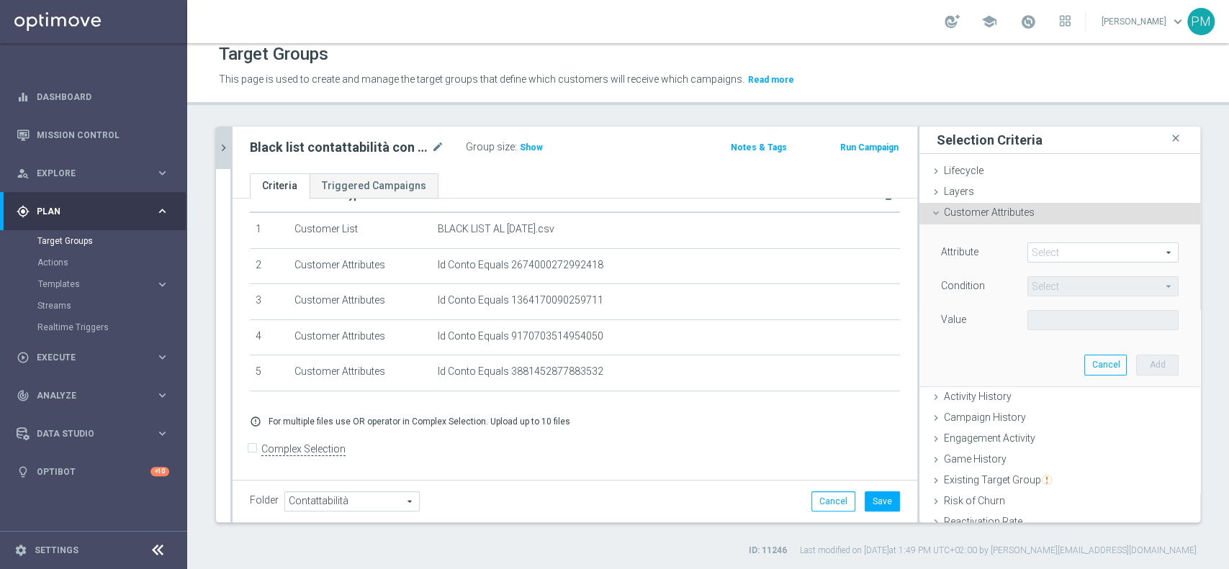
click at [1048, 250] on span at bounding box center [1103, 252] width 150 height 19
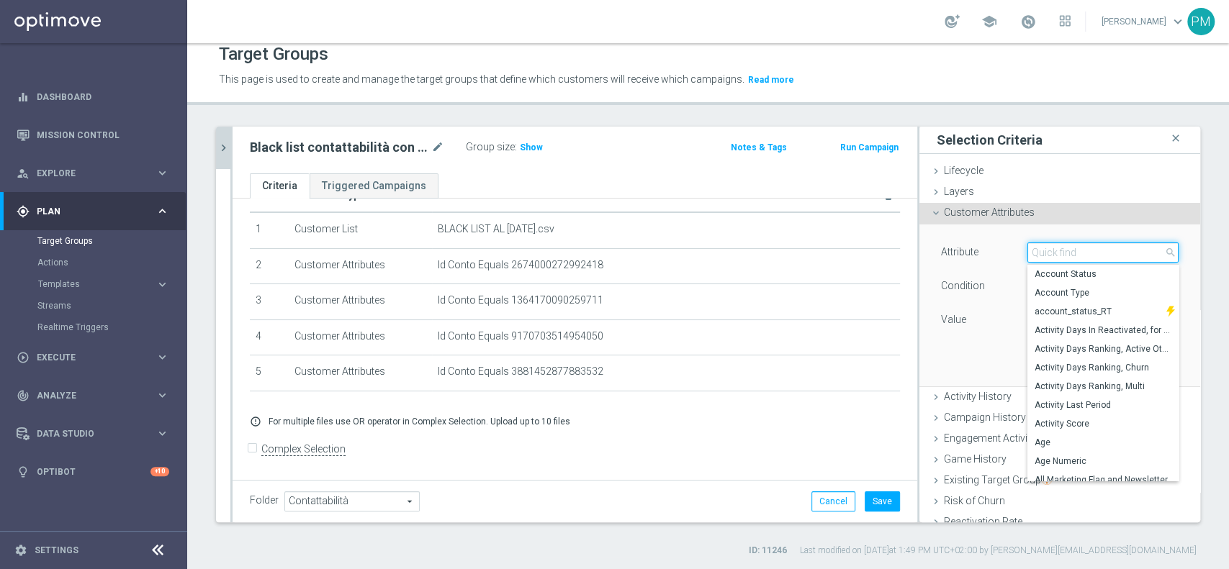
click at [1048, 250] on input "search" at bounding box center [1102, 253] width 151 height 20
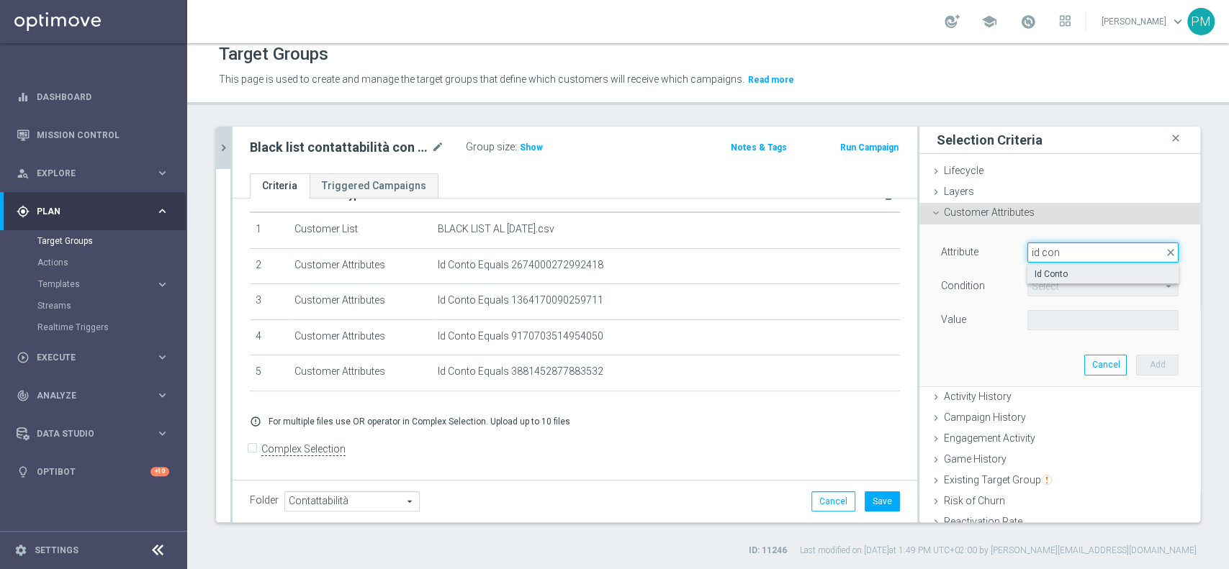
type input "id con"
click at [1055, 265] on label "Id Conto" at bounding box center [1102, 274] width 151 height 19
type input "Id Conto"
type input "Equals"
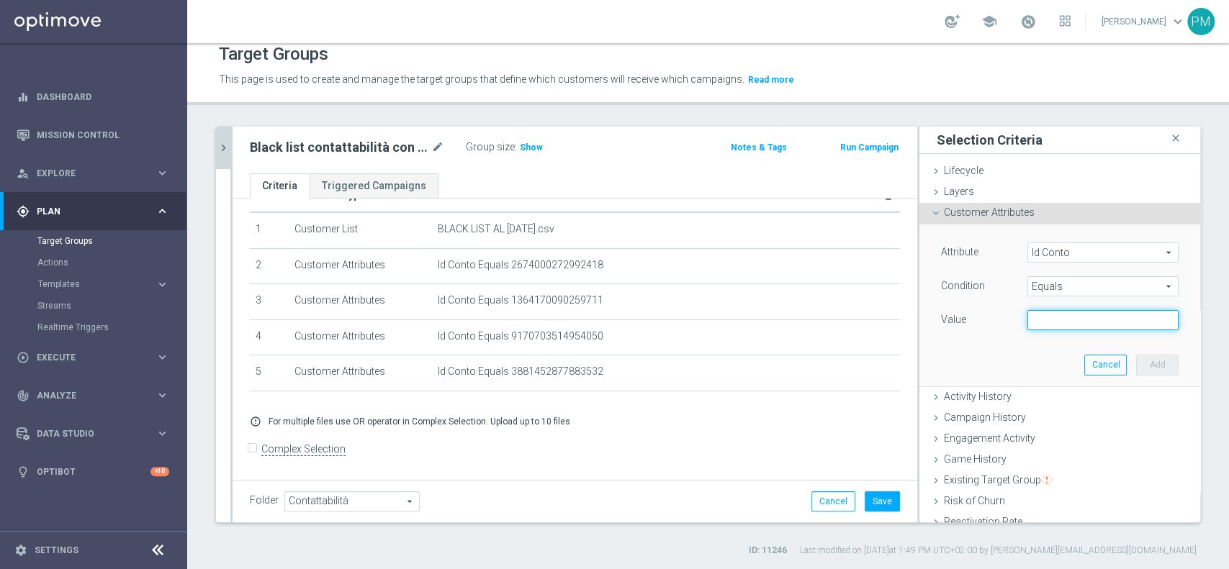
click at [1051, 312] on input "text" at bounding box center [1102, 320] width 151 height 20
paste input "2586681618066645"
type input "2586681618066645"
click at [1136, 366] on button "Add" at bounding box center [1157, 365] width 42 height 20
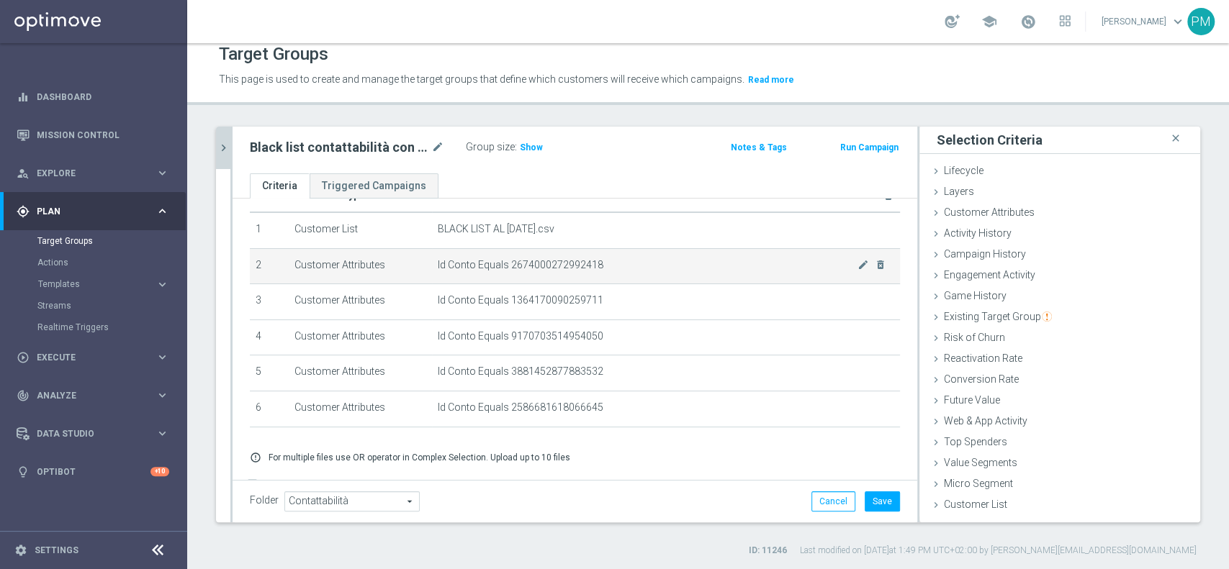
scroll to position [73, 0]
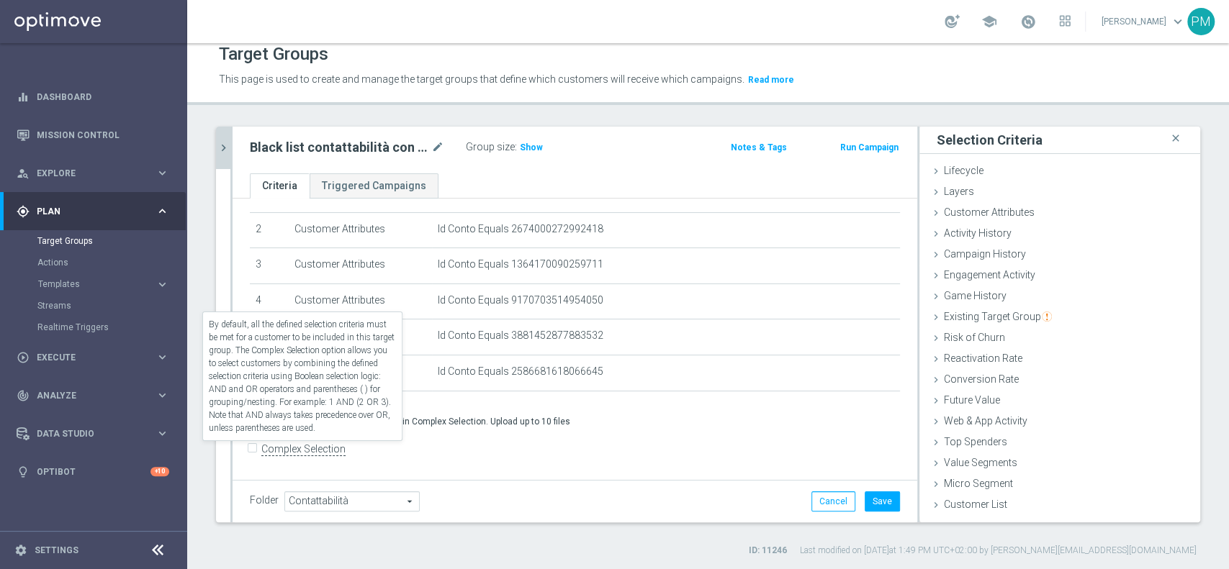
click at [305, 446] on label "Complex Selection" at bounding box center [303, 450] width 84 height 14
click at [259, 446] on input "Complex Selection" at bounding box center [254, 451] width 9 height 20
checkbox input "true"
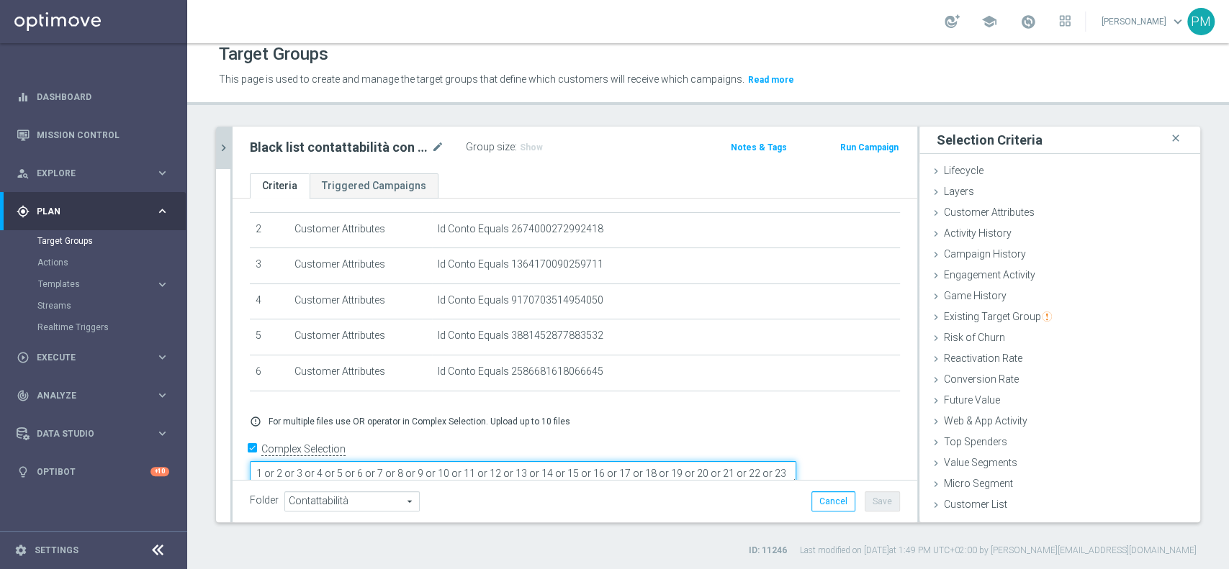
scroll to position [12, 0]
drag, startPoint x: 572, startPoint y: 455, endPoint x: 587, endPoint y: 451, distance: 16.4
click at [587, 461] on textarea "1 or 2 or 3 or 4 or 5 or 6 or 7 or 8 or 9 or 10 or 11 or 12 or 13 or 14 or 15 o…" at bounding box center [523, 473] width 546 height 25
drag, startPoint x: 572, startPoint y: 452, endPoint x: 471, endPoint y: 452, distance: 100.8
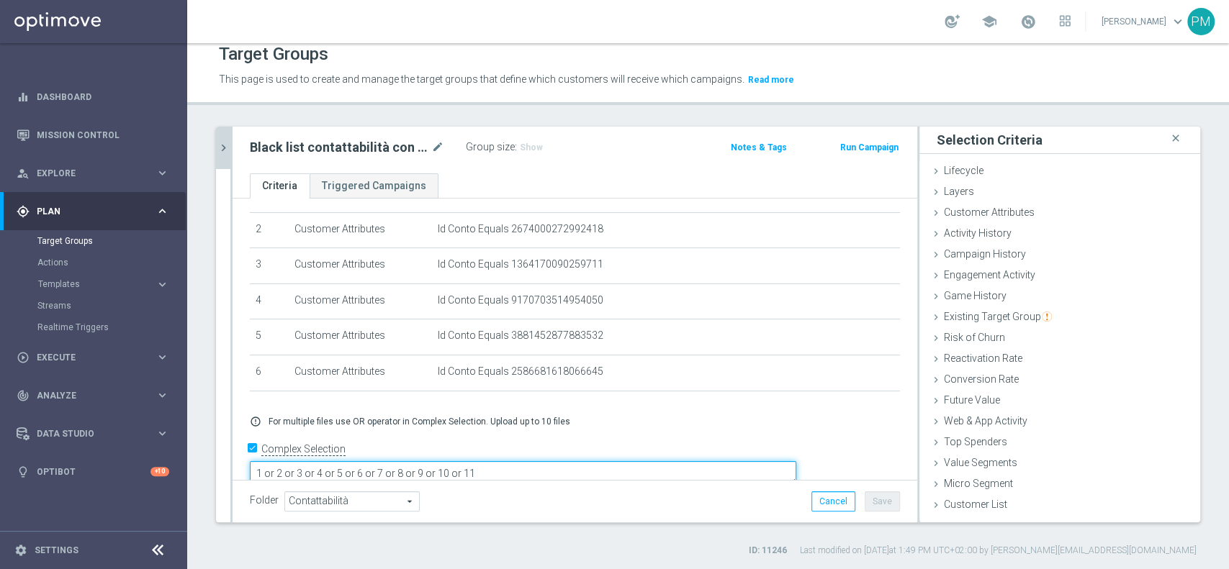
click at [471, 461] on textarea "1 or 2 or 3 or 4 or 5 or 6 or 7 or 8 or 9 or 10 or 11" at bounding box center [523, 473] width 546 height 25
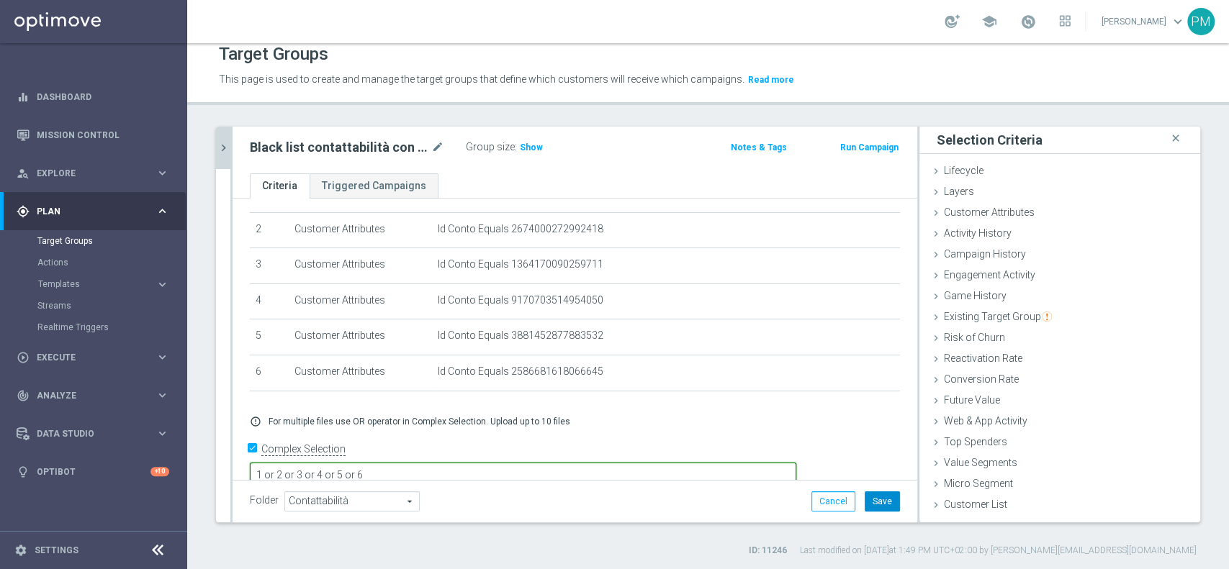
type textarea "1 or 2 or 3 or 4 or 5 or 6"
click at [865, 498] on button "Save" at bounding box center [881, 502] width 35 height 20
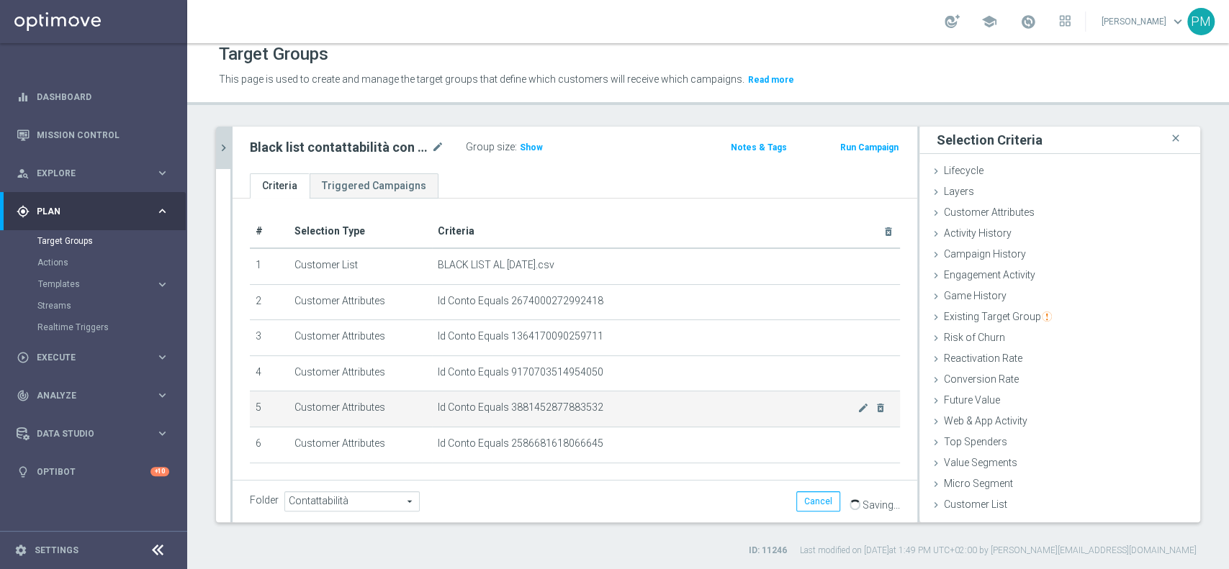
scroll to position [75, 0]
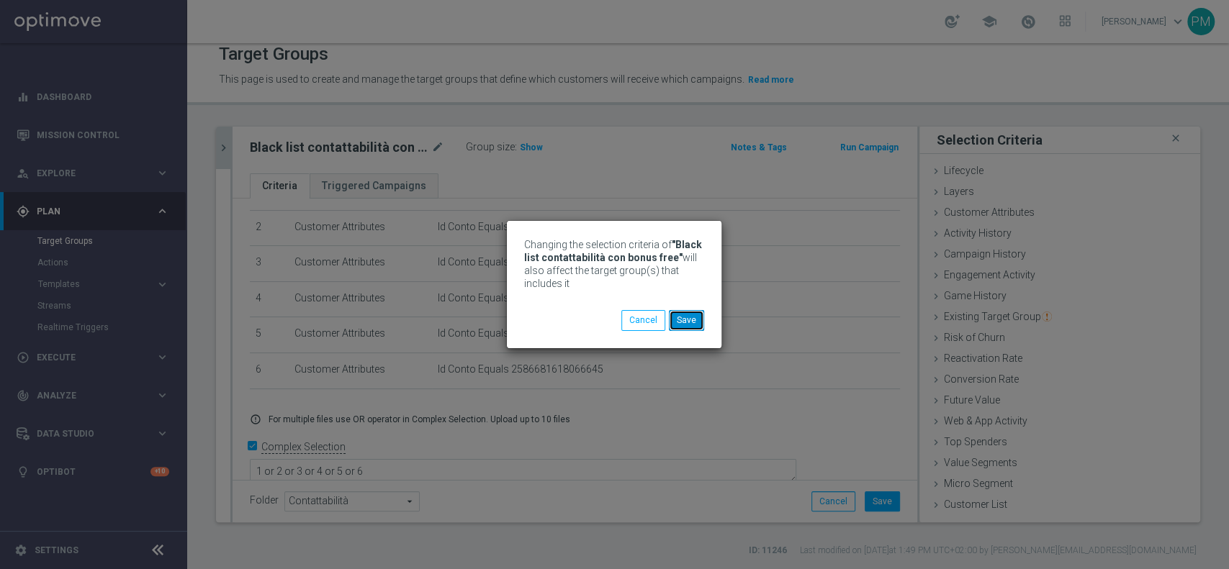
click at [685, 320] on button "Save" at bounding box center [686, 320] width 35 height 20
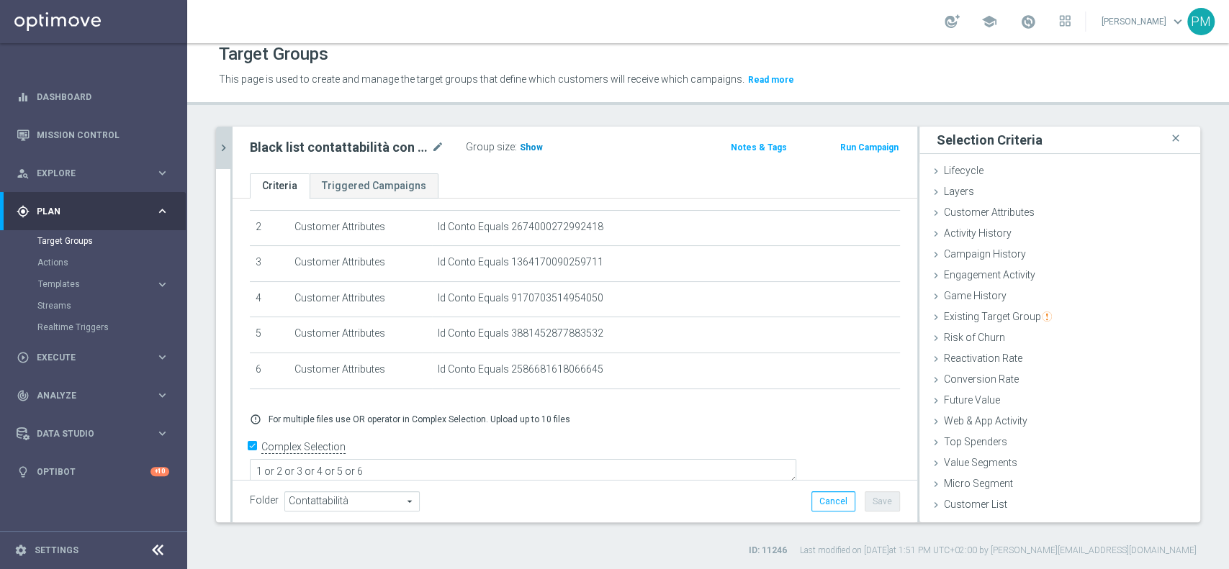
click at [521, 148] on span "Show" at bounding box center [531, 148] width 23 height 10
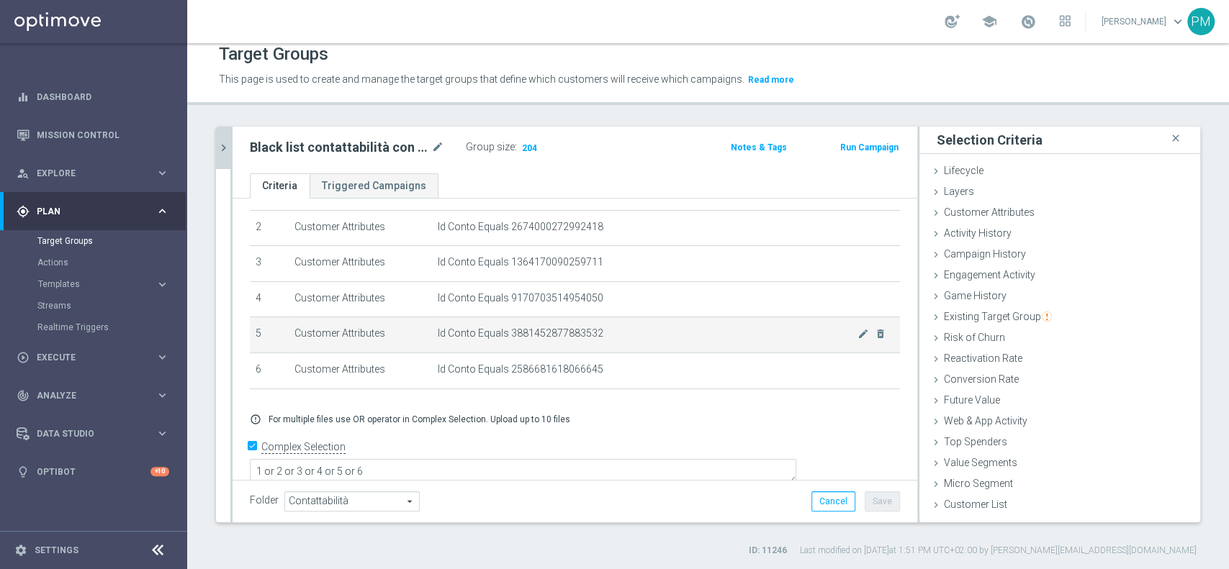
scroll to position [0, 0]
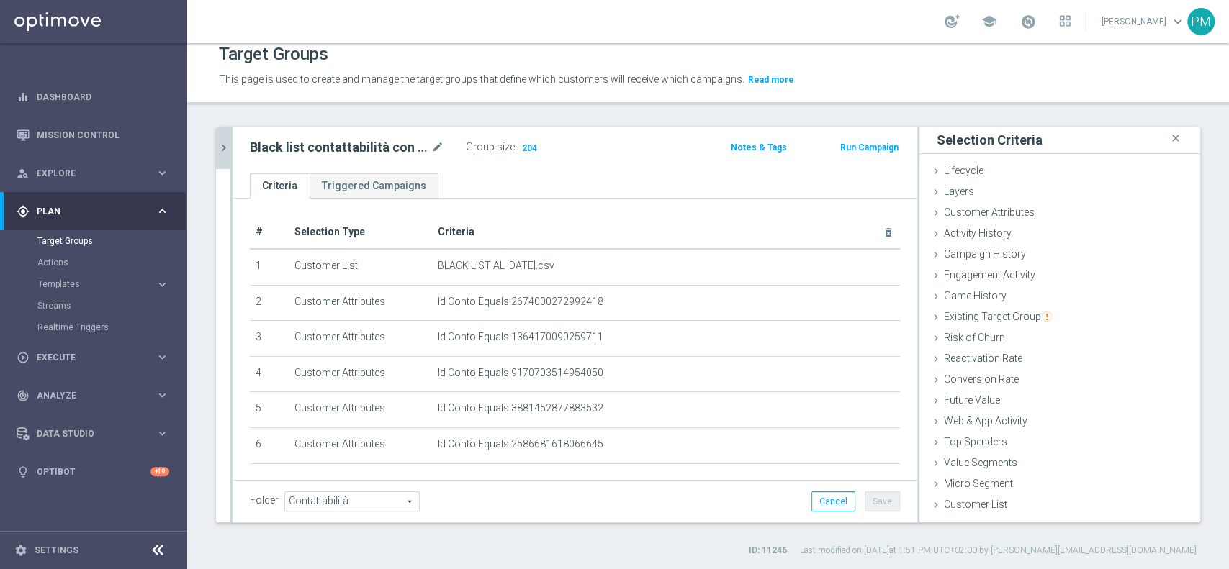
click at [227, 148] on icon "chevron_right" at bounding box center [224, 148] width 14 height 14
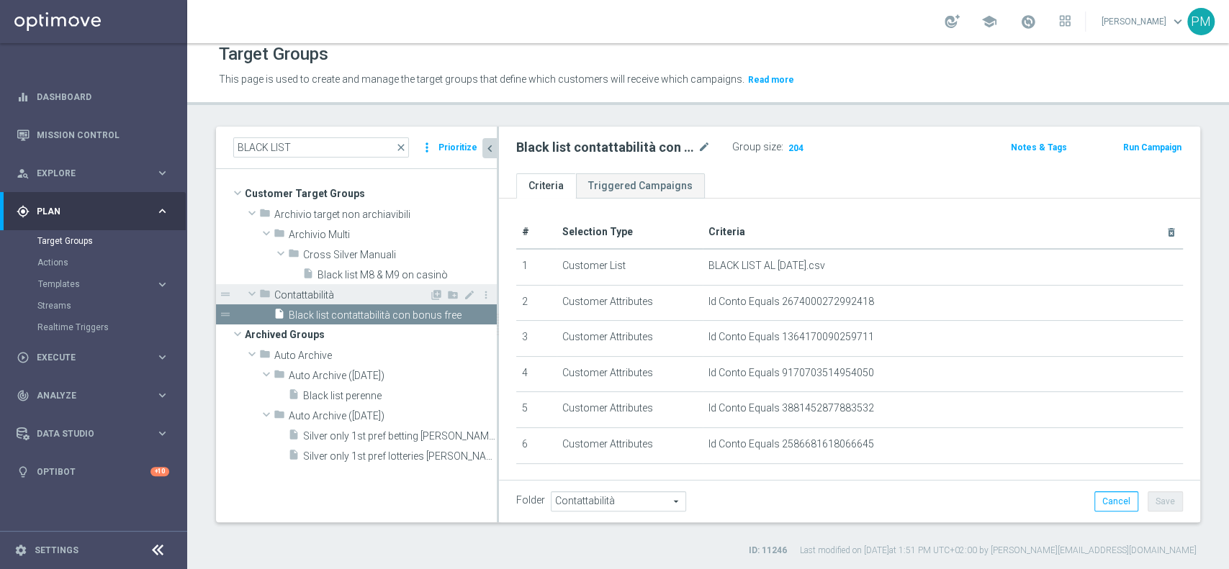
click at [344, 299] on span "Contattabilità" at bounding box center [351, 295] width 155 height 12
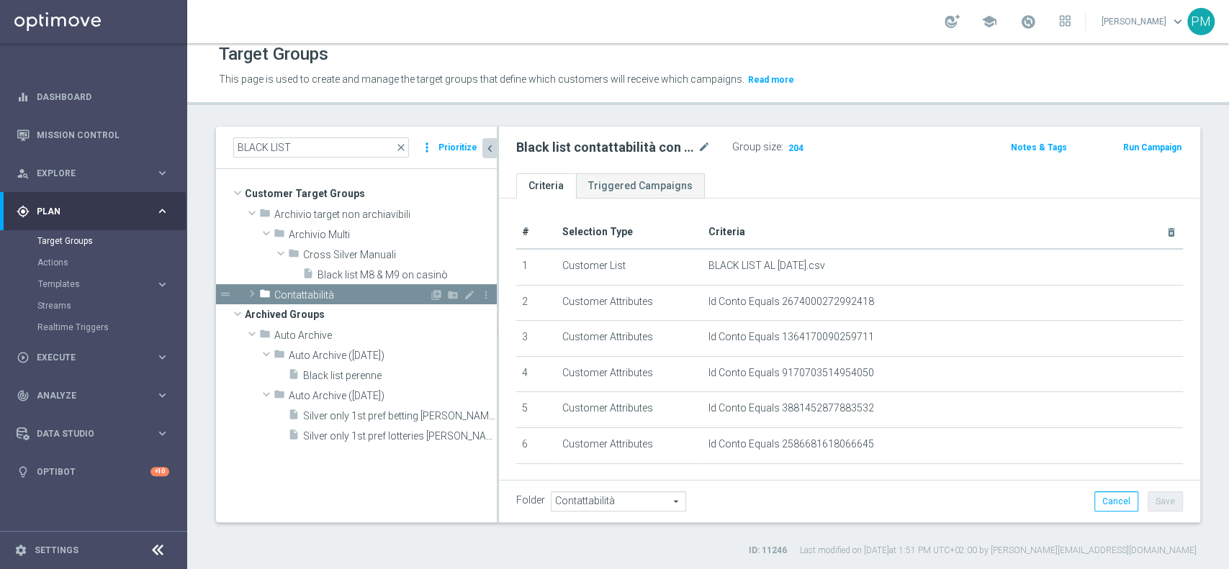
click at [348, 289] on span "Contattabilità" at bounding box center [351, 295] width 155 height 12
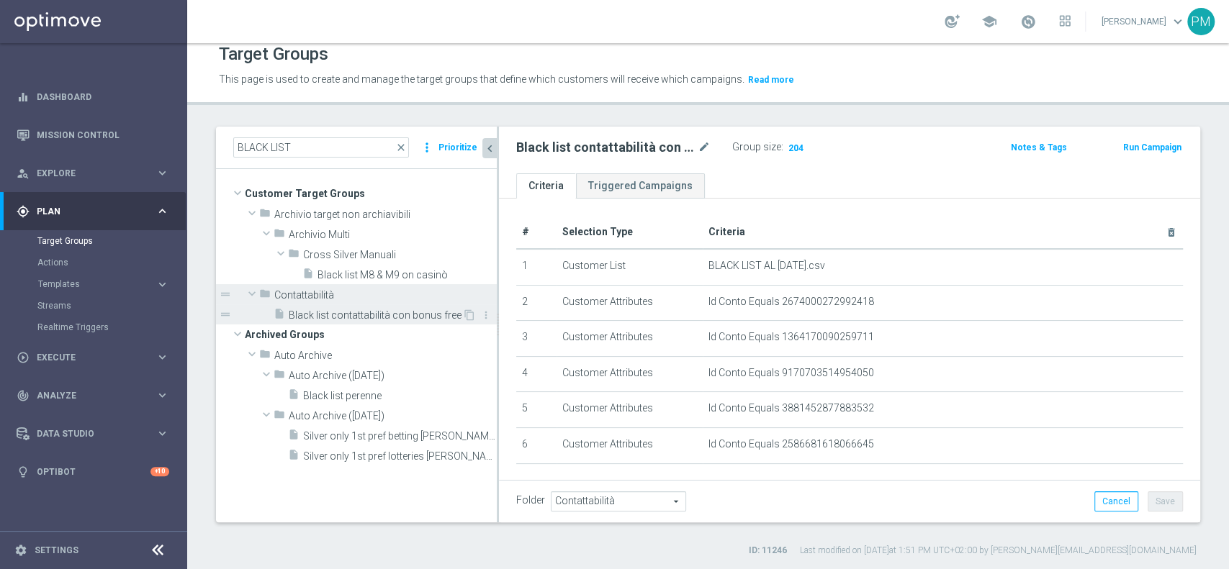
click at [351, 312] on span "Black list contattabilità con bonus free" at bounding box center [375, 316] width 173 height 12
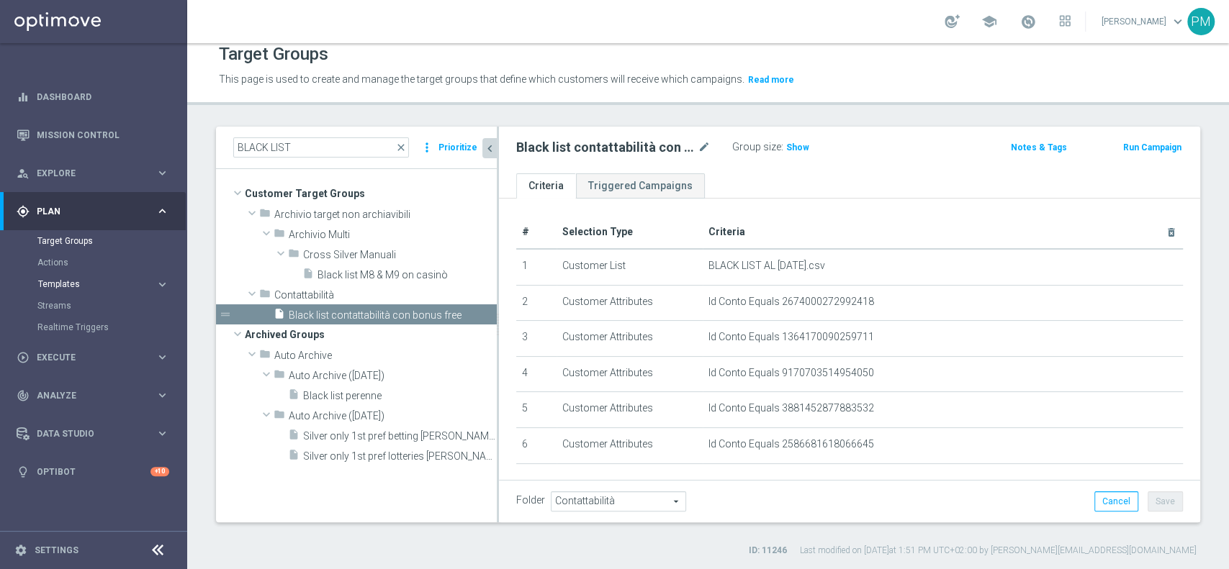
click at [69, 282] on span "Templates" at bounding box center [89, 284] width 103 height 9
click at [66, 304] on link "Optimail" at bounding box center [97, 306] width 105 height 12
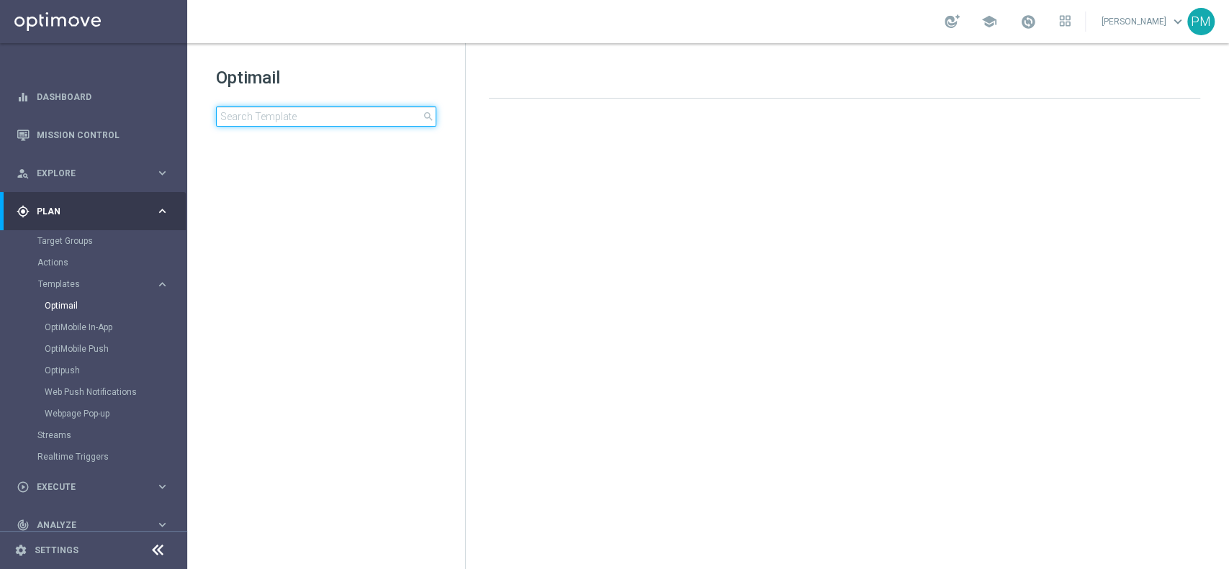
click at [326, 118] on input at bounding box center [326, 117] width 220 height 20
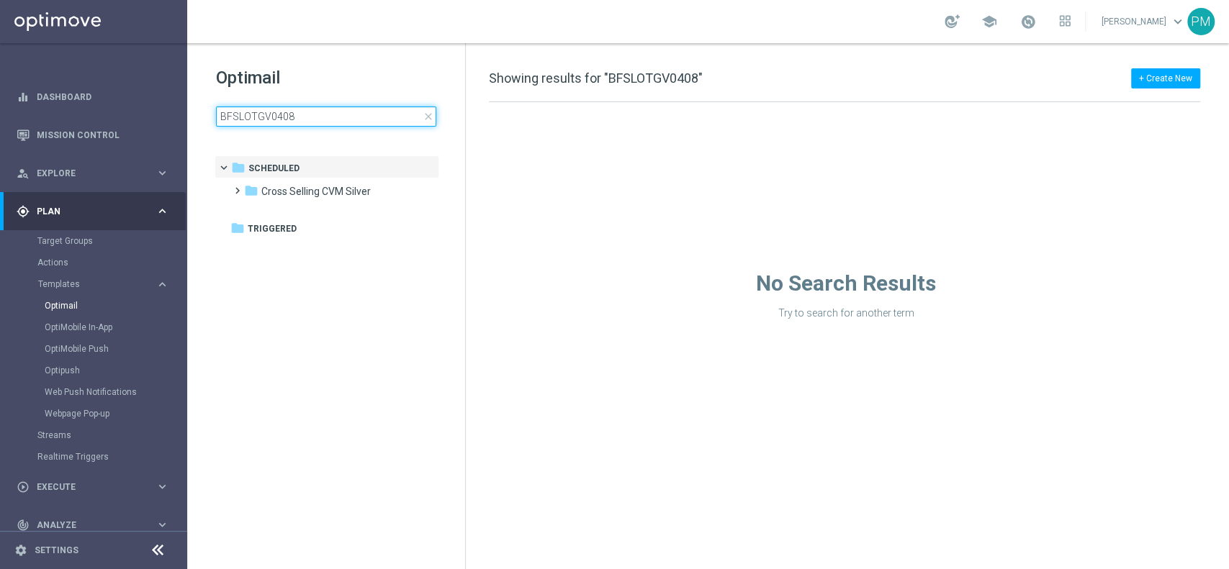
click at [355, 122] on input "BFSLOTGV0408" at bounding box center [326, 117] width 220 height 20
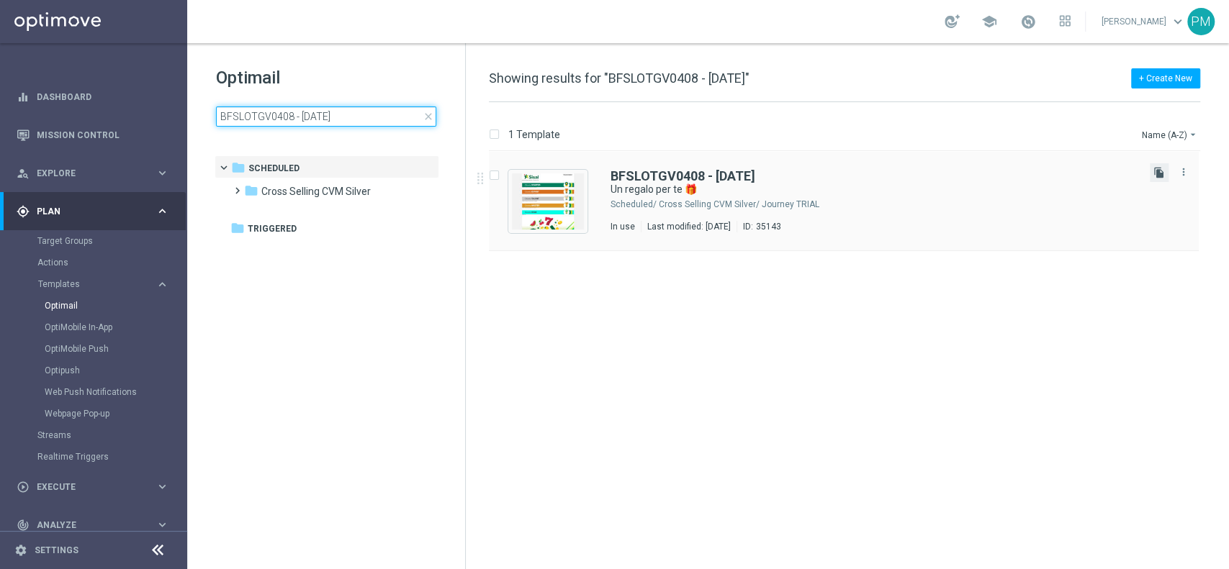
type input "BFSLOTGV0408 - [DATE]"
click at [1157, 175] on icon "file_copy" at bounding box center [1159, 173] width 12 height 12
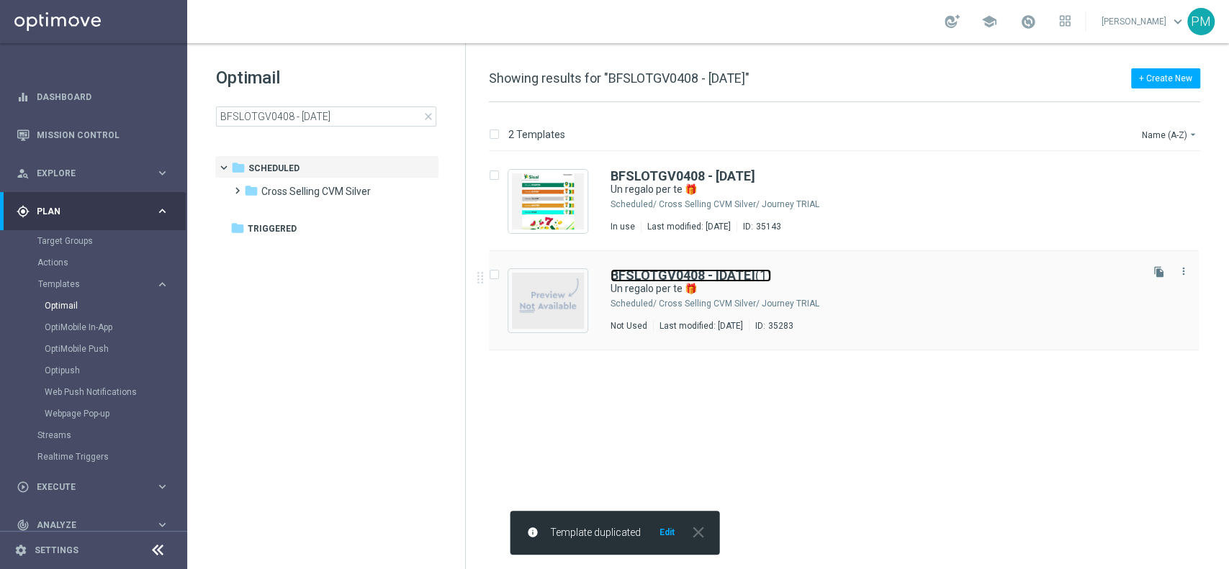
click at [714, 274] on b "BFSLOTGV0408 - [DATE]" at bounding box center [682, 275] width 145 height 15
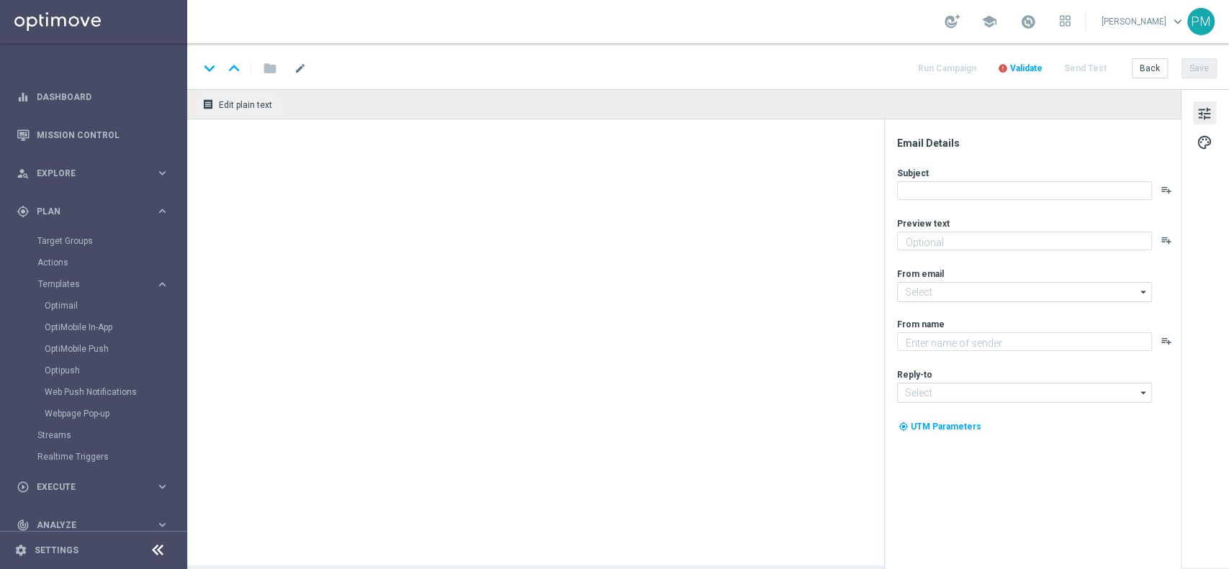
type input "BFSLOTGV0408 - [DATE](1)"
type textarea "Per divertirti con Slot e [PERSON_NAME] e Vinci 🎰🍀"
type input "[EMAIL_ADDRESS][DOMAIN_NAME]"
type textarea "Sisal"
type input "[EMAIL_ADDRESS][DOMAIN_NAME]"
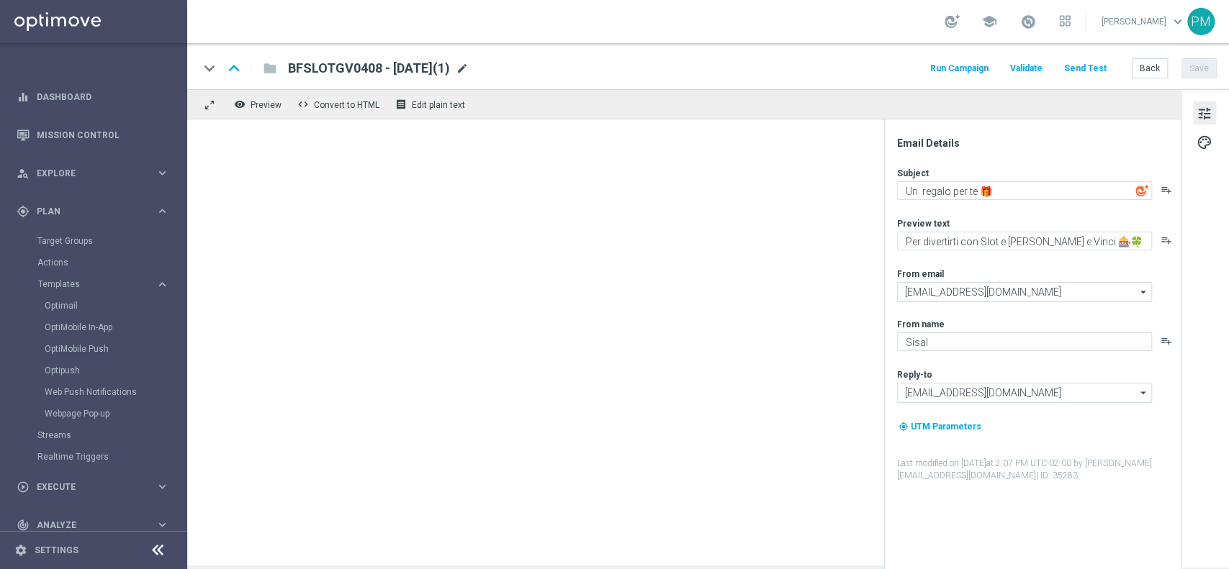
click at [469, 67] on span "mode_edit" at bounding box center [462, 68] width 13 height 13
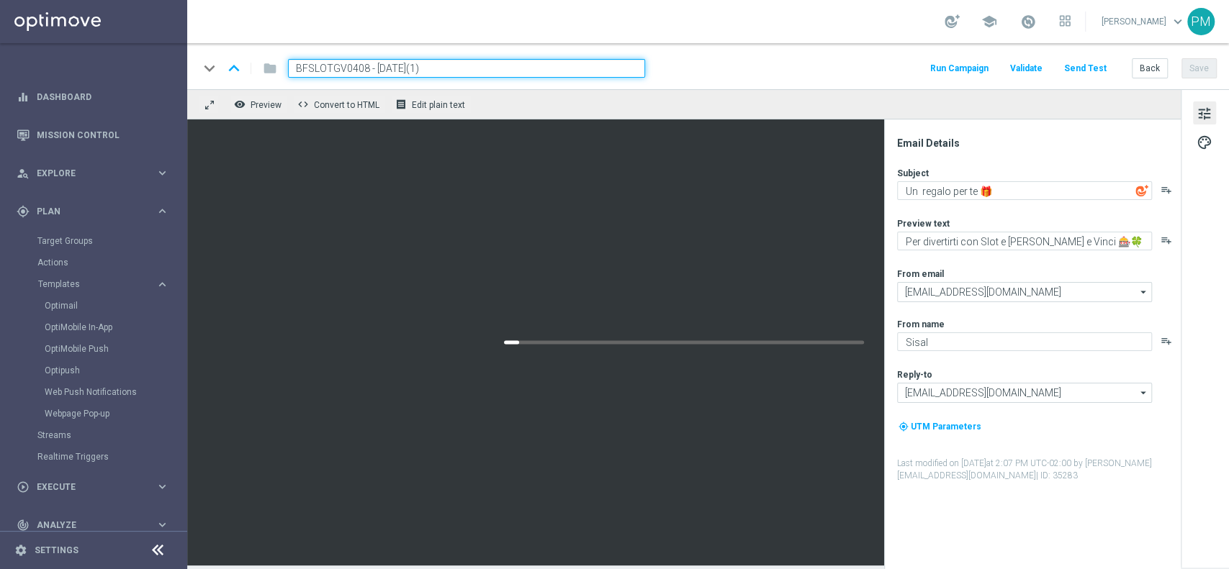
click at [349, 68] on input "BFSLOTGV0408 - [DATE](1)" at bounding box center [466, 68] width 357 height 19
paste input "EV11"
click at [449, 71] on input "BFSLOTGEV1108 - [DATE](1)" at bounding box center [466, 68] width 357 height 19
type input "BFSLOTGEV1108 - [DATE]"
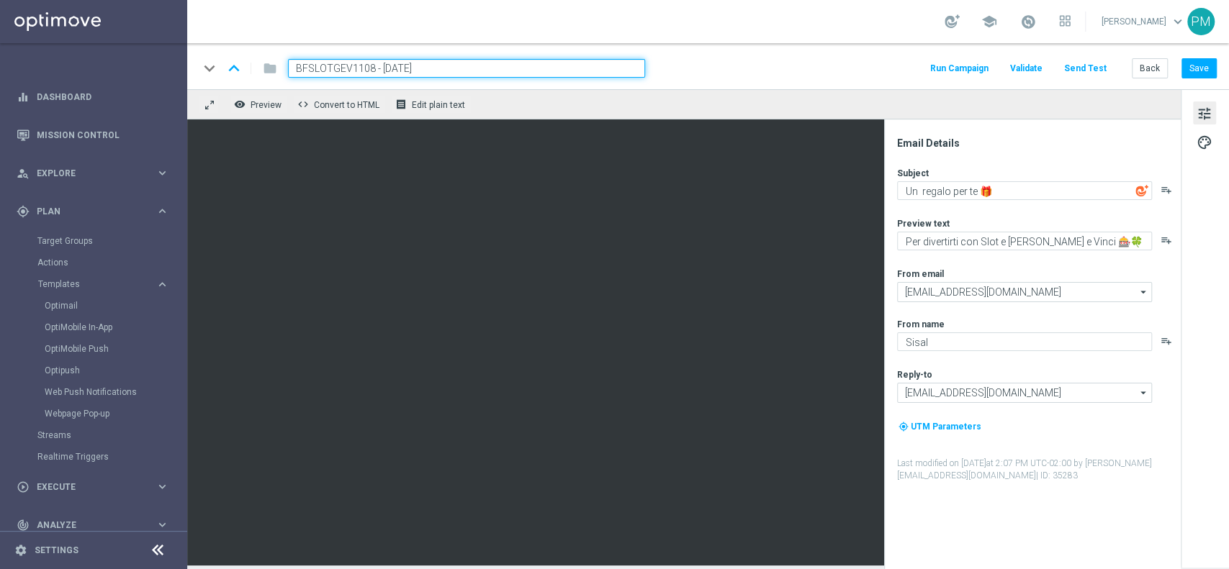
click at [859, 66] on div "keyboard_arrow_down keyboard_arrow_up folder BFSLOTGEV1108 - [DATE] Run Campaig…" at bounding box center [708, 68] width 1018 height 19
click at [923, 188] on textarea "Un regalo per te 🎁" at bounding box center [1024, 190] width 255 height 19
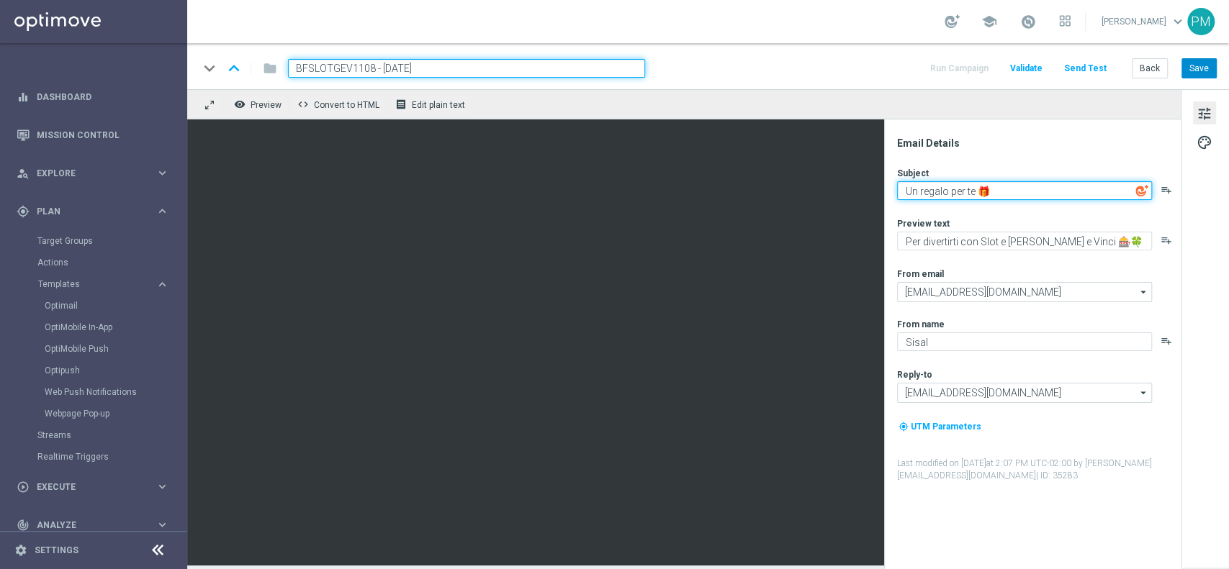
type textarea "Un regalo per te 🎁"
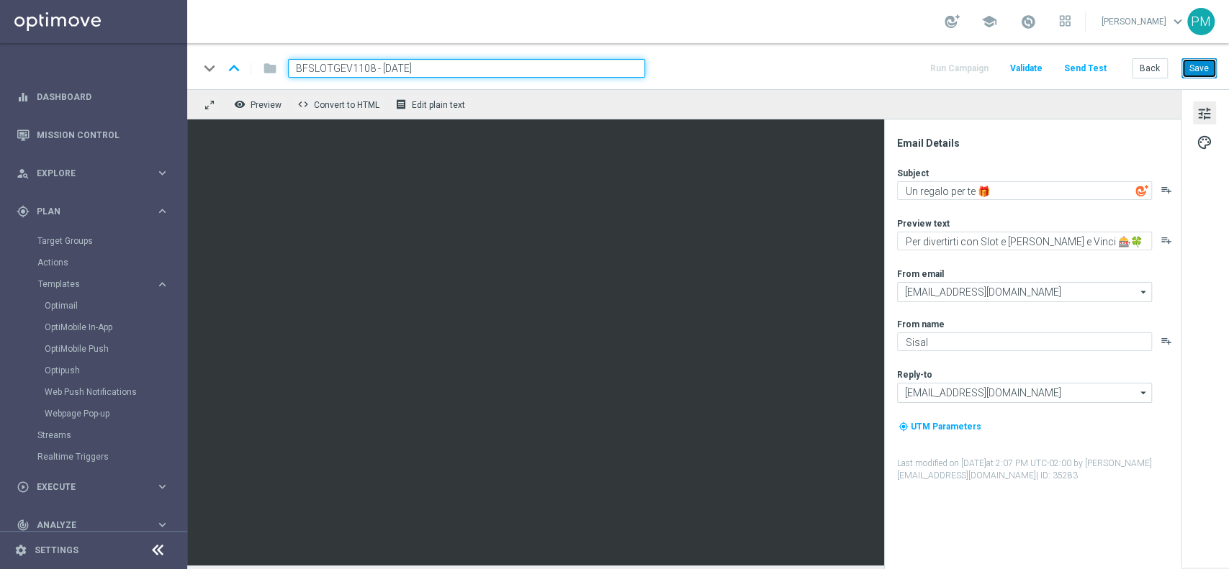
click at [1208, 65] on button "Save" at bounding box center [1198, 68] width 35 height 20
click at [1185, 62] on button "Save" at bounding box center [1198, 68] width 35 height 20
click at [400, 66] on input "BFSLOTGEV1108 - [DATE]" at bounding box center [466, 68] width 357 height 19
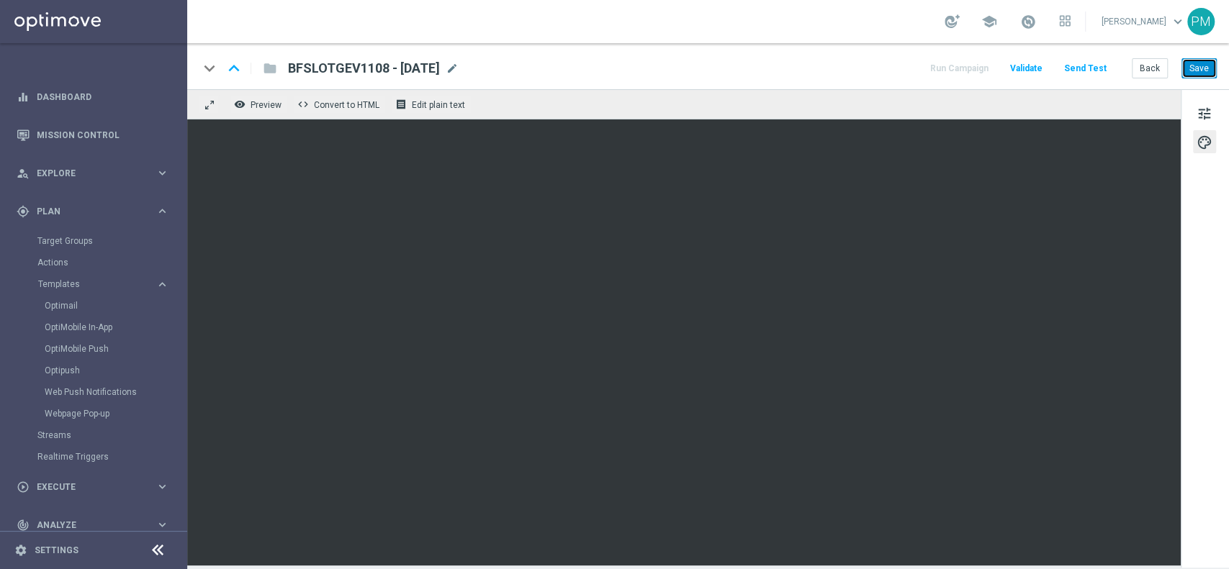
click at [1203, 69] on button "Save" at bounding box center [1198, 68] width 35 height 20
click at [1020, 27] on span at bounding box center [1028, 22] width 16 height 16
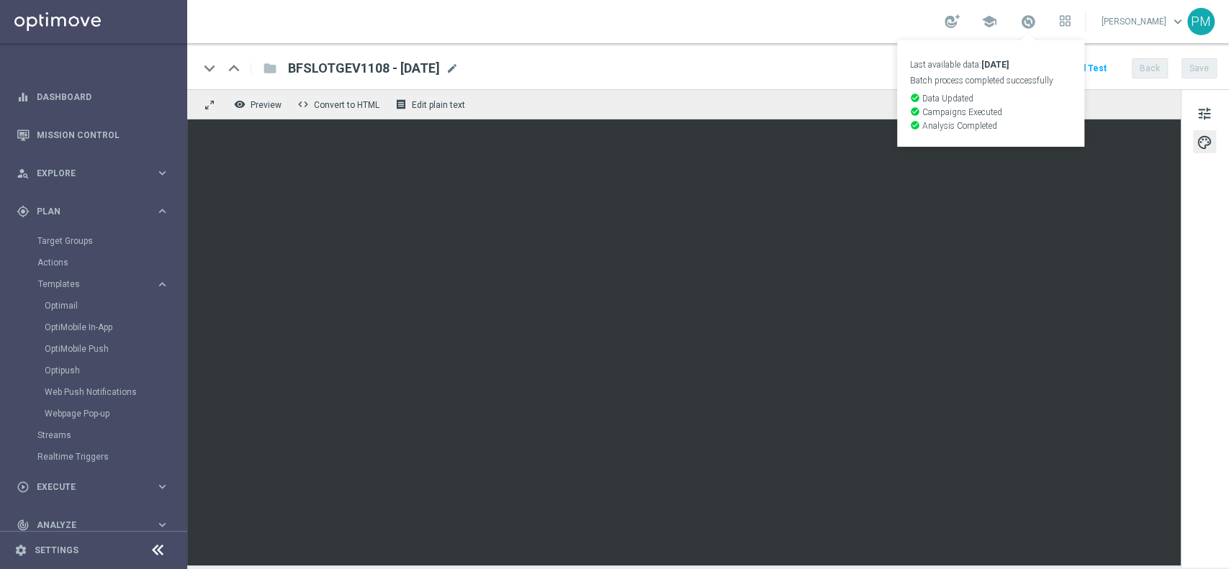
click at [881, 14] on div "school Last available data: [DATE] Batch process completed successfully check_c…" at bounding box center [708, 21] width 1042 height 43
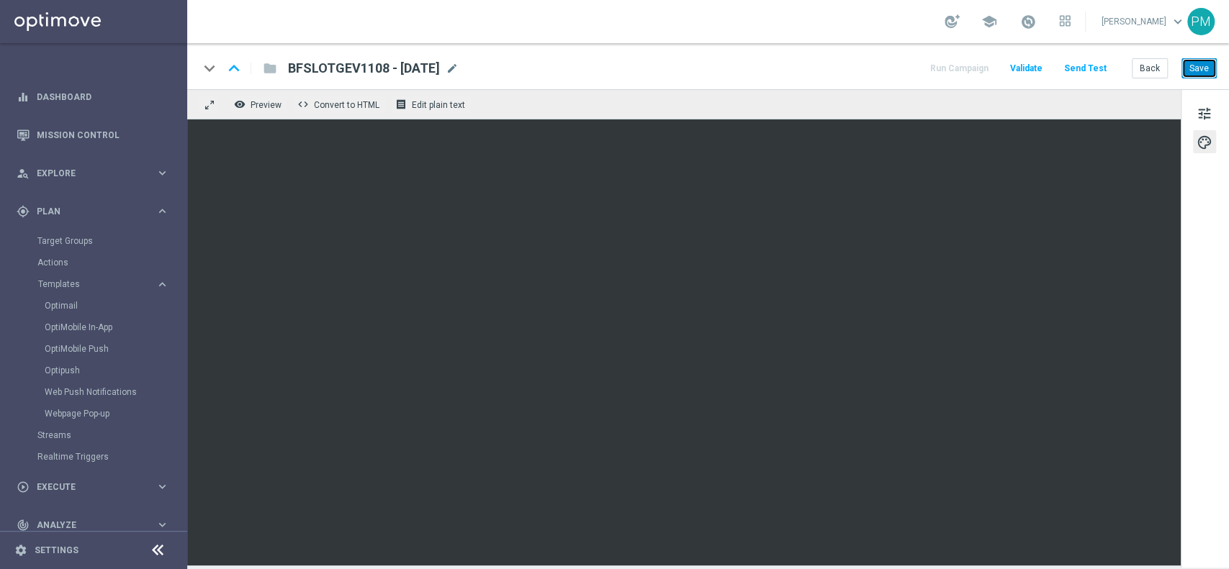
click at [1194, 68] on button "Save" at bounding box center [1198, 68] width 35 height 20
click at [1196, 65] on button "Save" at bounding box center [1198, 68] width 35 height 20
click at [63, 302] on link "Optimail" at bounding box center [97, 306] width 105 height 12
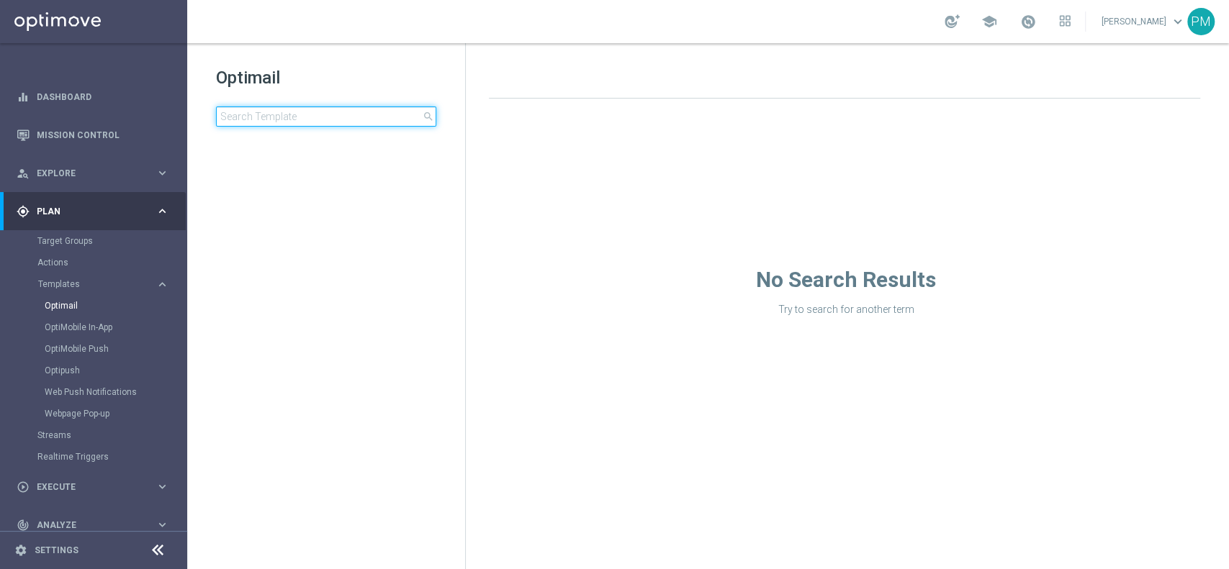
click at [337, 113] on input at bounding box center [326, 117] width 220 height 20
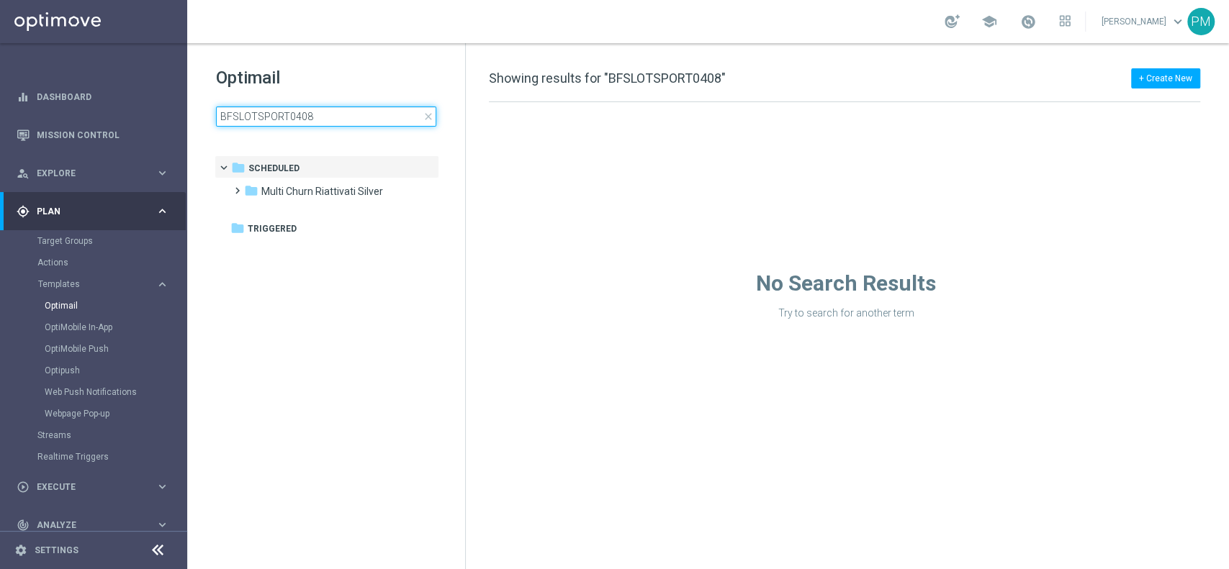
click at [310, 117] on input "BFSLOTSPORT0408" at bounding box center [326, 117] width 220 height 20
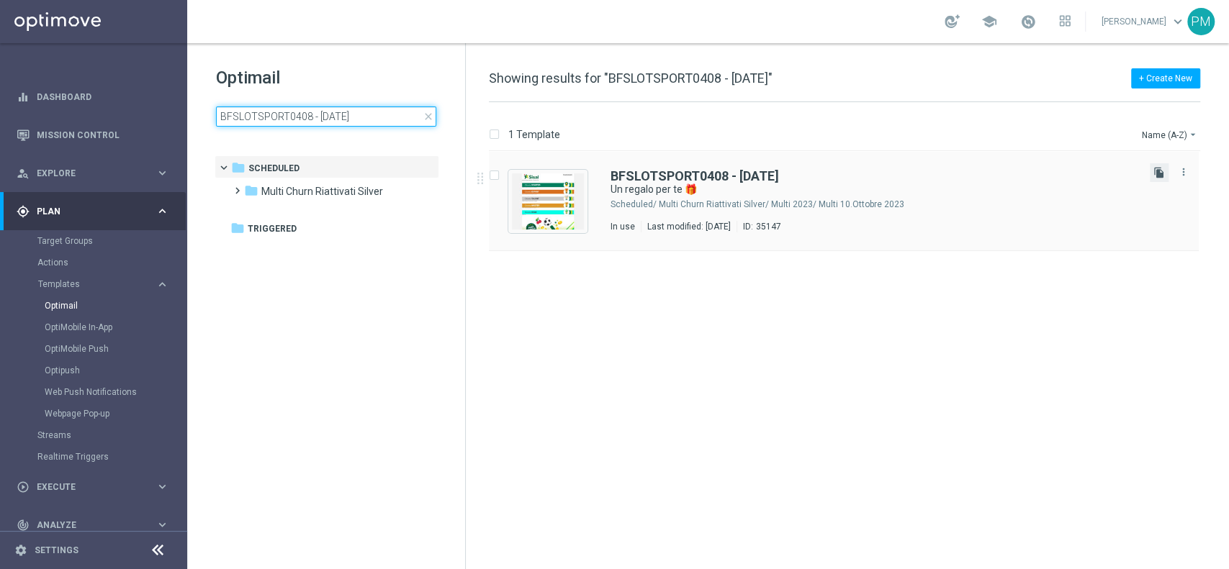
type input "BFSLOTSPORT0408 - [DATE]"
click at [1158, 177] on icon "file_copy" at bounding box center [1159, 173] width 12 height 12
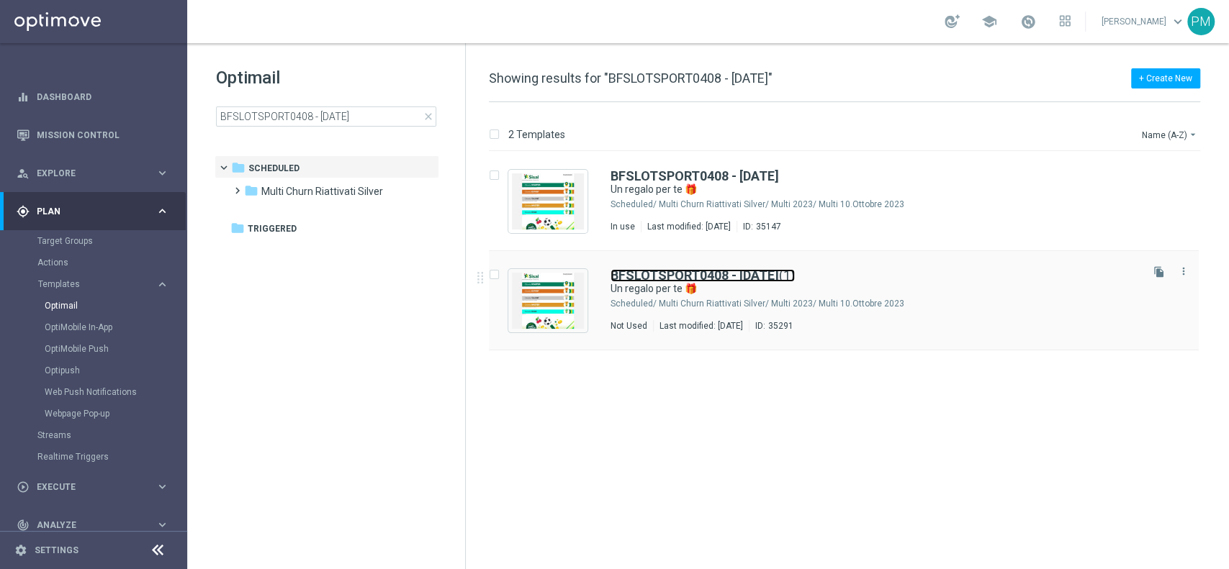
click at [656, 271] on b "BFSLOTSPORT0408 - [DATE]" at bounding box center [694, 275] width 168 height 15
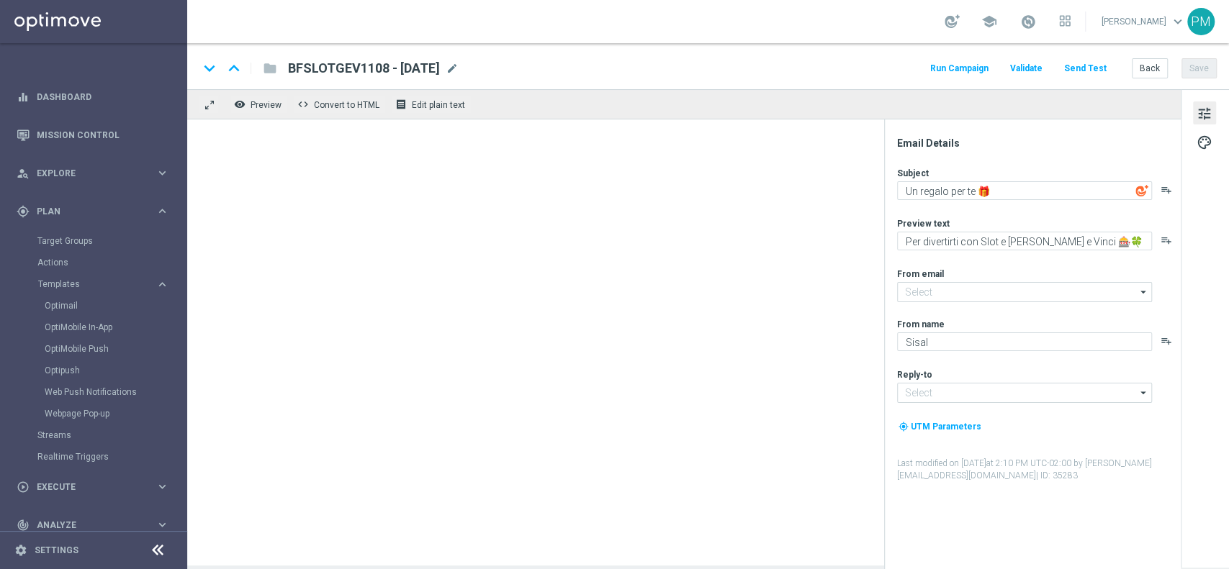
type input "[EMAIL_ADDRESS][DOMAIN_NAME]"
click at [459, 68] on span "mode_edit" at bounding box center [452, 68] width 13 height 13
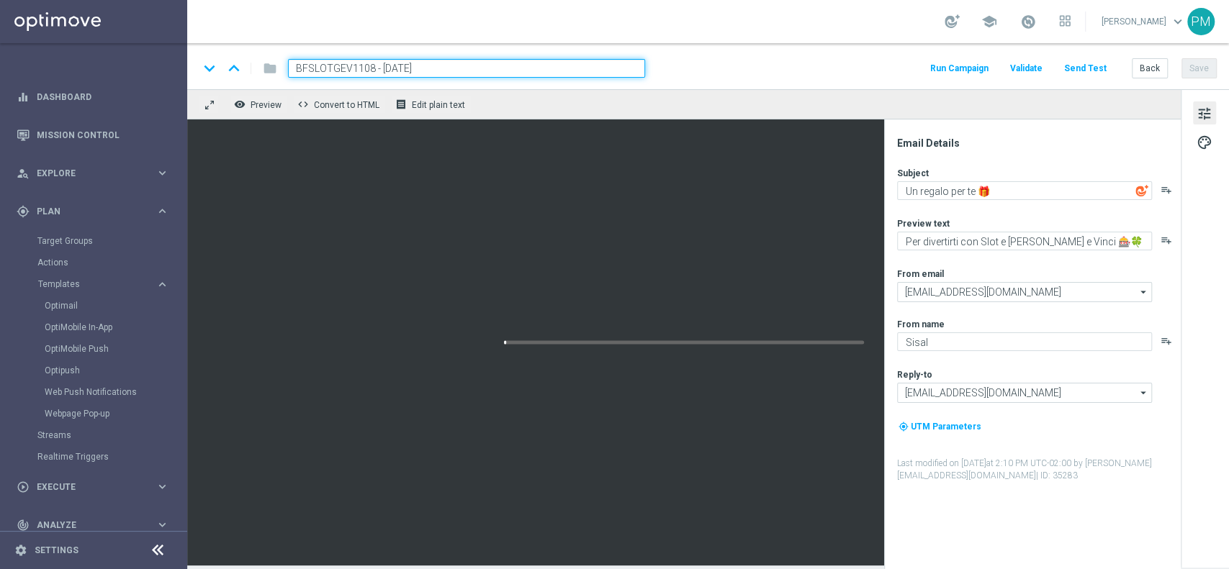
click at [353, 66] on input "BFSLOTGEV1108 - [DATE]" at bounding box center [466, 68] width 357 height 19
type input "BFSLOTSPORT0408 - [DATE](1)"
type textarea "Scopri le novità su Sisal 🎯"
click at [353, 66] on input "BFSLOTSPORT0408 - [DATE](1)" at bounding box center [466, 68] width 357 height 19
paste input "1108"
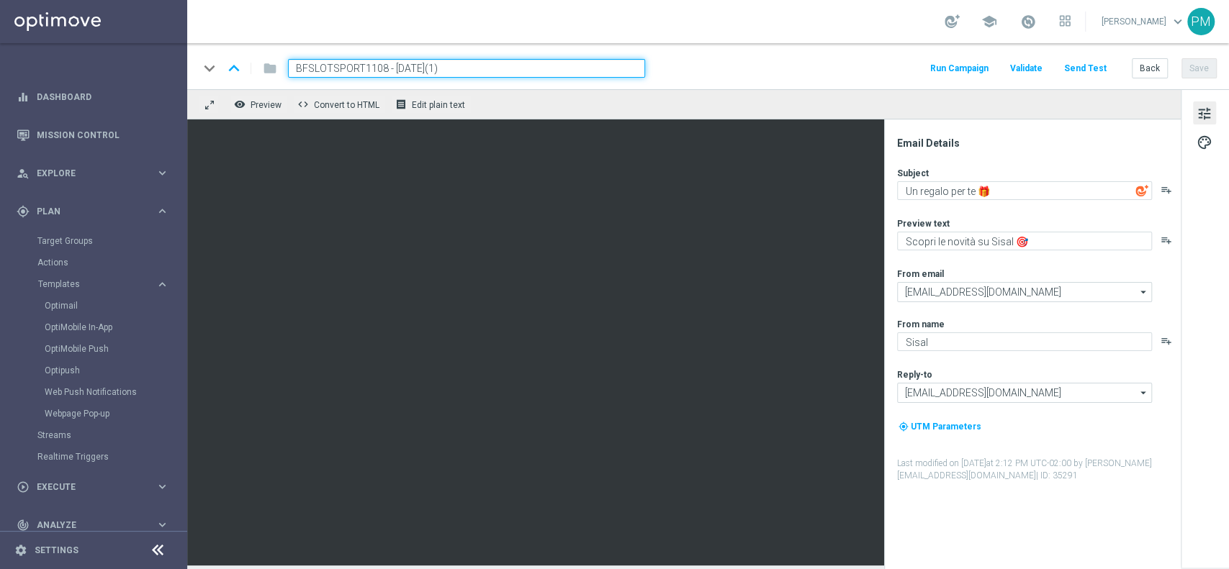
click at [484, 69] on input "BFSLOTSPORT1108 - [DATE](1)" at bounding box center [466, 68] width 357 height 19
type input "BFSLOTSPORT1108 - [DATE]"
click at [1197, 73] on button "Save" at bounding box center [1198, 68] width 35 height 20
click at [483, 71] on input "BFSLOTSPORT1108 - [DATE]" at bounding box center [466, 68] width 357 height 19
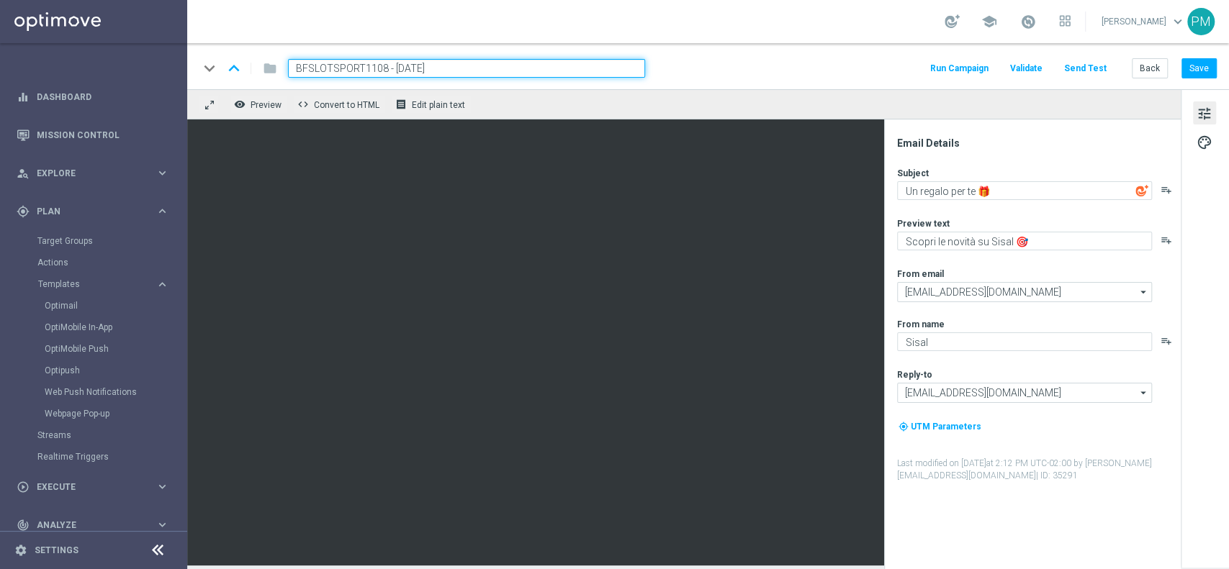
click at [483, 71] on input "BFSLOTSPORT1108 - [DATE]" at bounding box center [466, 68] width 357 height 19
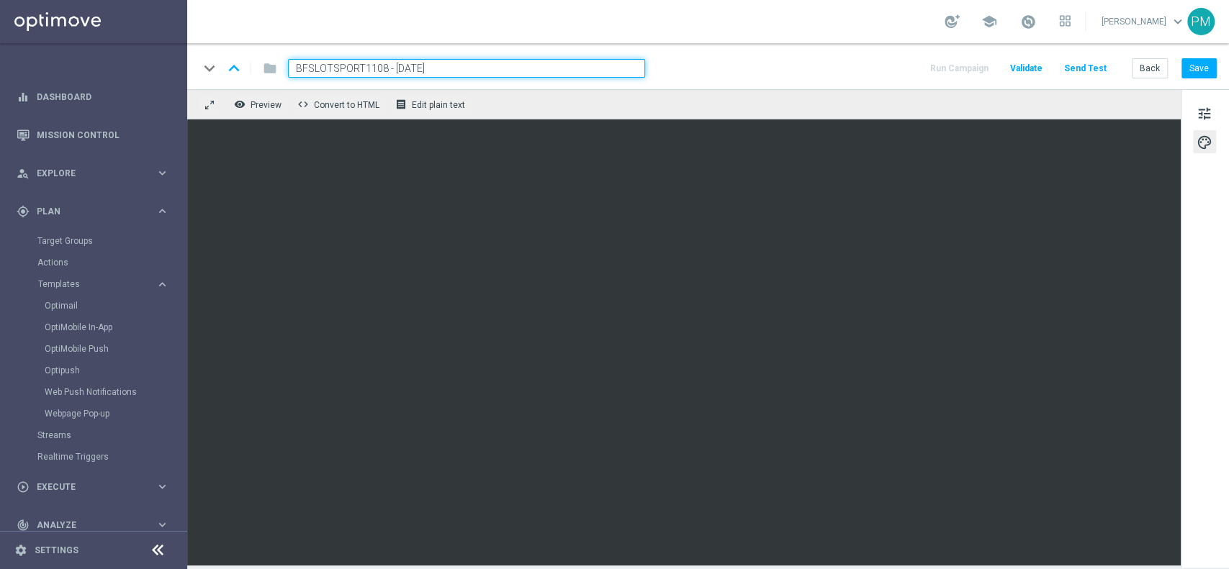
click at [1206, 78] on div "keyboard_arrow_down keyboard_arrow_up folder BFSLOTSPORT1108 - [DATE] Run Campa…" at bounding box center [708, 66] width 1042 height 46
click at [1206, 66] on button "Save" at bounding box center [1198, 68] width 35 height 20
